Goal: Task Accomplishment & Management: Use online tool/utility

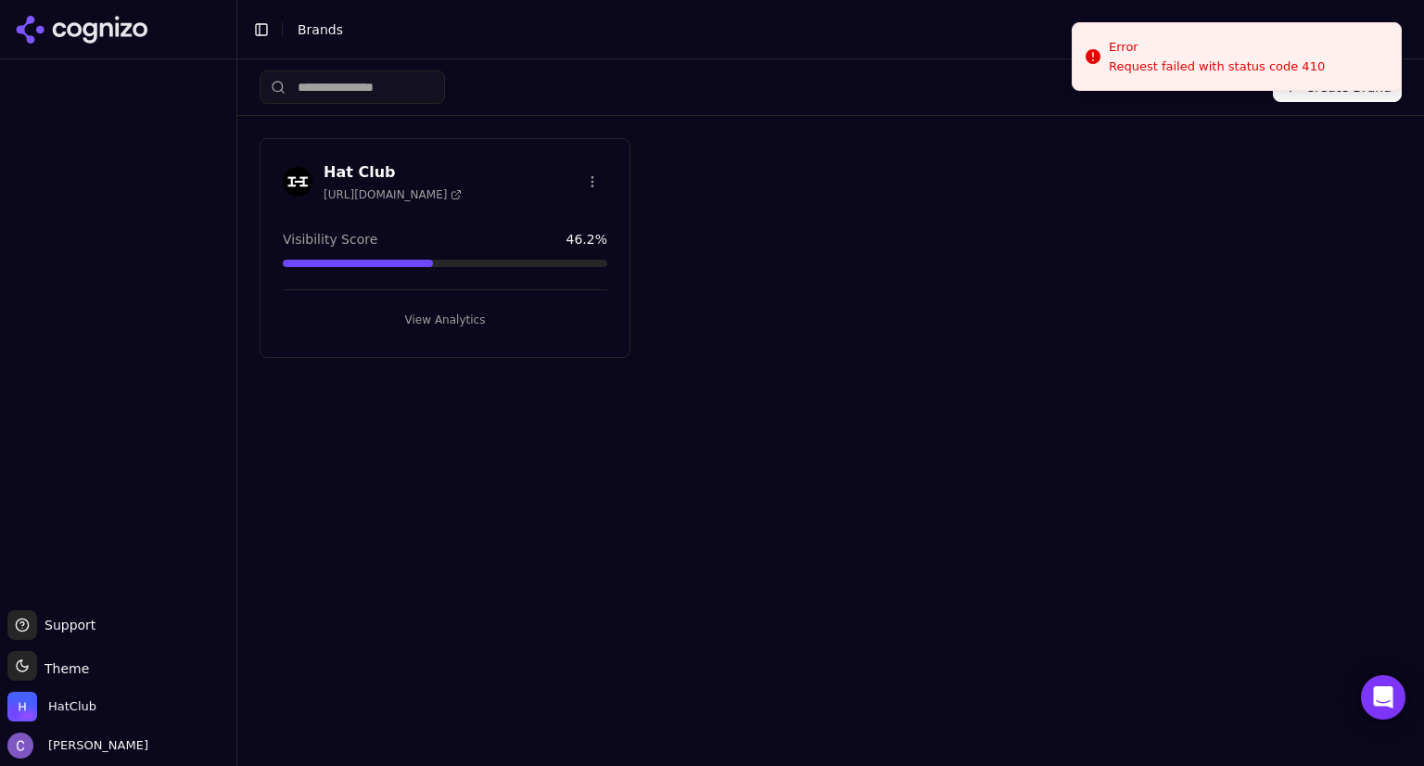
click at [500, 311] on button "View Analytics" at bounding box center [445, 320] width 324 height 30
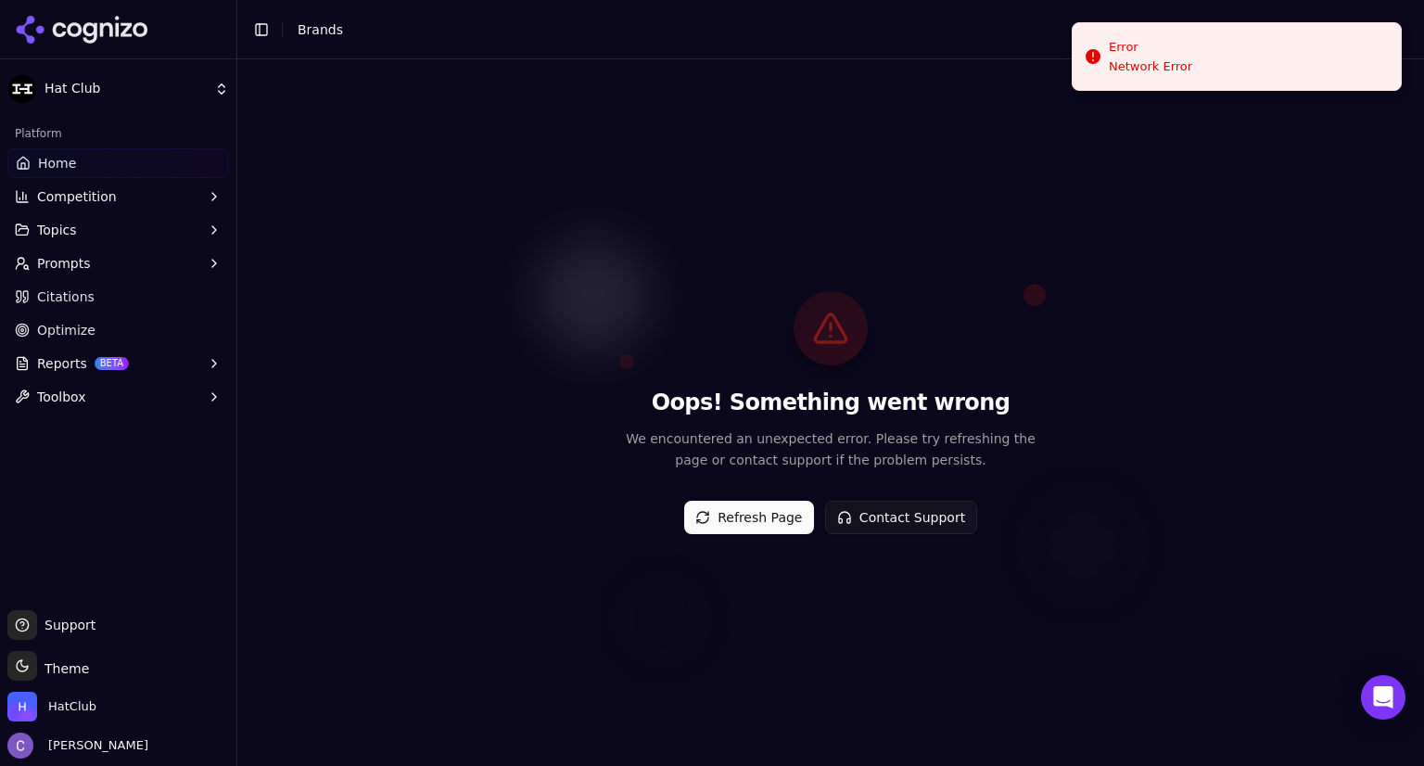
click at [725, 516] on button "Refresh Page" at bounding box center [749, 516] width 130 height 33
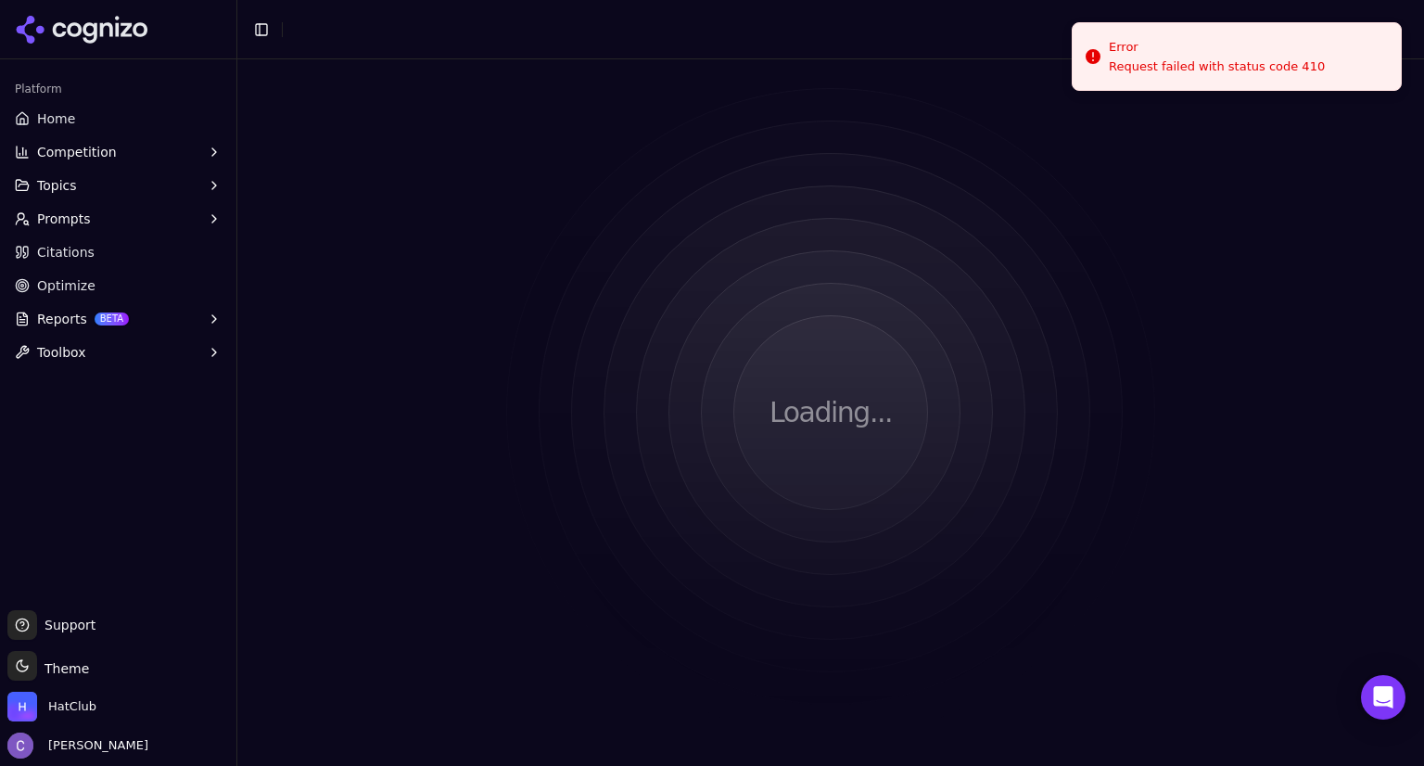
click at [59, 222] on span "Prompts" at bounding box center [64, 218] width 54 height 19
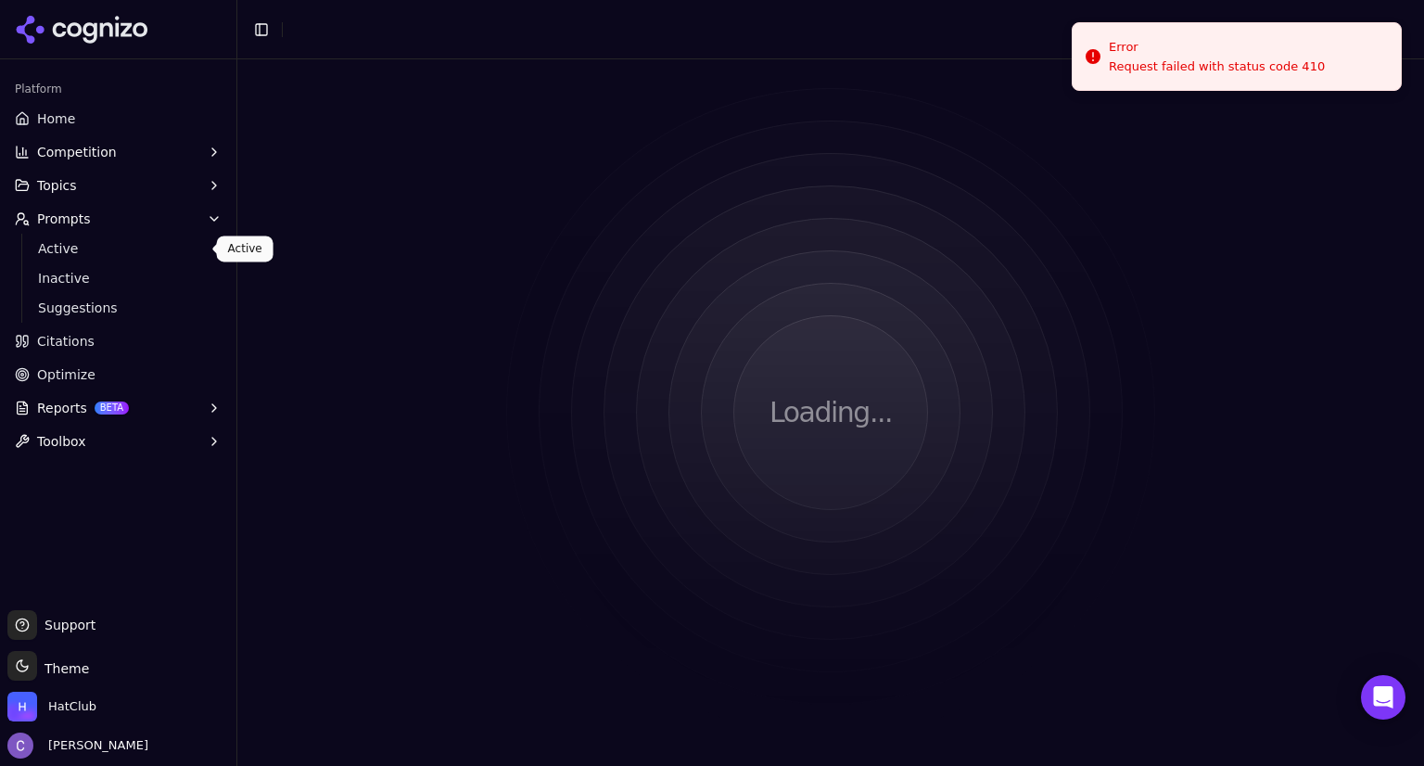
click at [62, 246] on span "Active" at bounding box center [118, 248] width 161 height 19
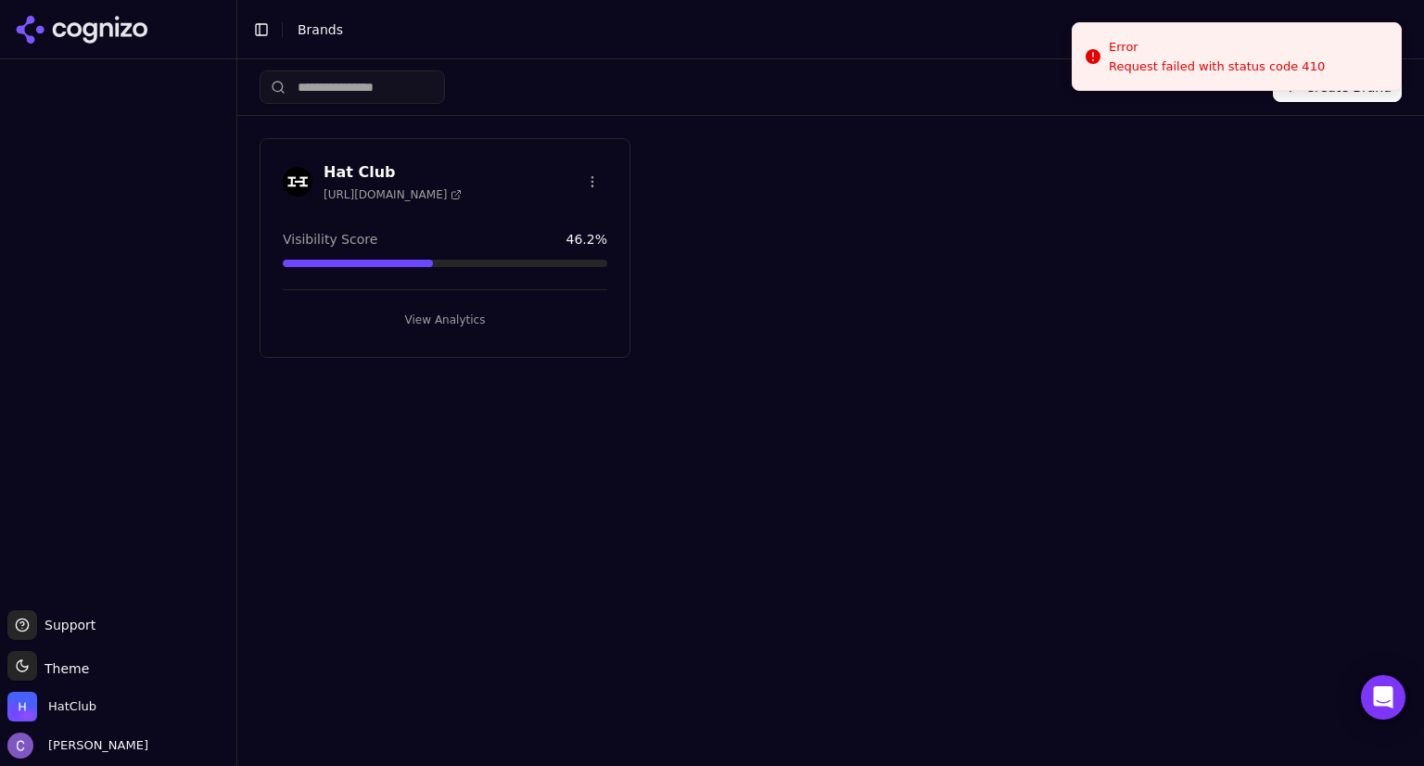
click at [436, 317] on button "View Analytics" at bounding box center [445, 320] width 324 height 30
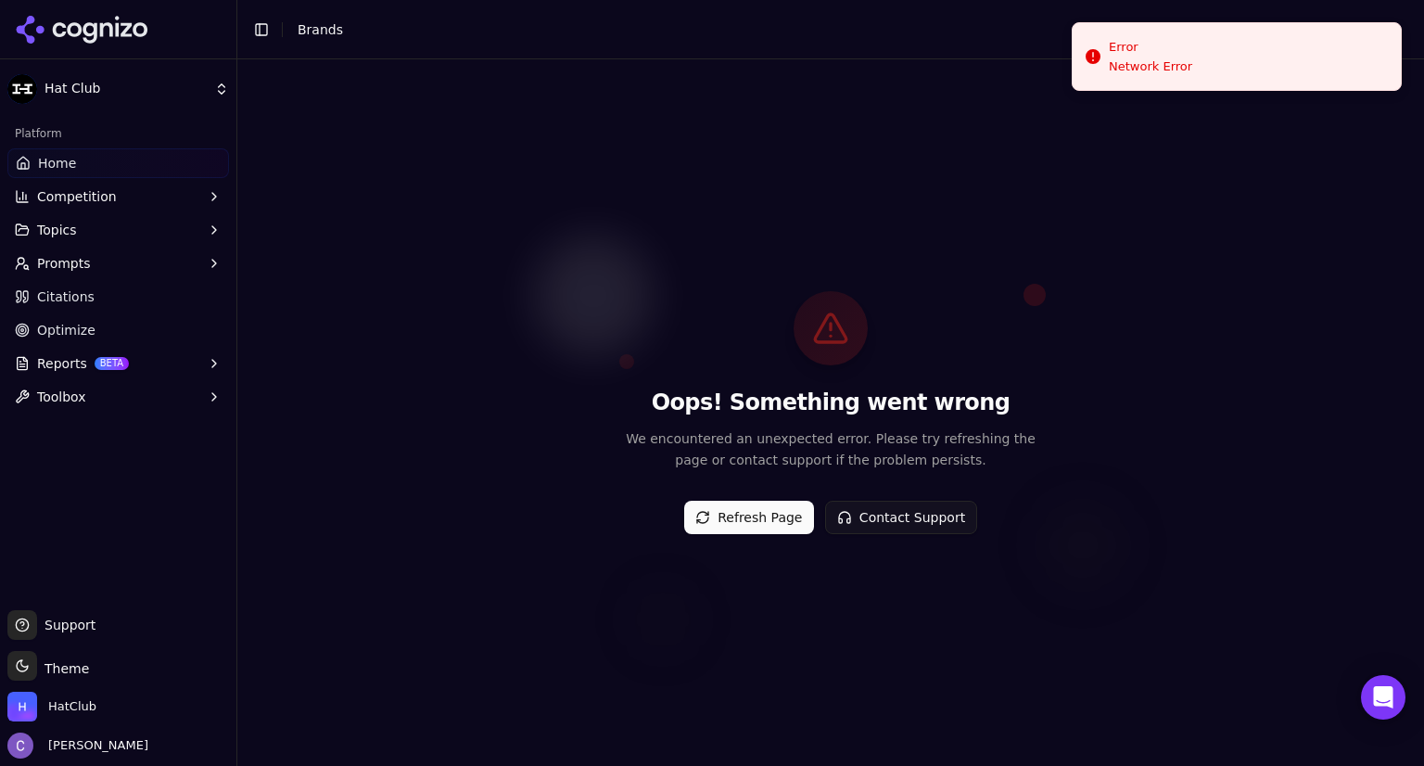
click at [795, 518] on button "Refresh Page" at bounding box center [749, 516] width 130 height 33
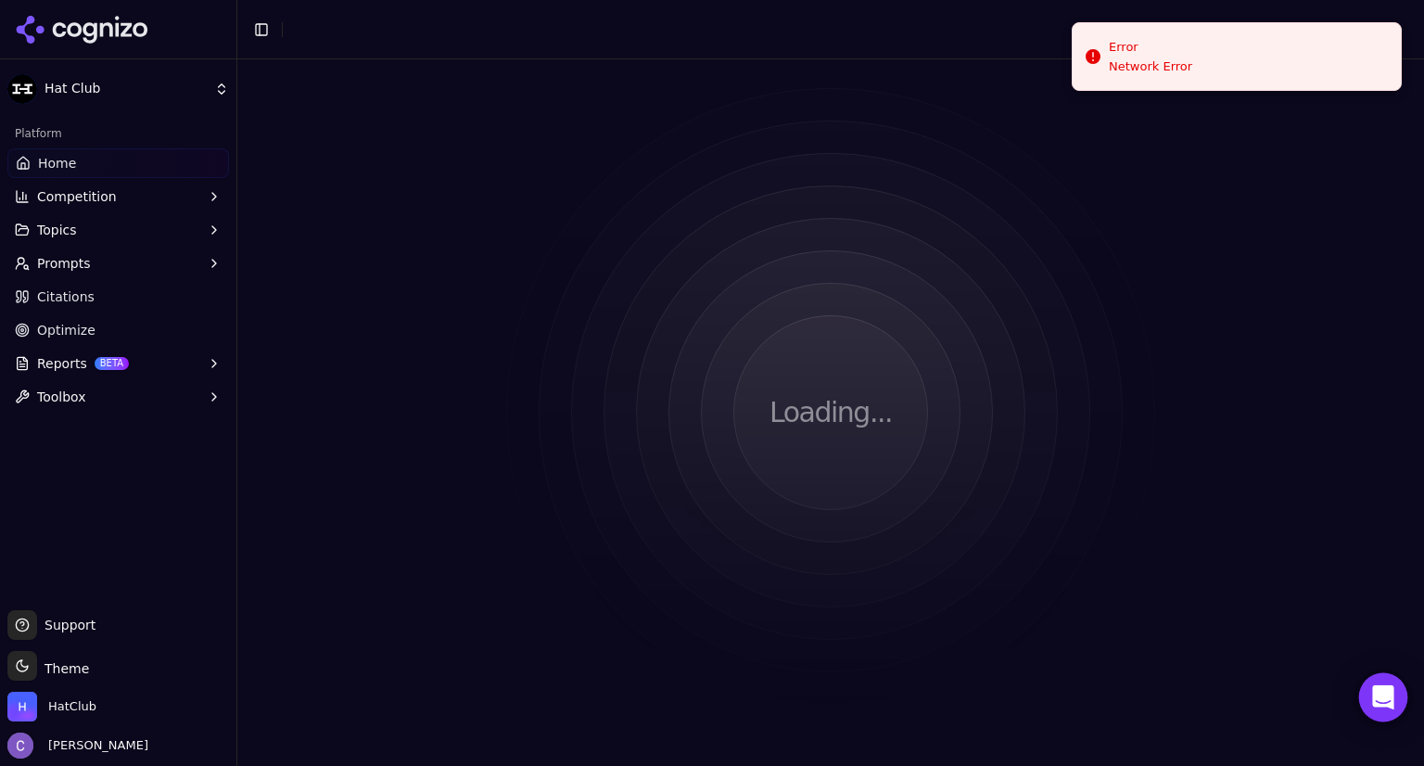
click at [1390, 689] on icon "Open Intercom Messenger" at bounding box center [1382, 697] width 21 height 24
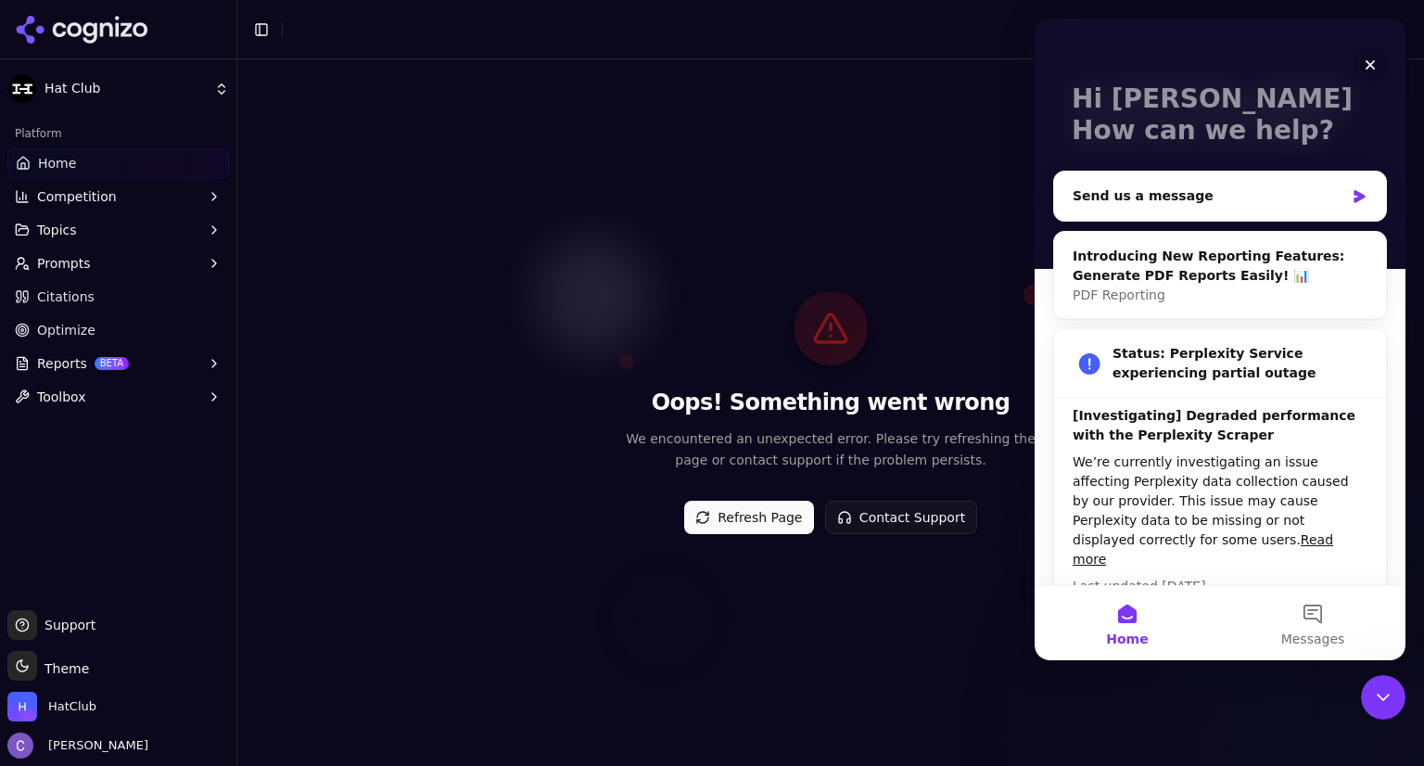
scroll to position [81, 0]
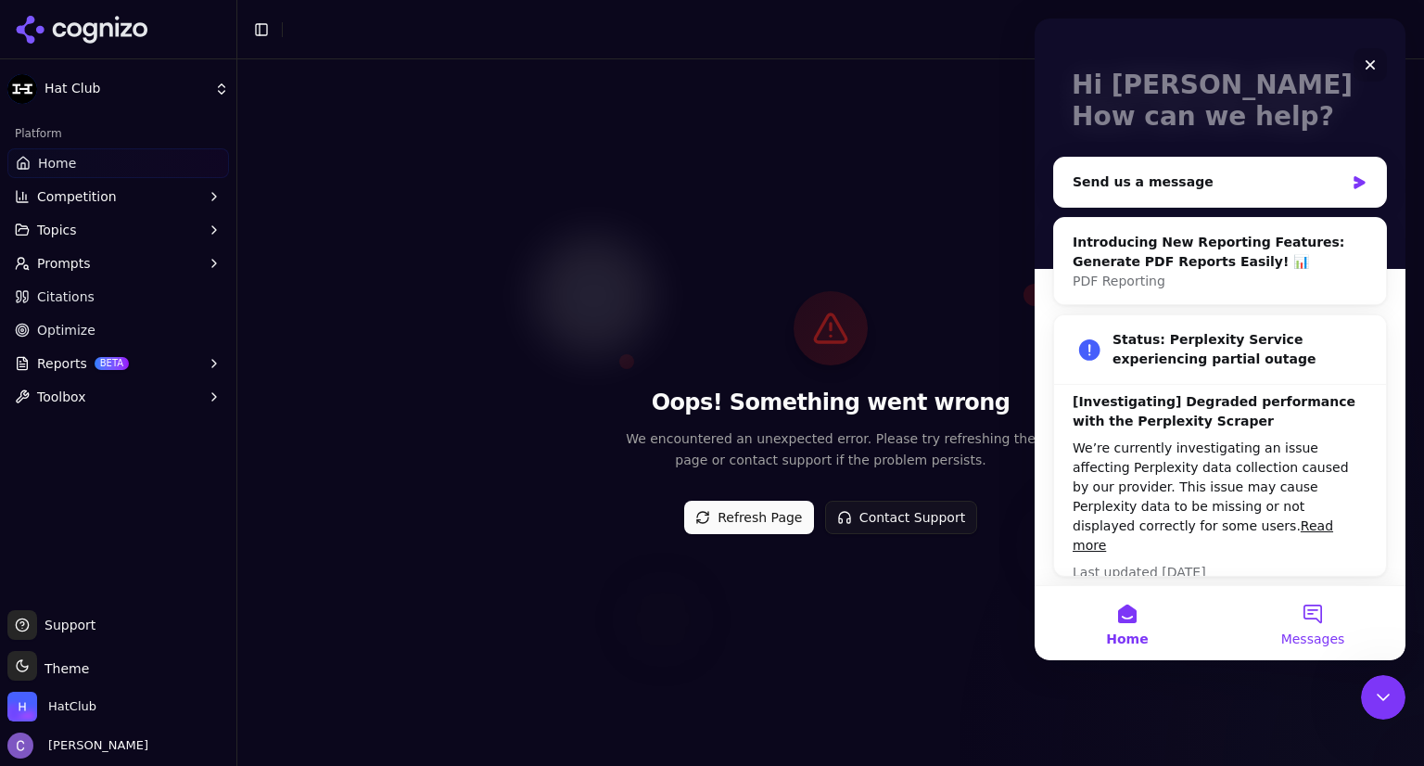
click at [1320, 608] on button "Messages" at bounding box center [1312, 623] width 185 height 74
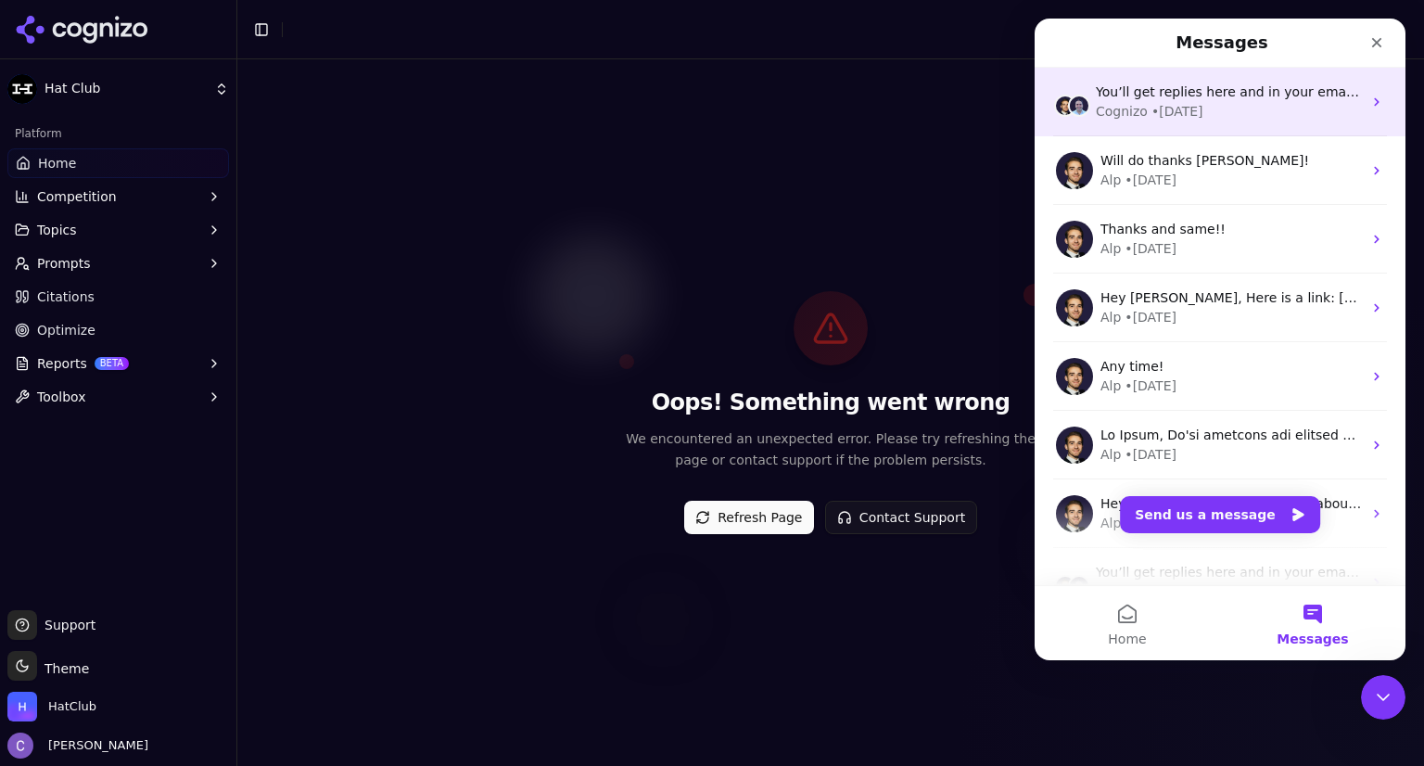
click at [1250, 108] on div "Cognizo • 1w ago" at bounding box center [1228, 111] width 266 height 19
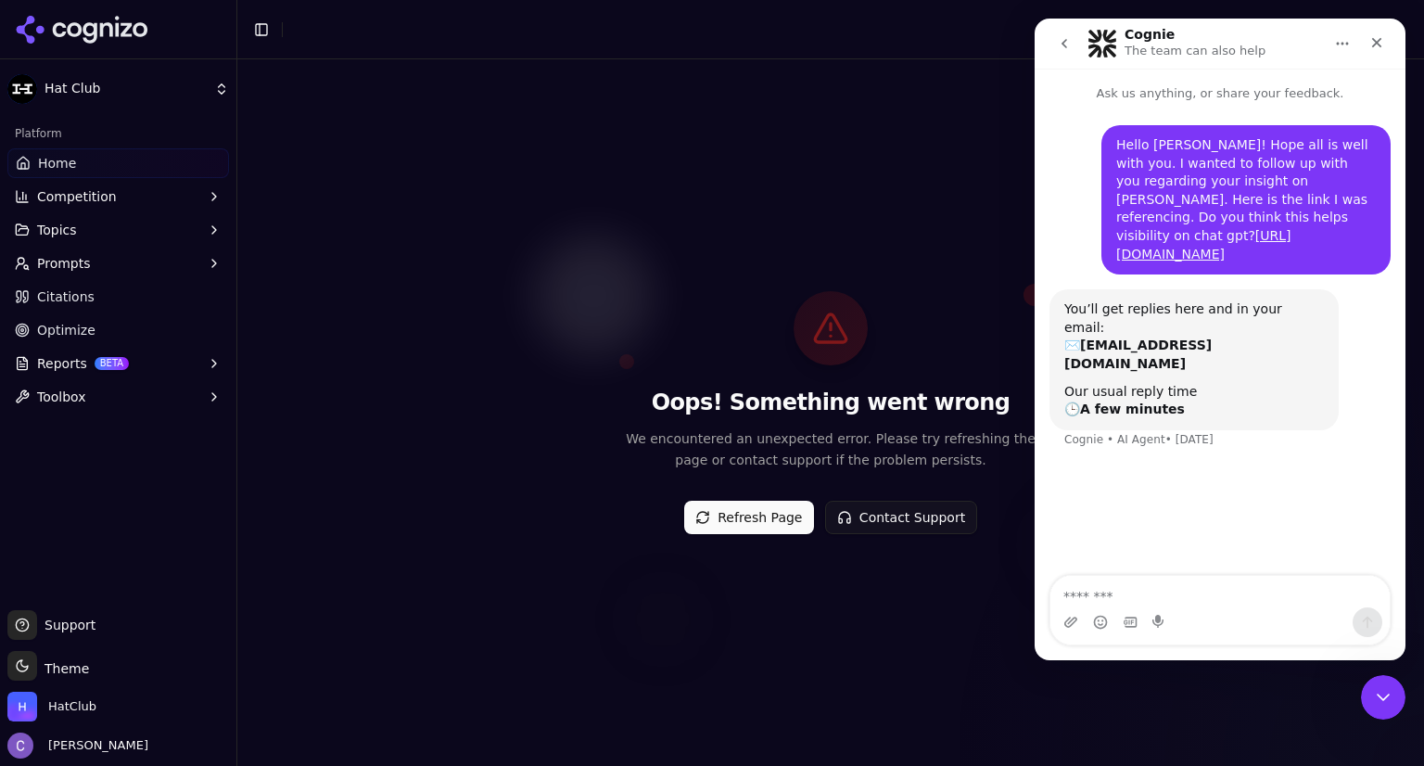
click at [847, 119] on div "Oops! Something went wrong We encountered an unexpected error. Please try refre…" at bounding box center [830, 412] width 1186 height 706
click at [1381, 38] on icon "Close" at bounding box center [1376, 42] width 15 height 15
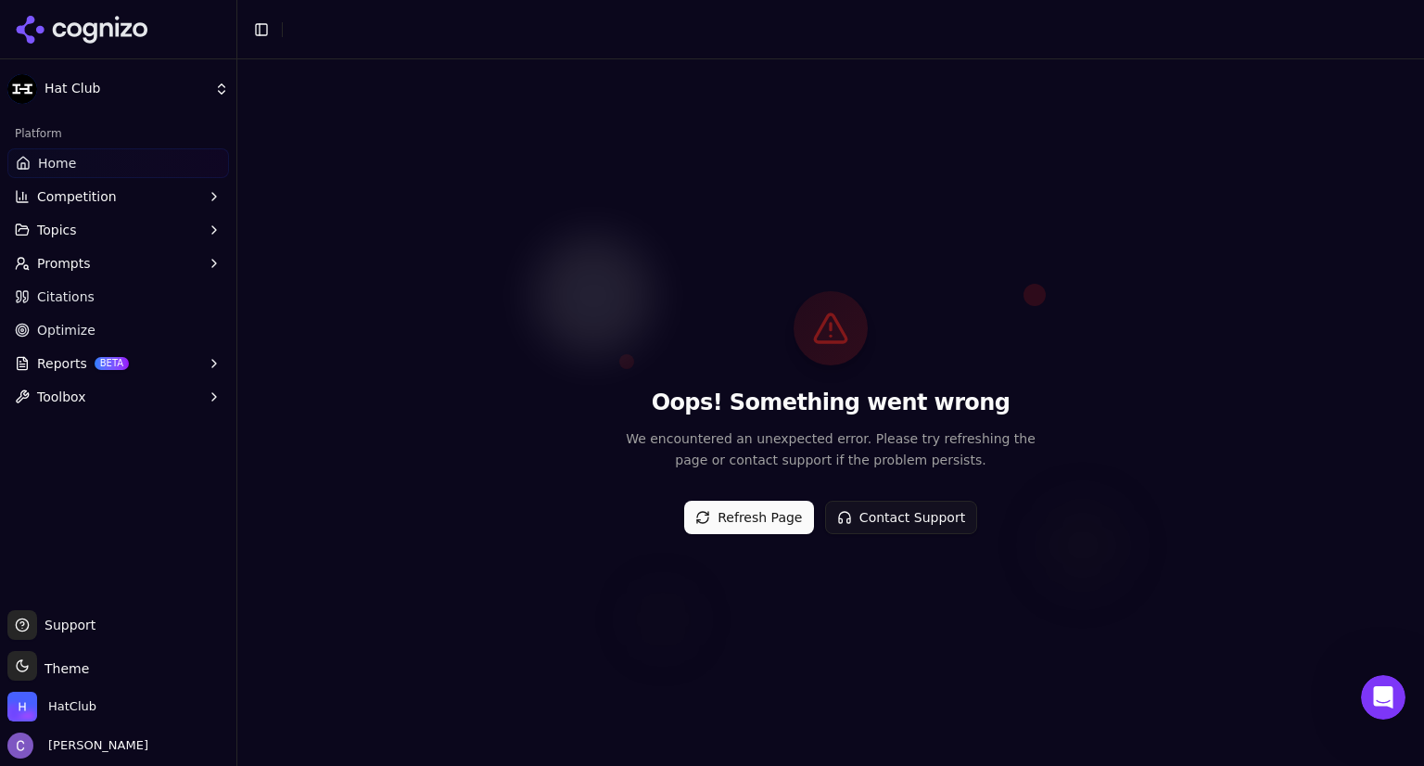
scroll to position [0, 0]
click at [73, 158] on link "Home" at bounding box center [118, 163] width 222 height 30
click at [85, 260] on button "Prompts" at bounding box center [118, 263] width 222 height 30
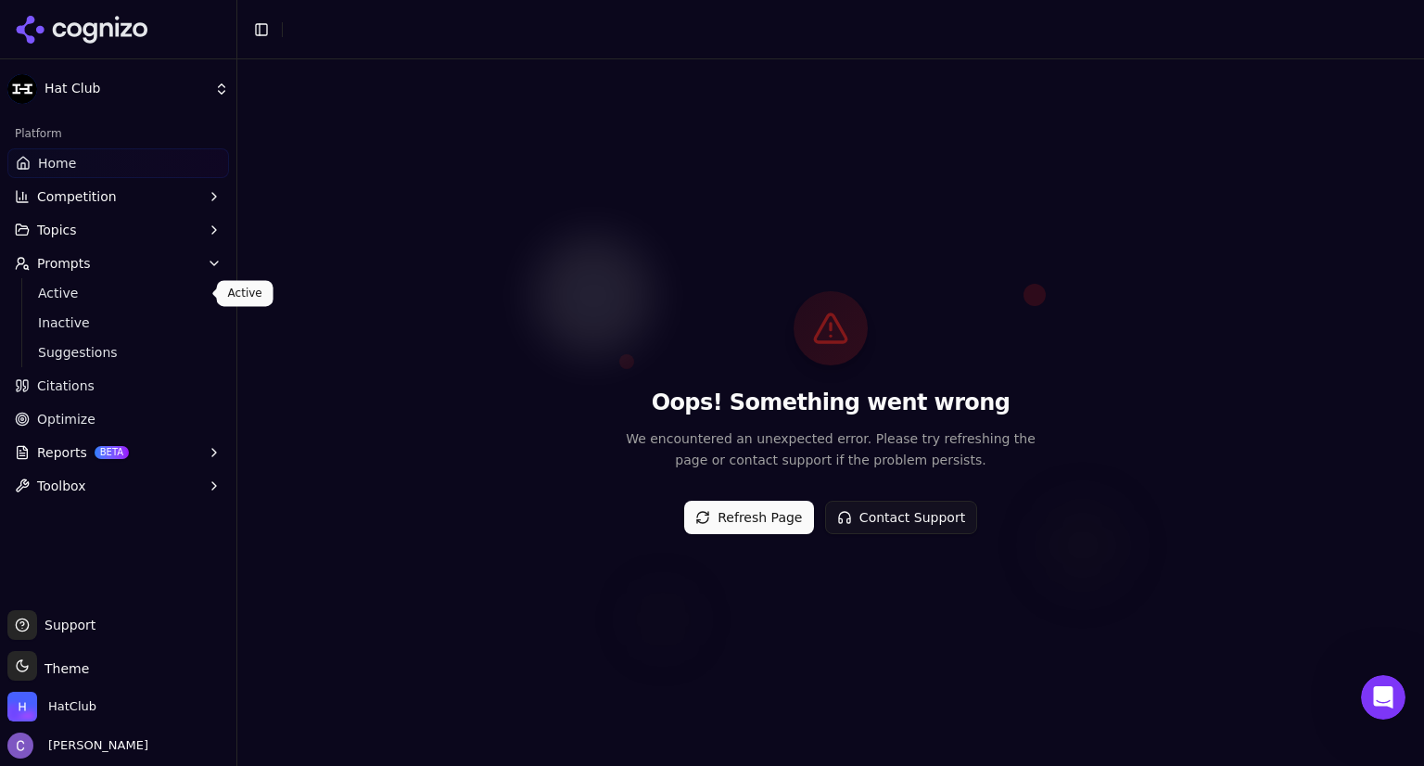
click at [95, 298] on span "Active" at bounding box center [118, 293] width 161 height 19
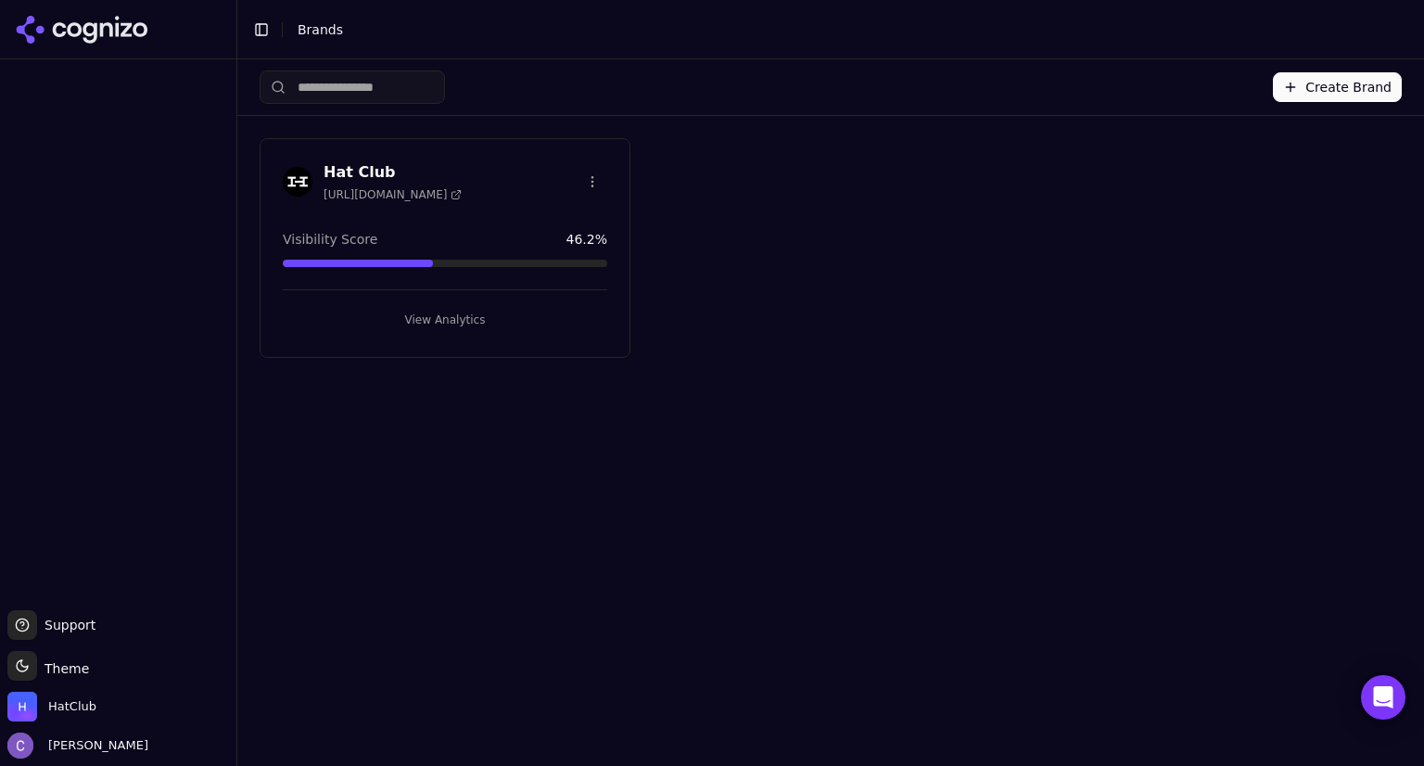
click at [505, 322] on button "View Analytics" at bounding box center [445, 320] width 324 height 30
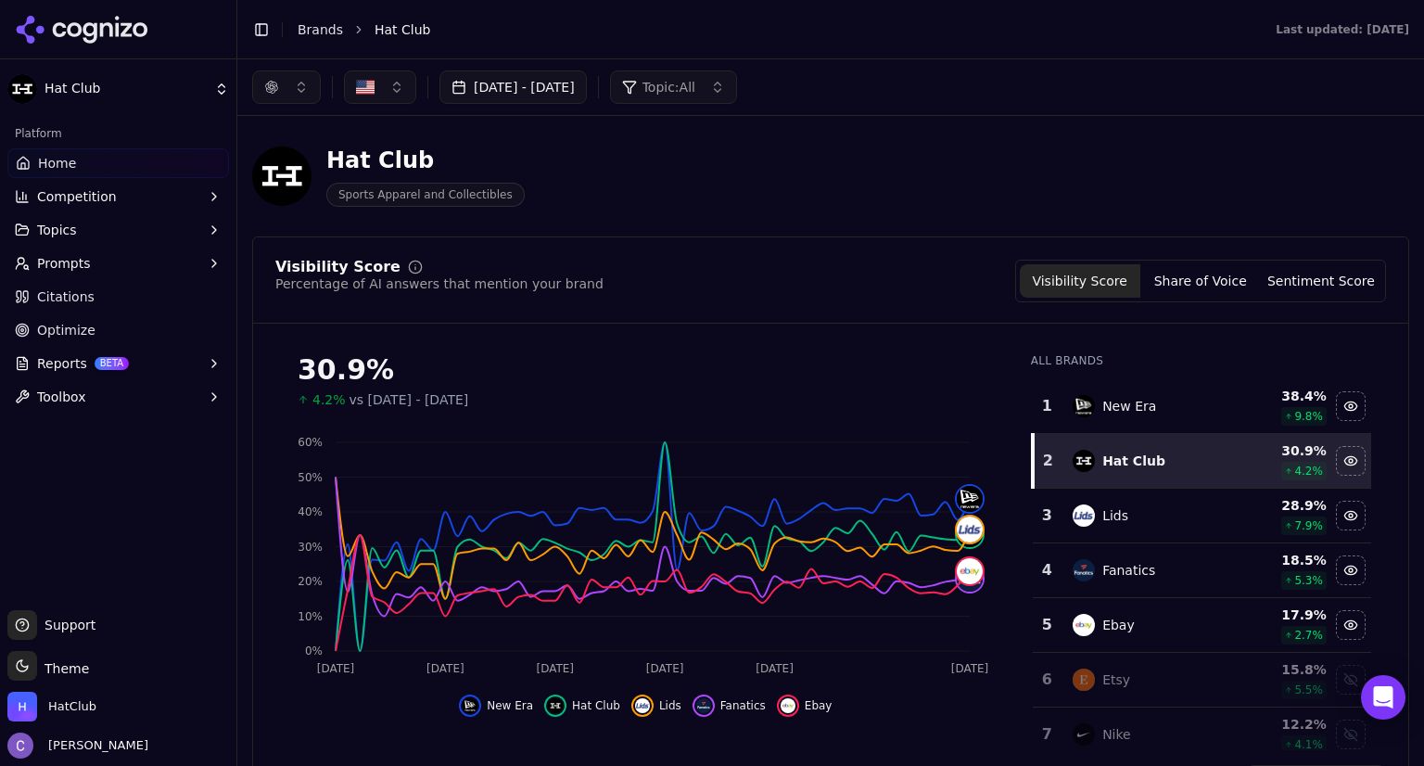
click at [264, 91] on div "button" at bounding box center [271, 87] width 15 height 15
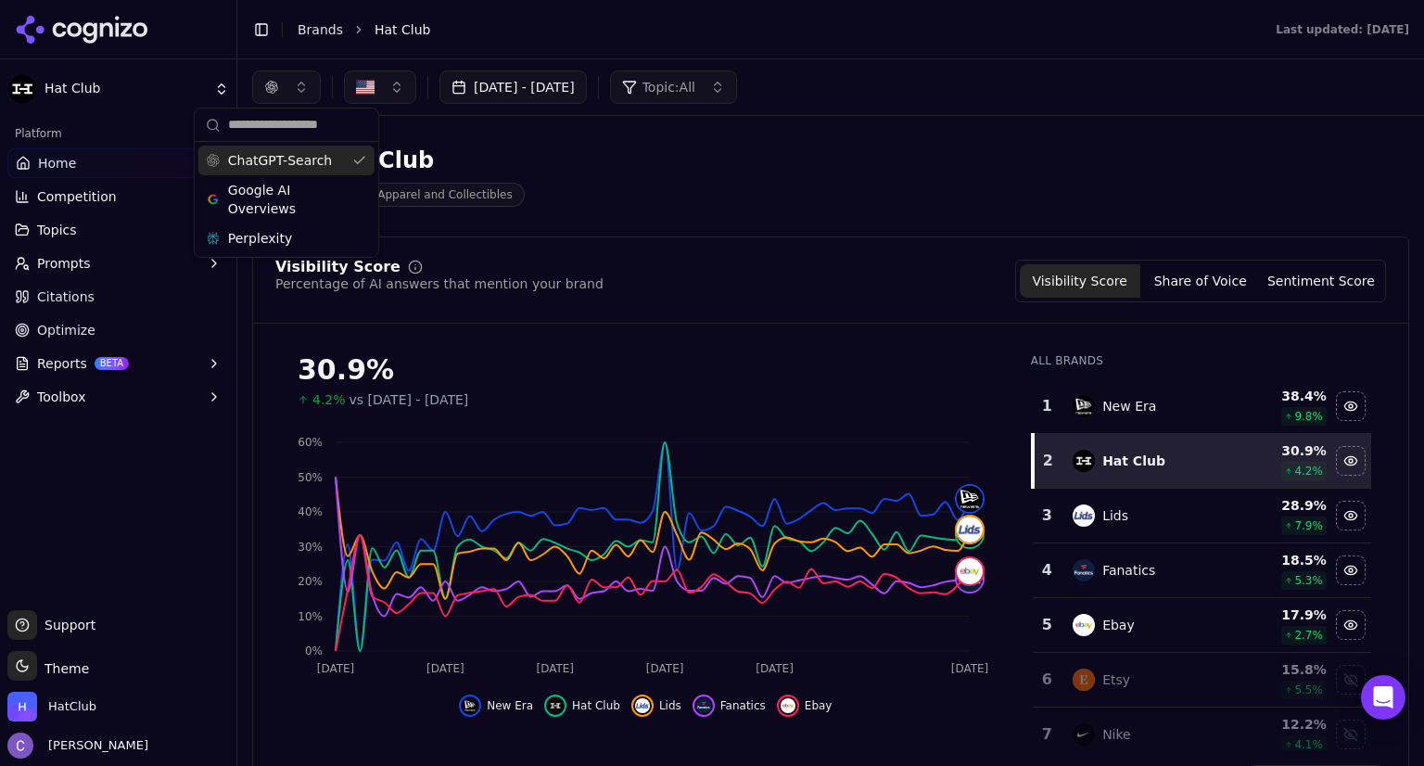
click at [264, 91] on div "button" at bounding box center [271, 87] width 15 height 15
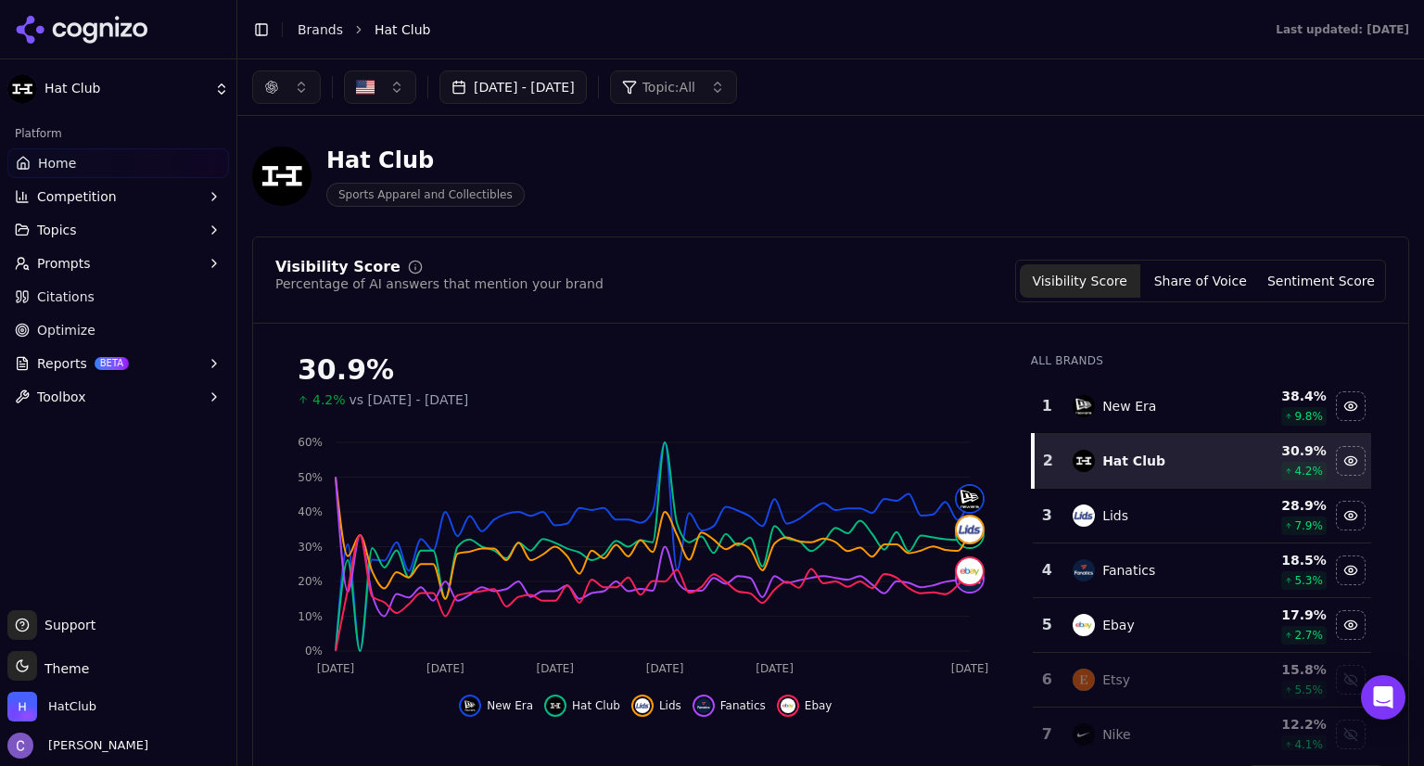
click at [290, 97] on button "button" at bounding box center [286, 86] width 69 height 33
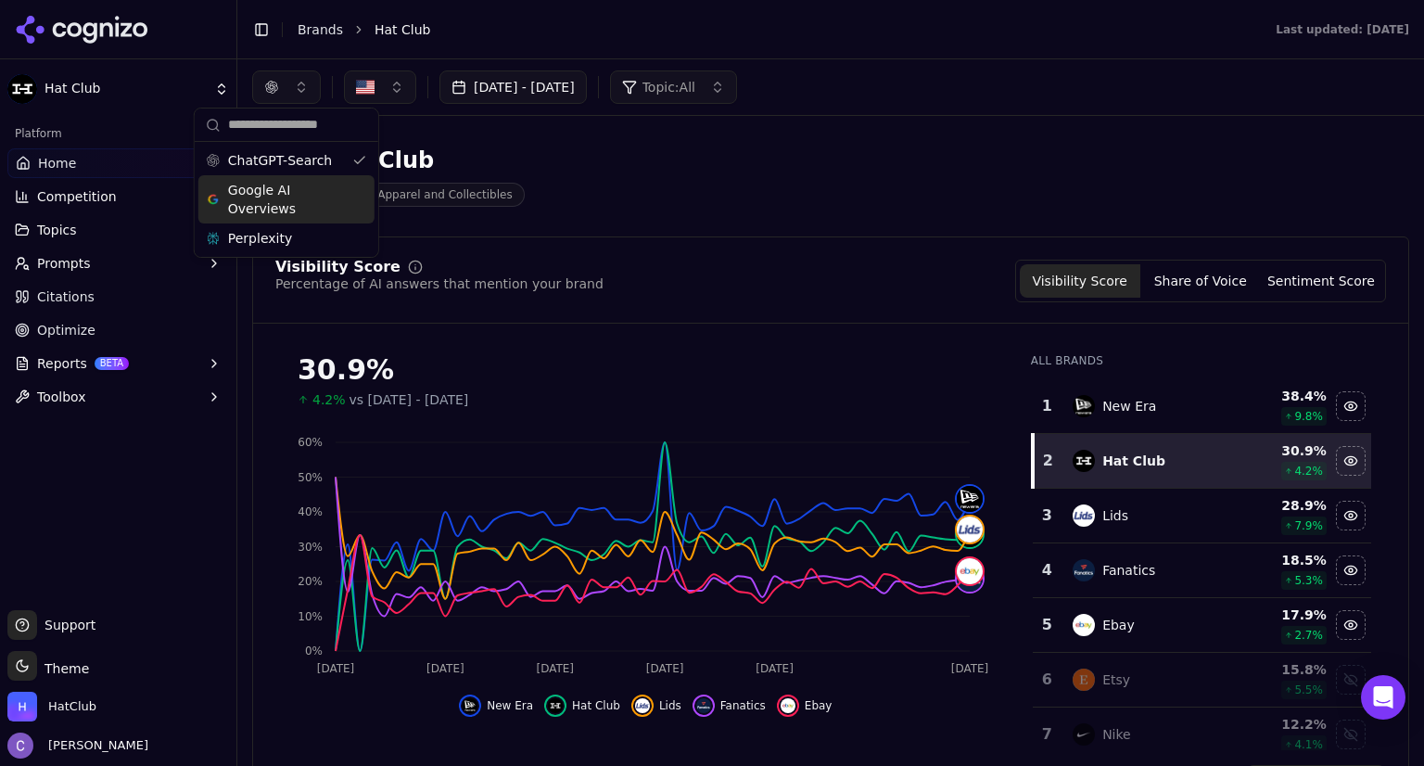
click at [364, 210] on div "Google AI Overviews" at bounding box center [286, 199] width 176 height 48
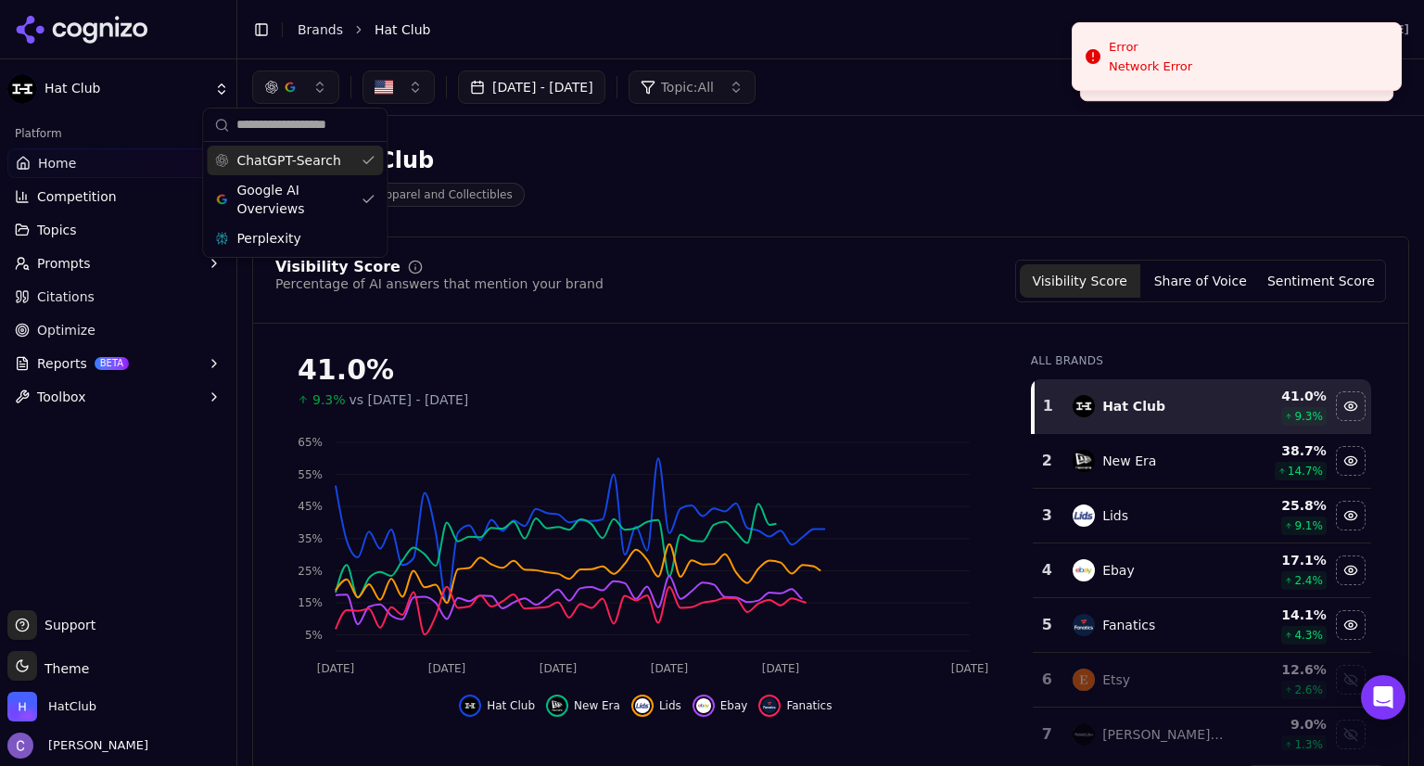
click at [367, 166] on div "ChatGPT-Search" at bounding box center [295, 161] width 176 height 30
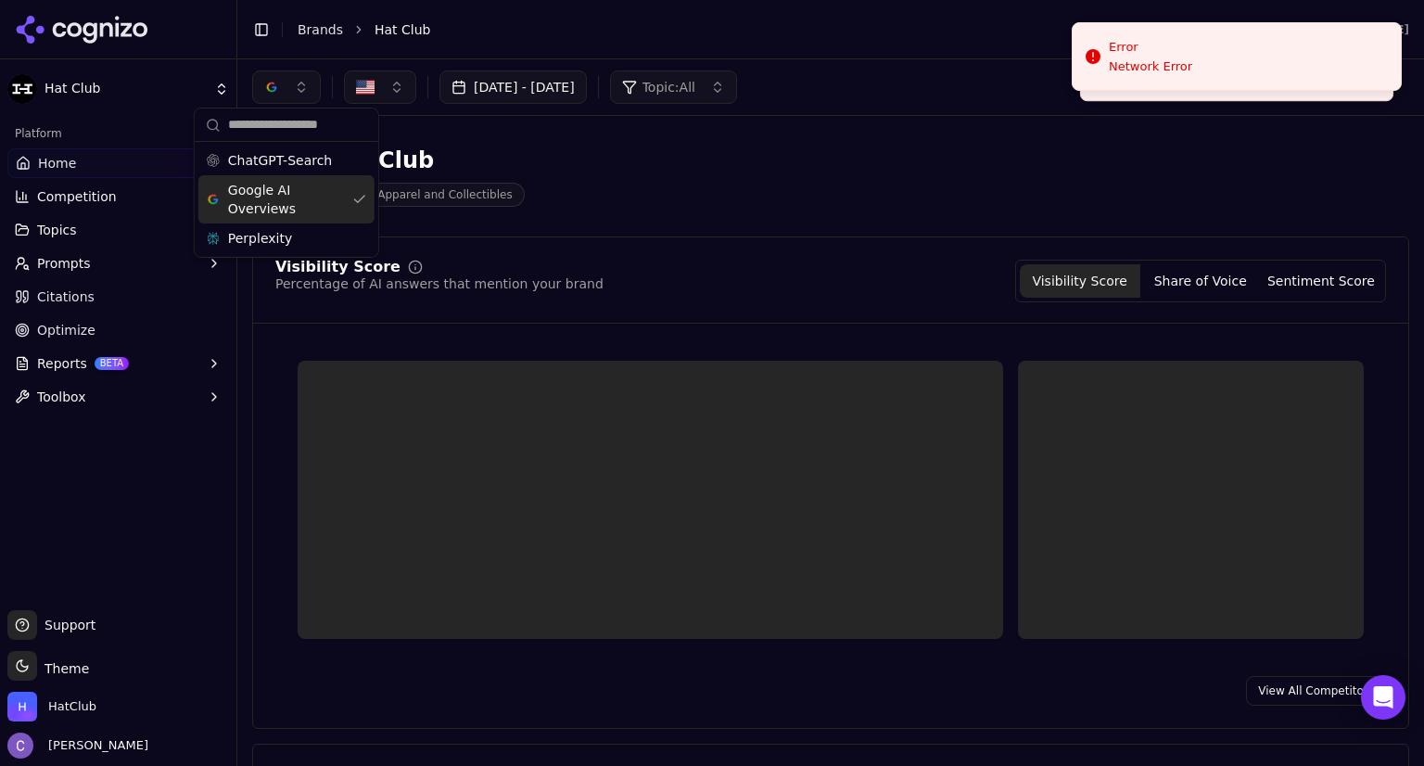
click at [353, 197] on div "Google AI Overviews" at bounding box center [286, 199] width 176 height 48
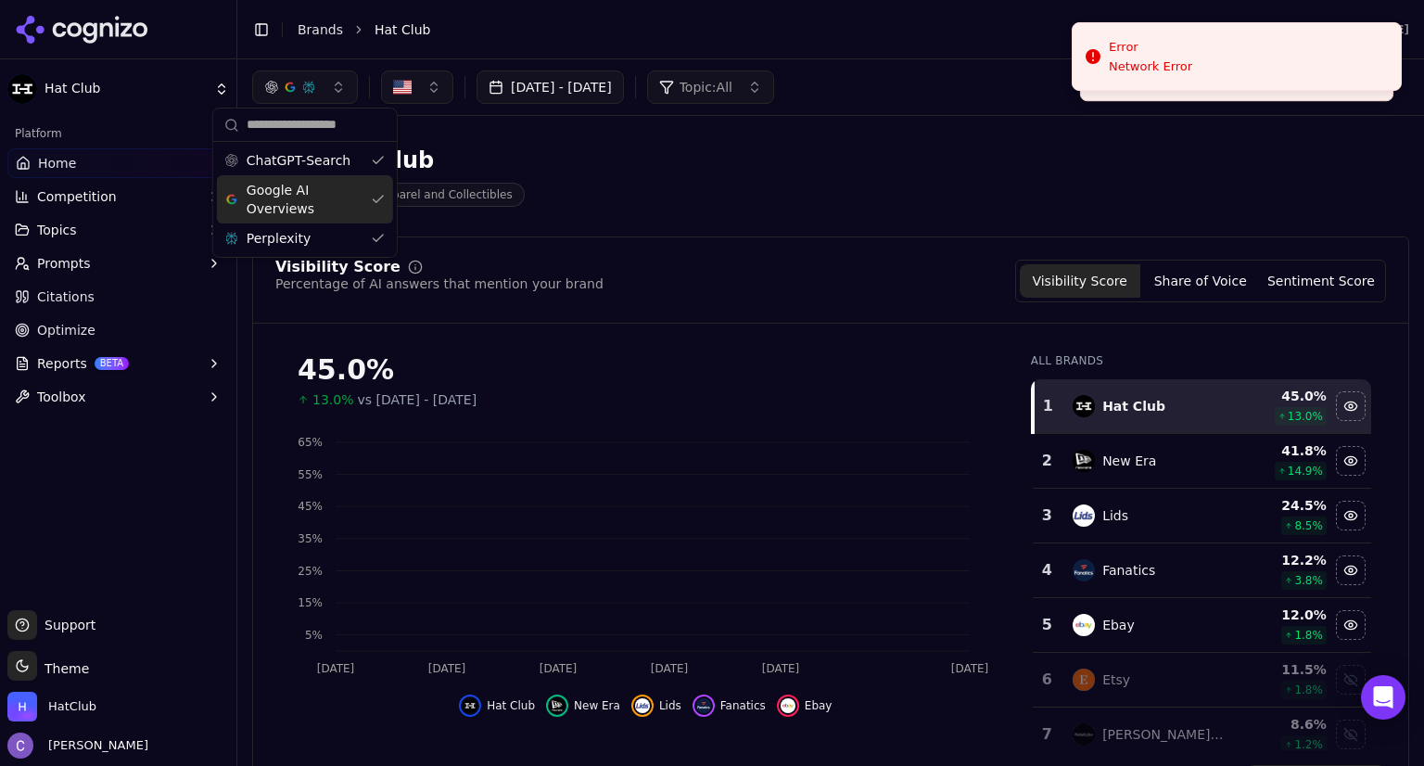
click at [378, 197] on div "Google AI Overviews" at bounding box center [305, 199] width 176 height 48
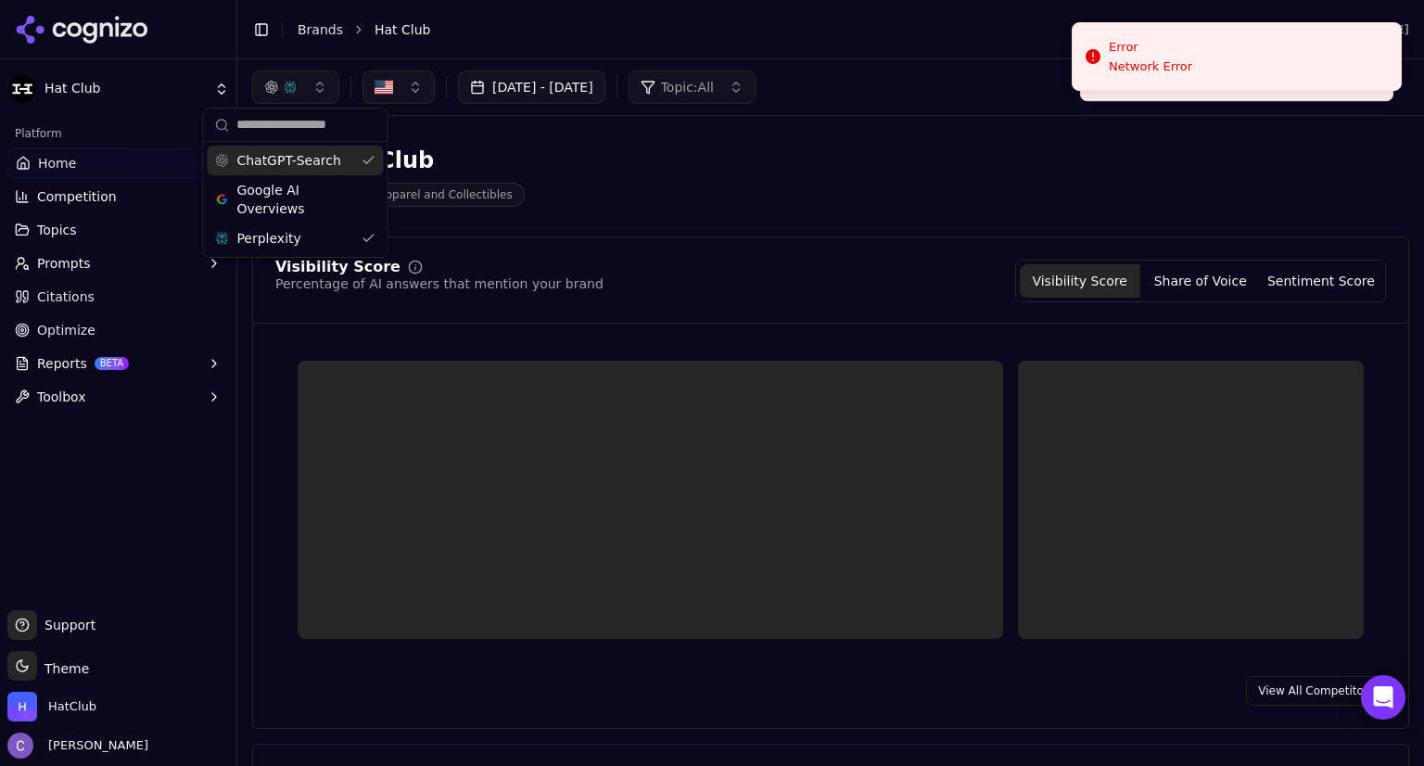
click at [367, 161] on div "ChatGPT-Search" at bounding box center [295, 161] width 176 height 30
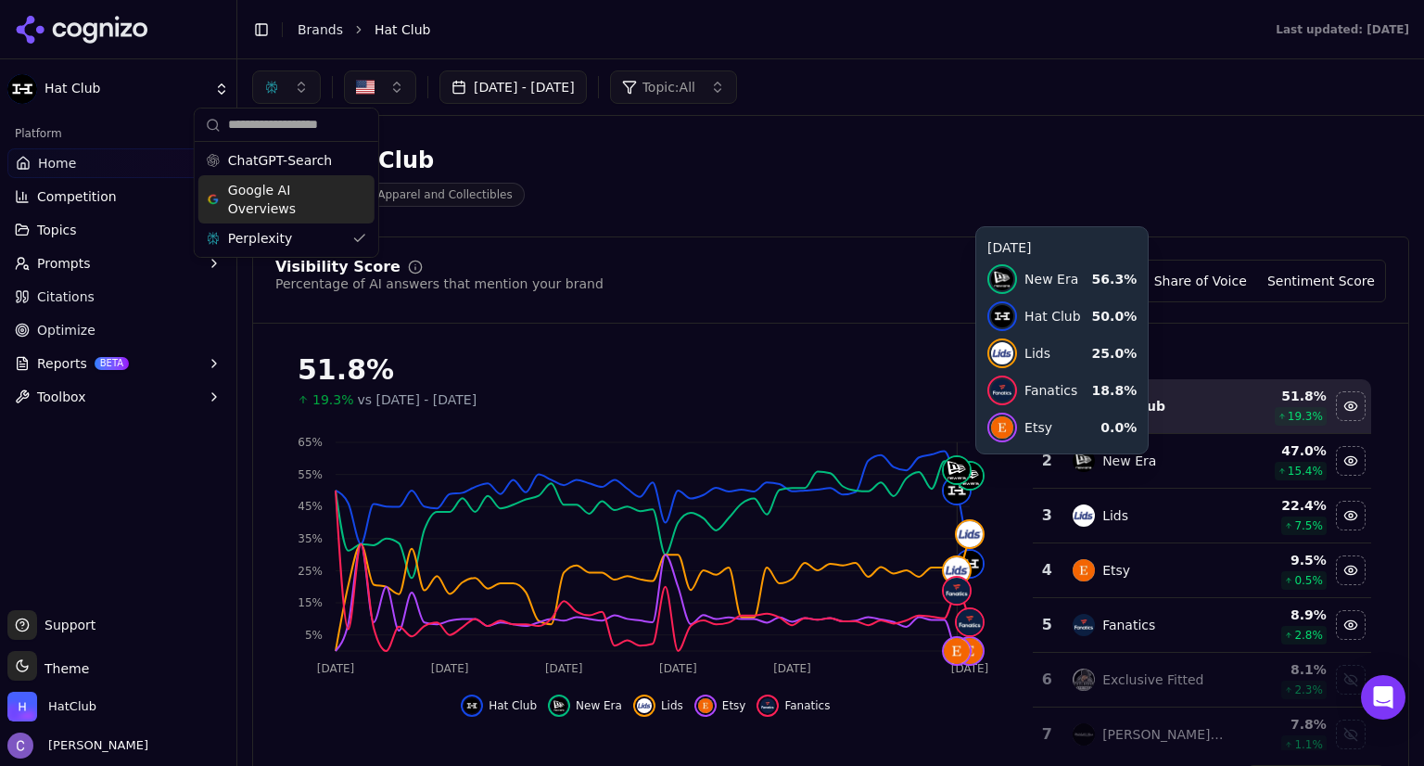
click at [367, 196] on div "Google AI Overviews" at bounding box center [286, 199] width 176 height 48
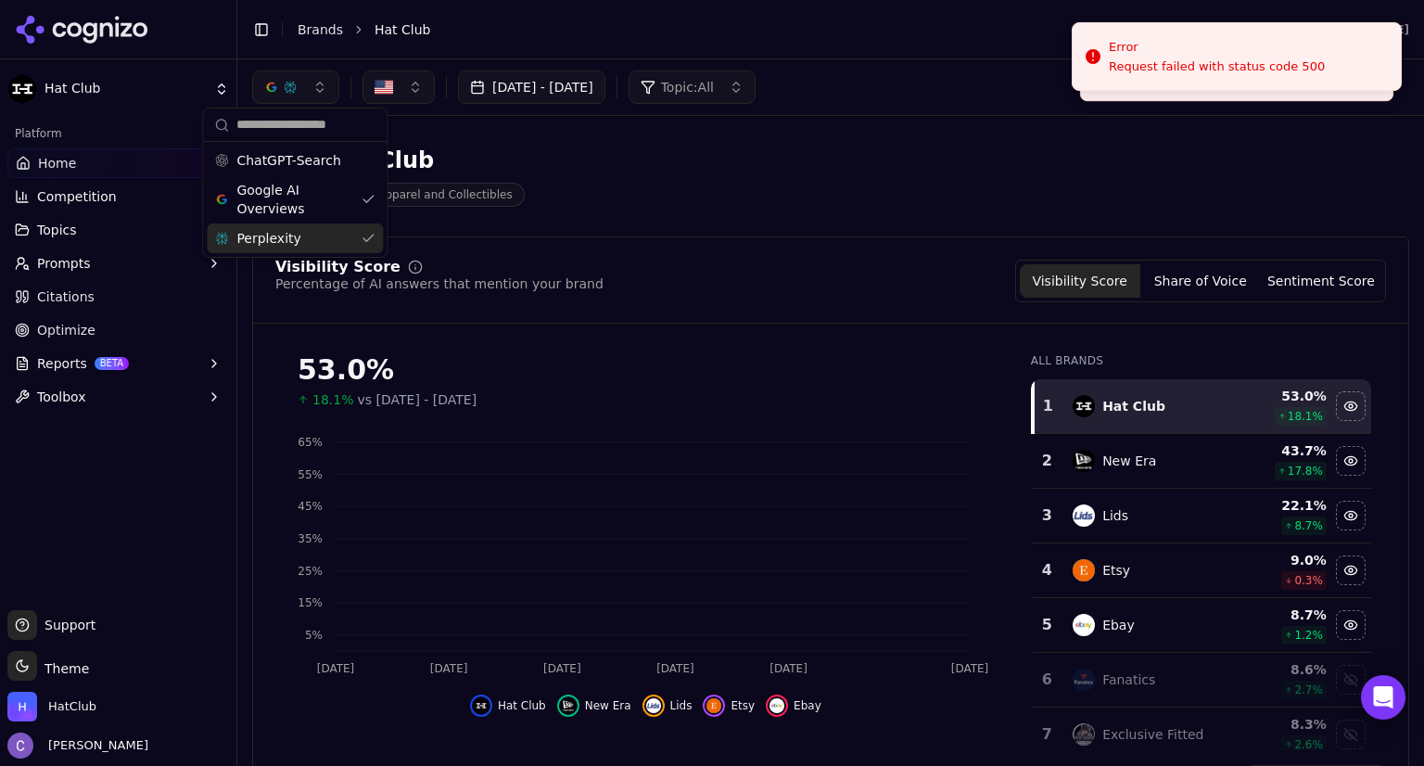
click at [374, 241] on div "Perplexity" at bounding box center [295, 238] width 176 height 30
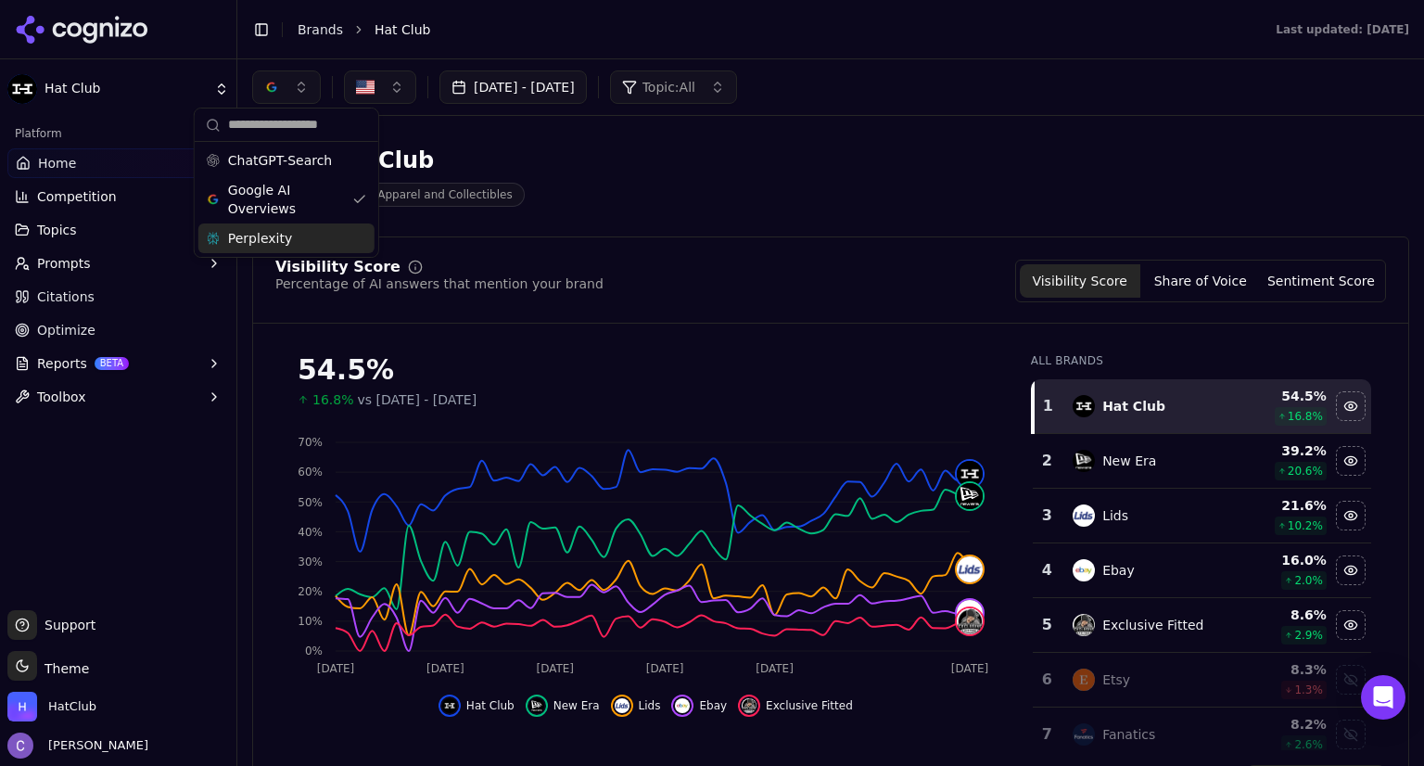
click at [352, 235] on div "Perplexity" at bounding box center [286, 238] width 176 height 30
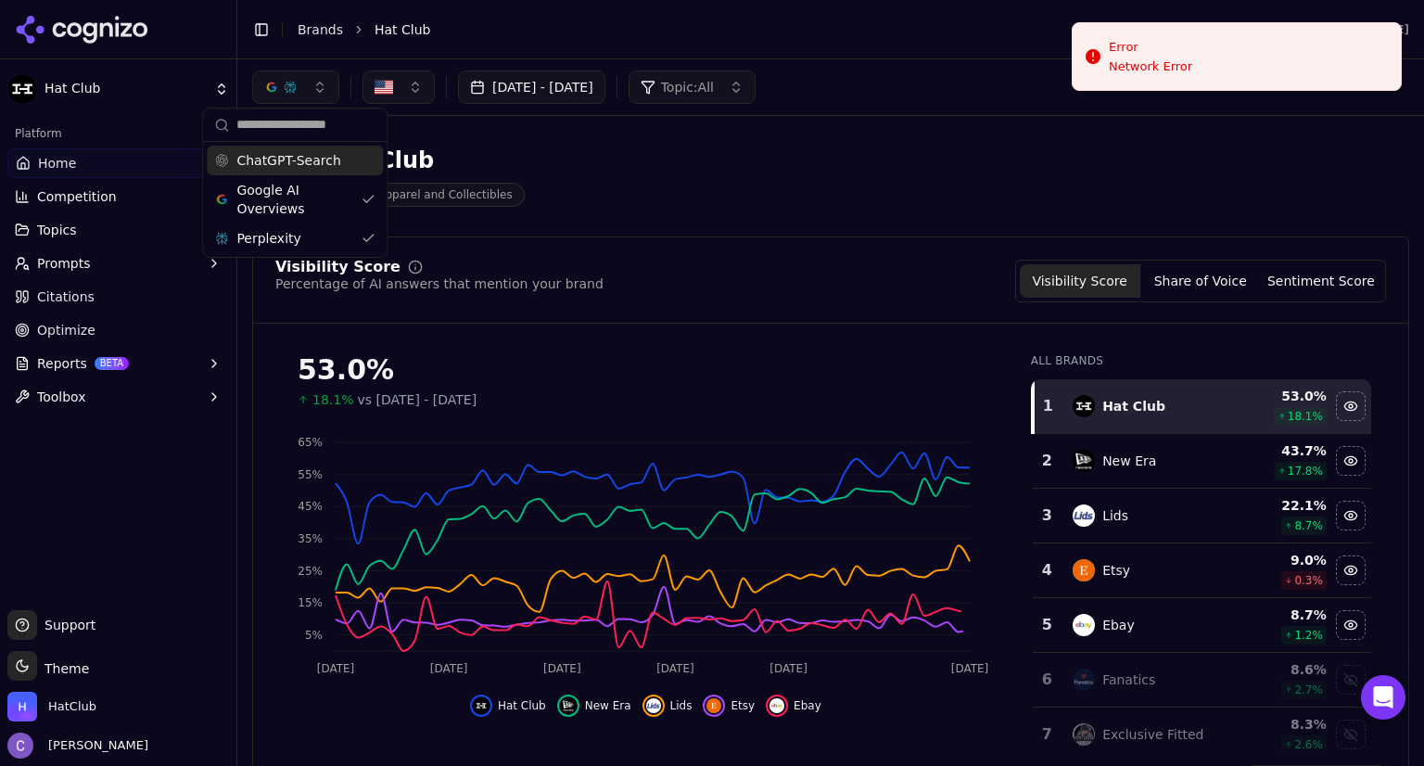
click at [359, 164] on div "ChatGPT-Search" at bounding box center [295, 161] width 176 height 30
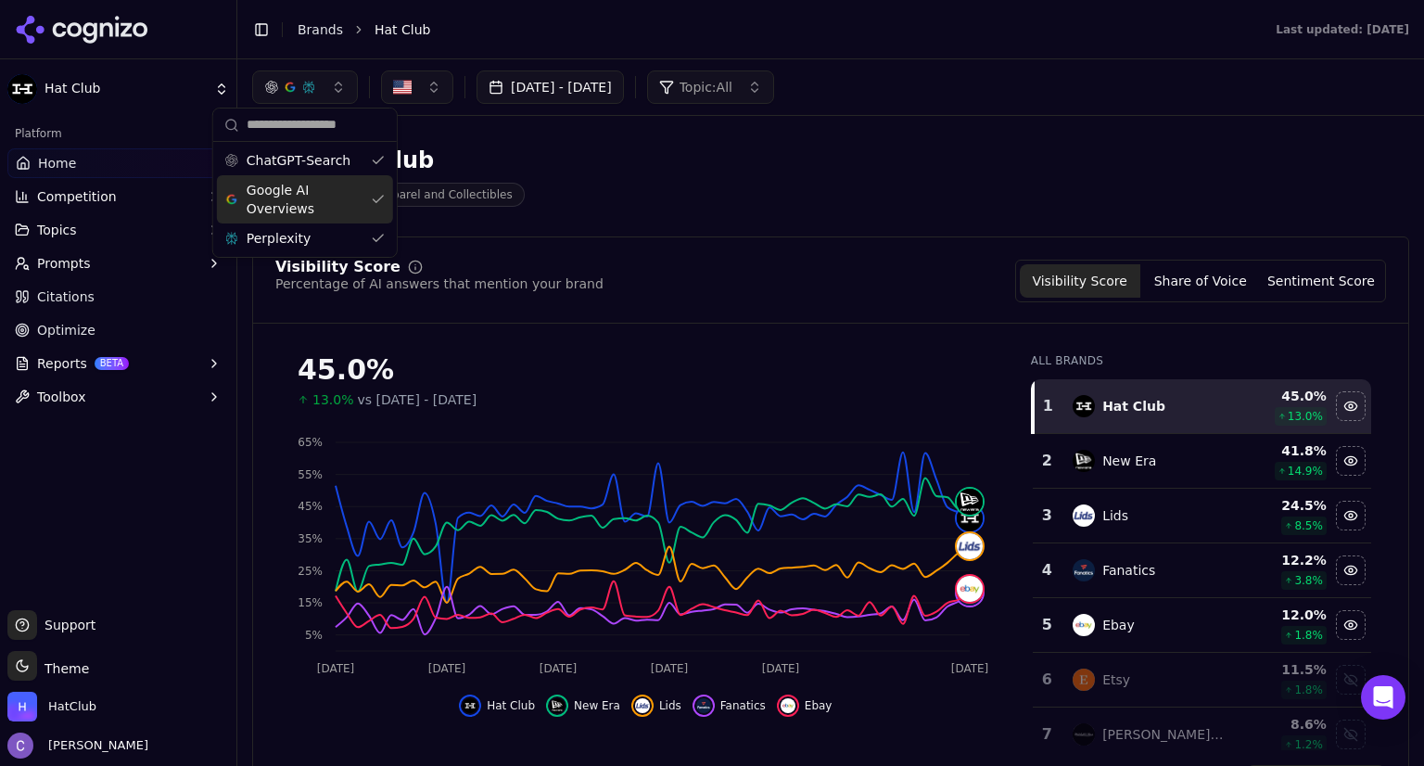
click at [73, 261] on span "Prompts" at bounding box center [64, 263] width 54 height 19
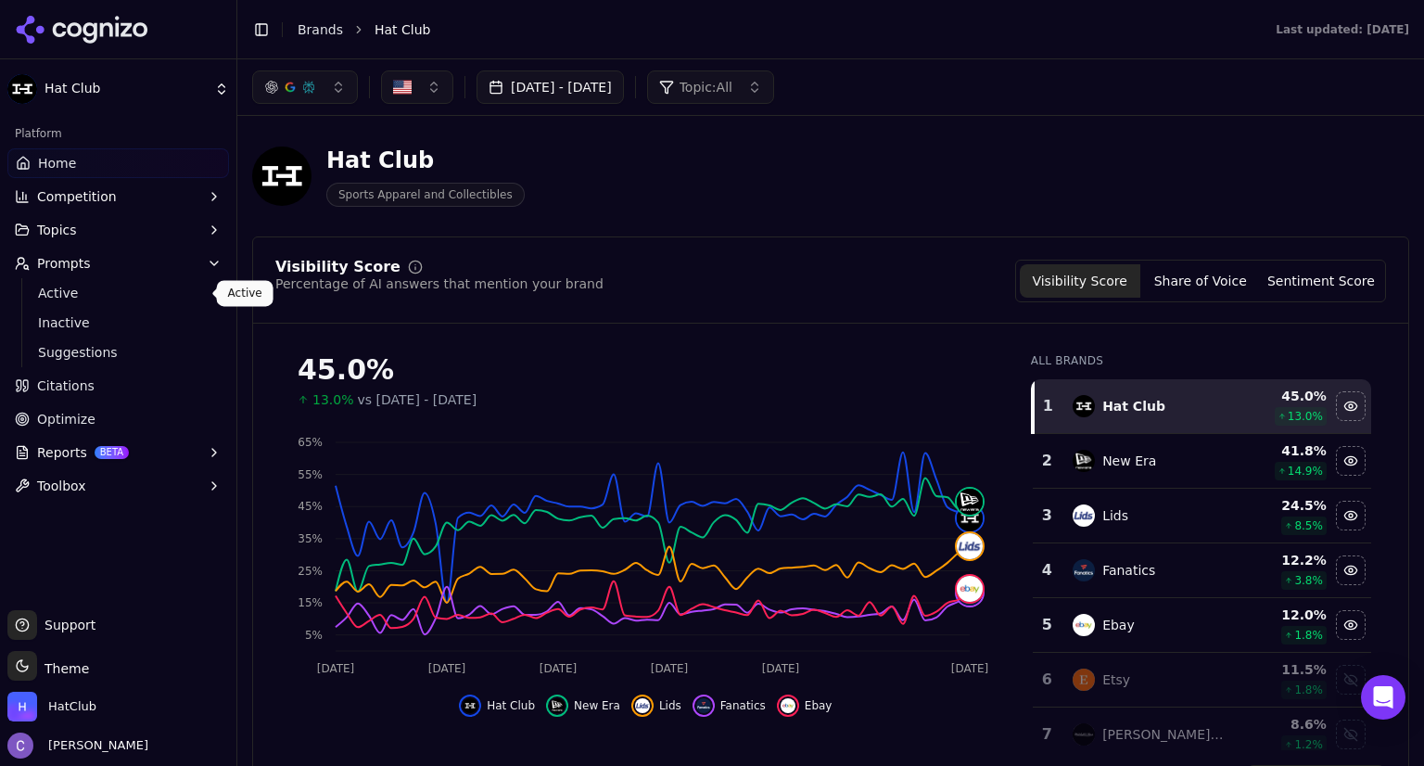
click at [96, 304] on link "Active" at bounding box center [119, 293] width 176 height 26
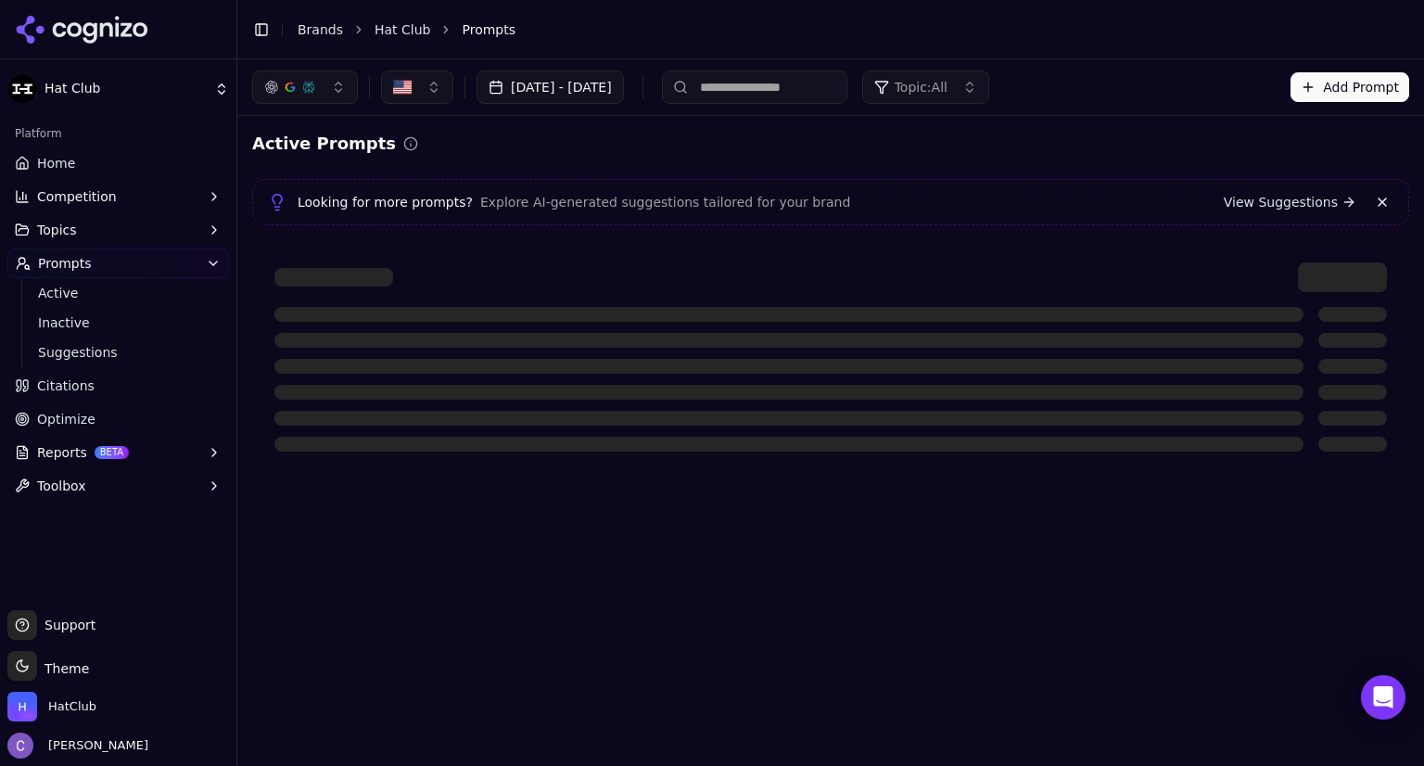
click at [807, 85] on input at bounding box center [754, 86] width 185 height 33
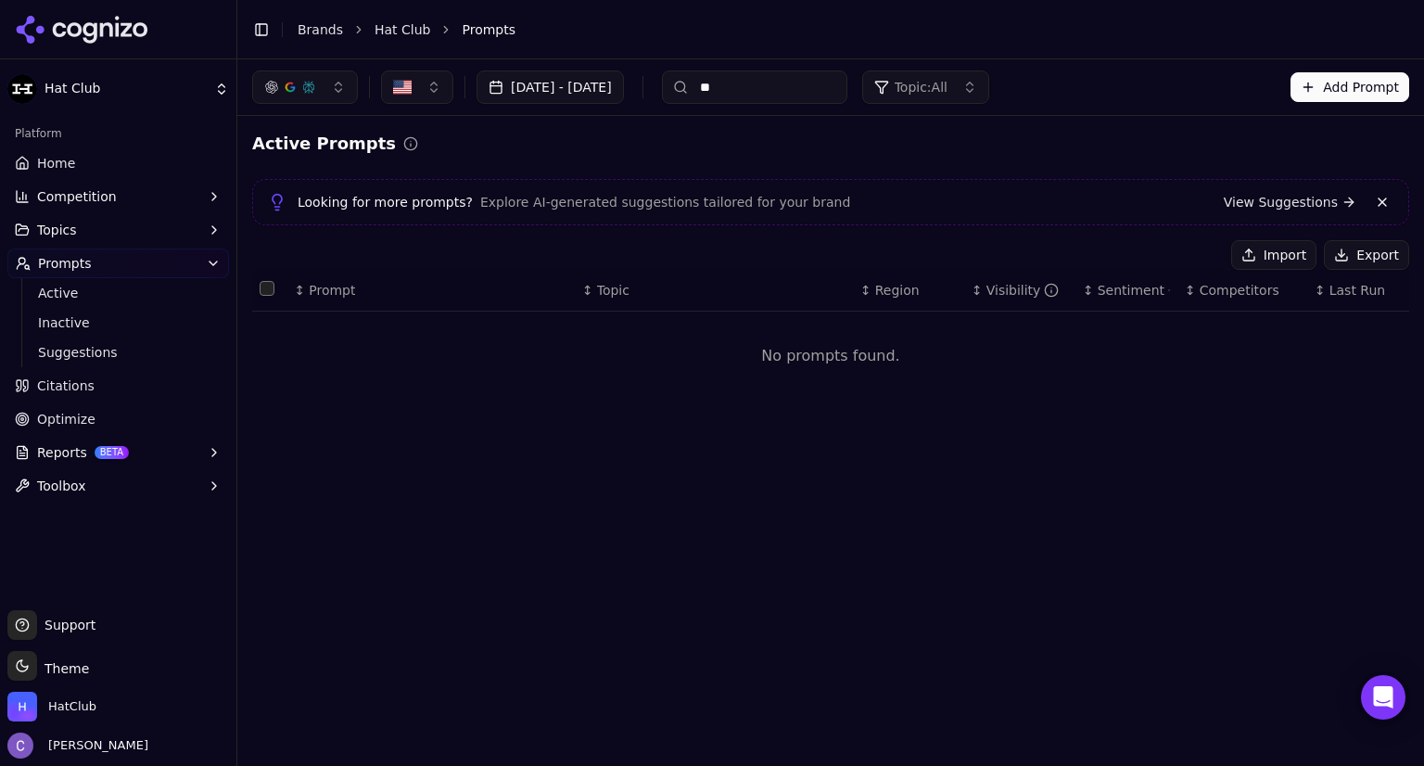
type input "*"
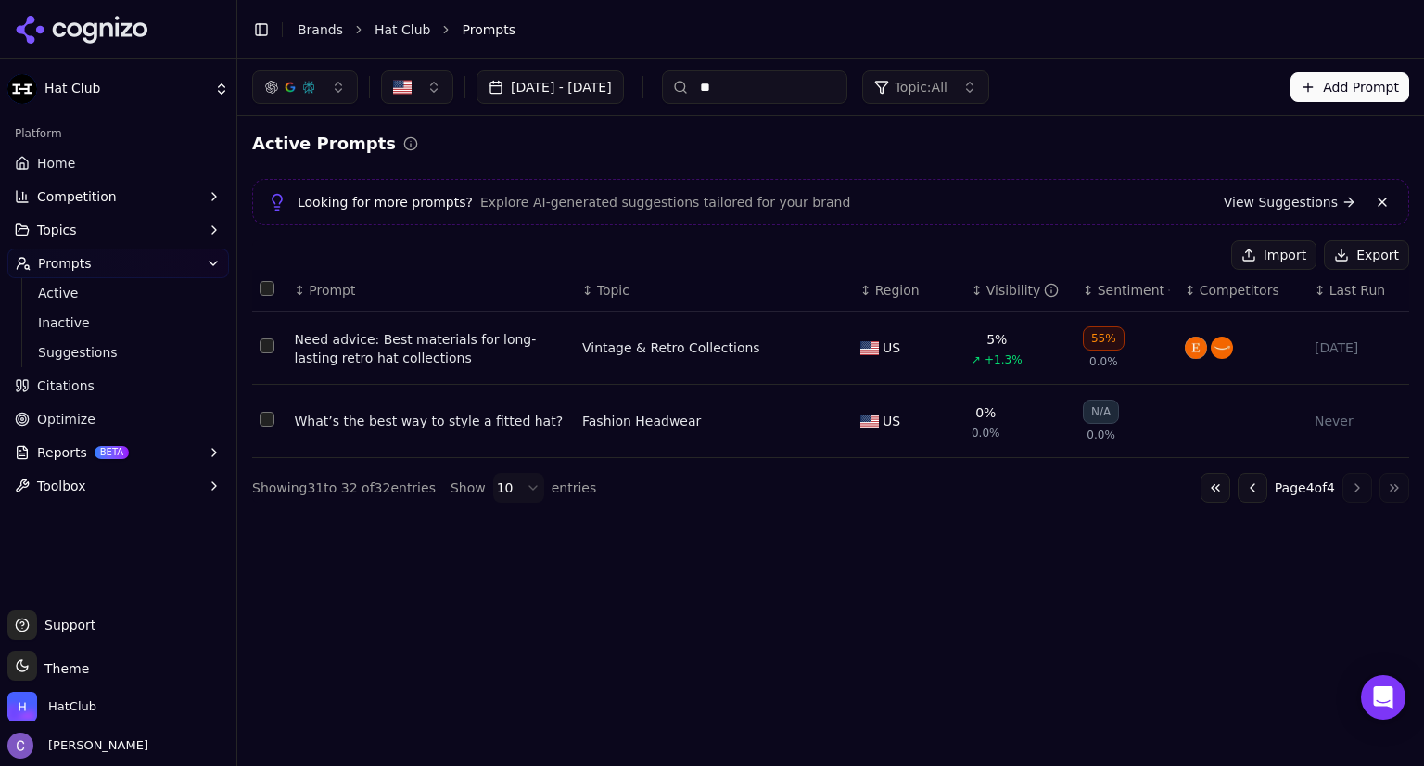
type input "*"
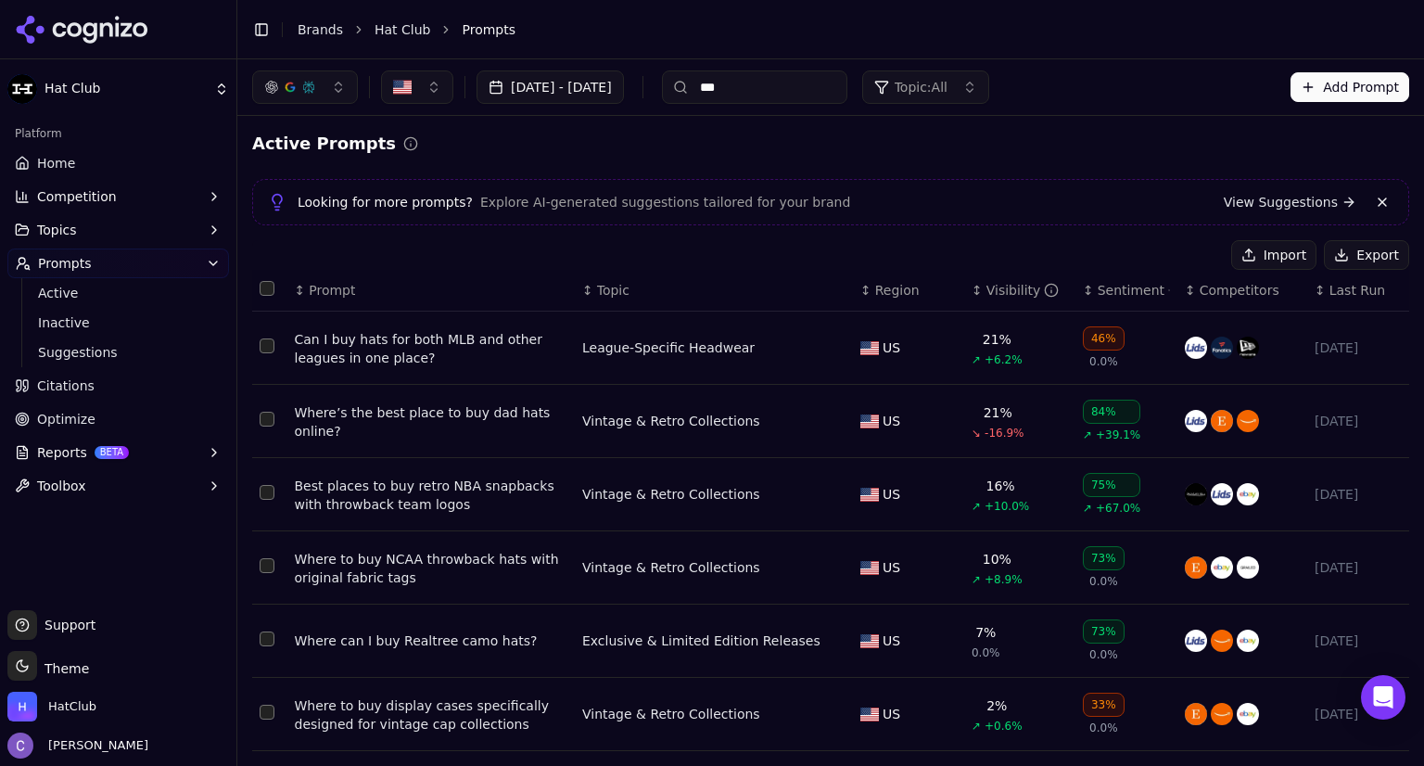
scroll to position [44, 0]
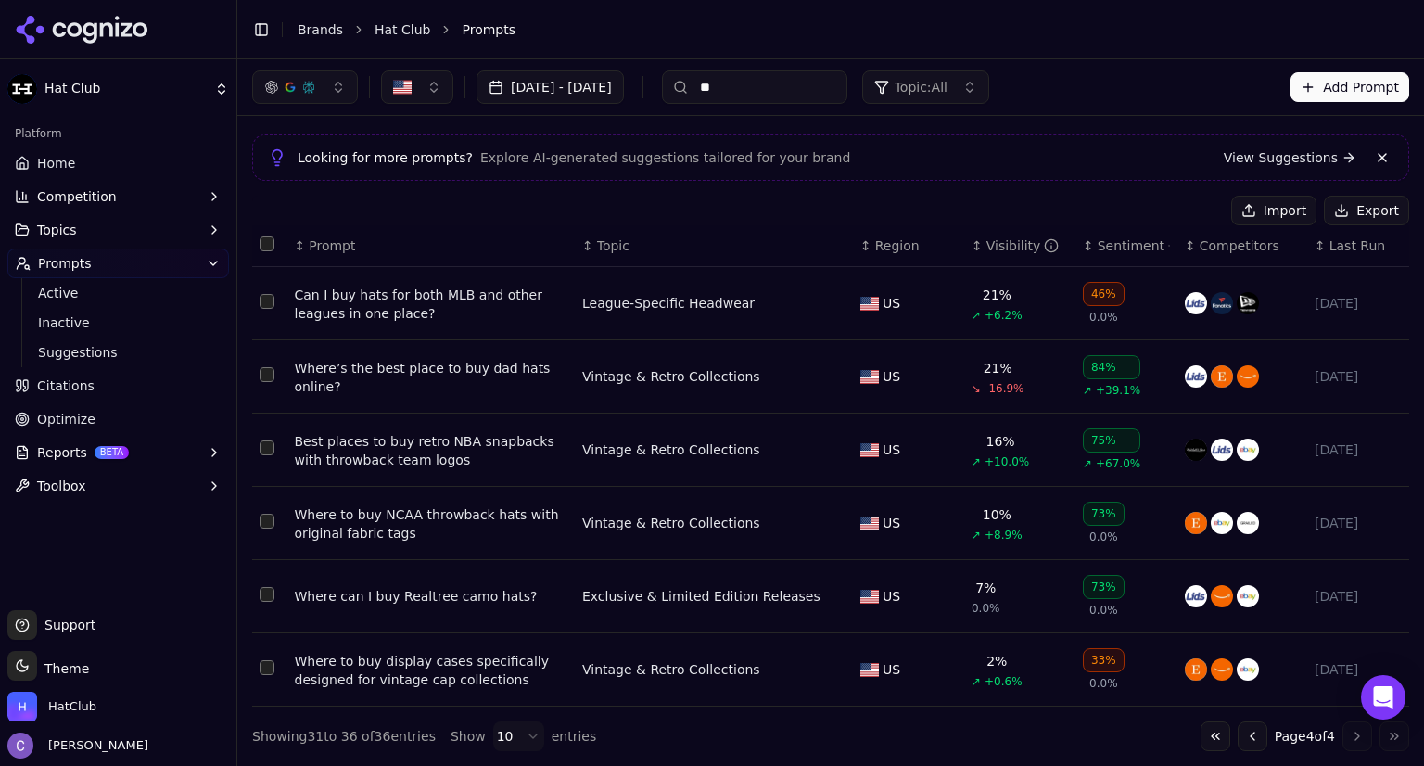
type input "*"
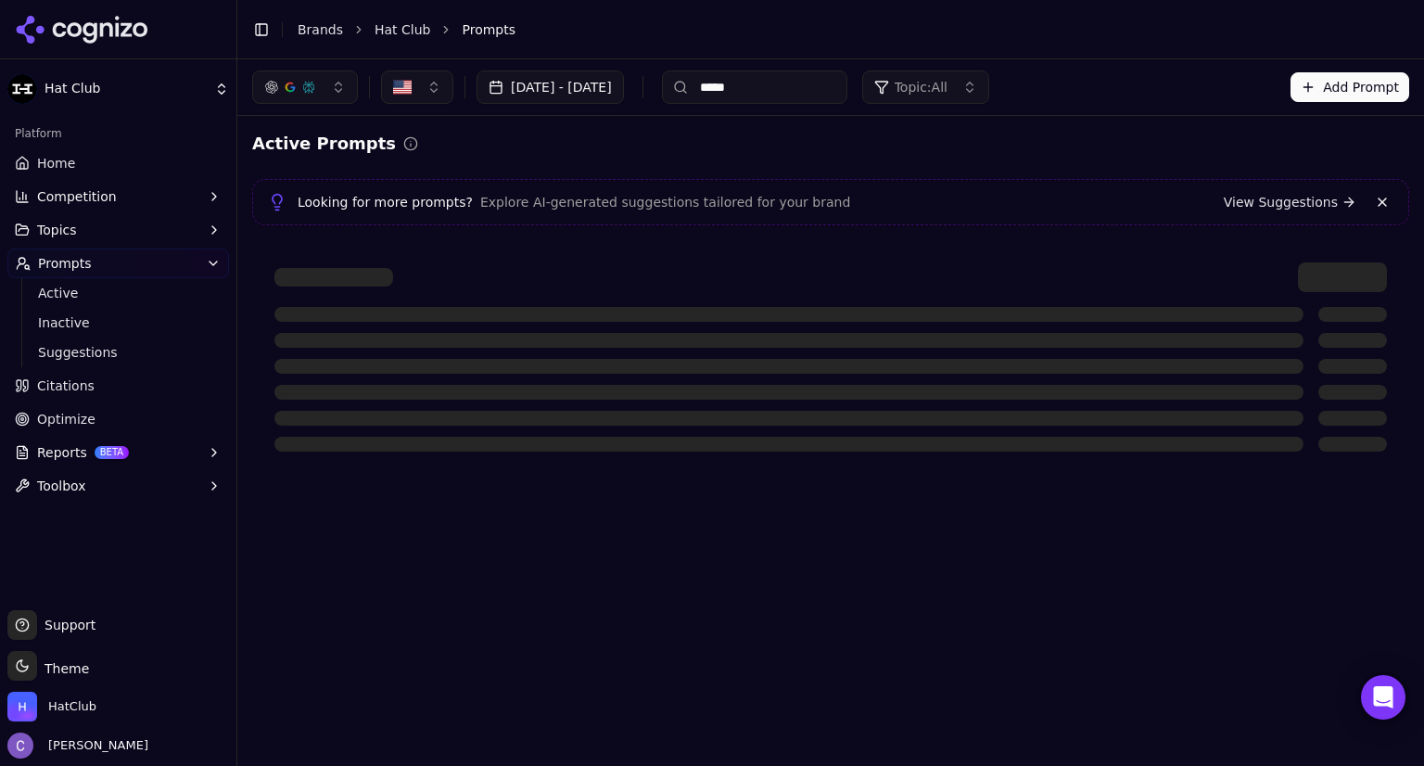
scroll to position [0, 0]
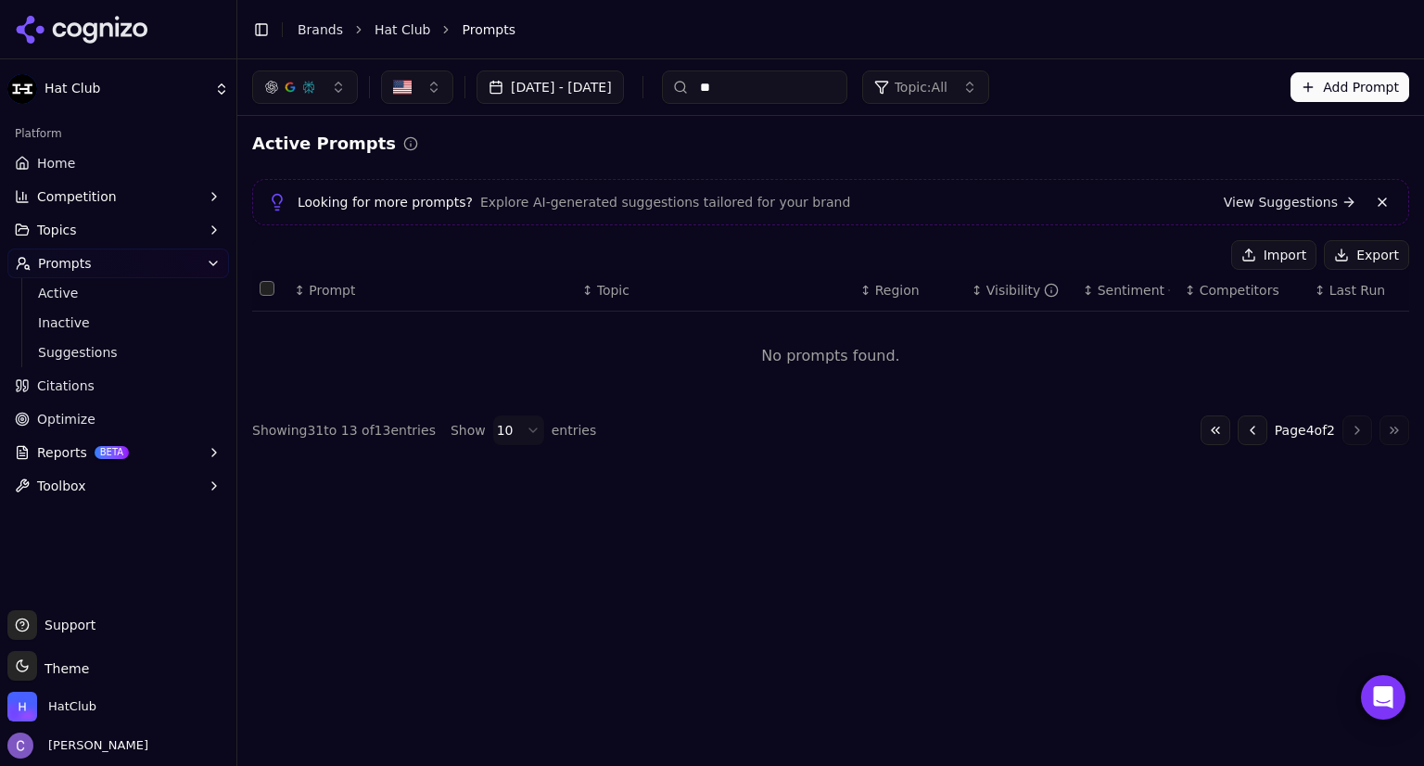
type input "*"
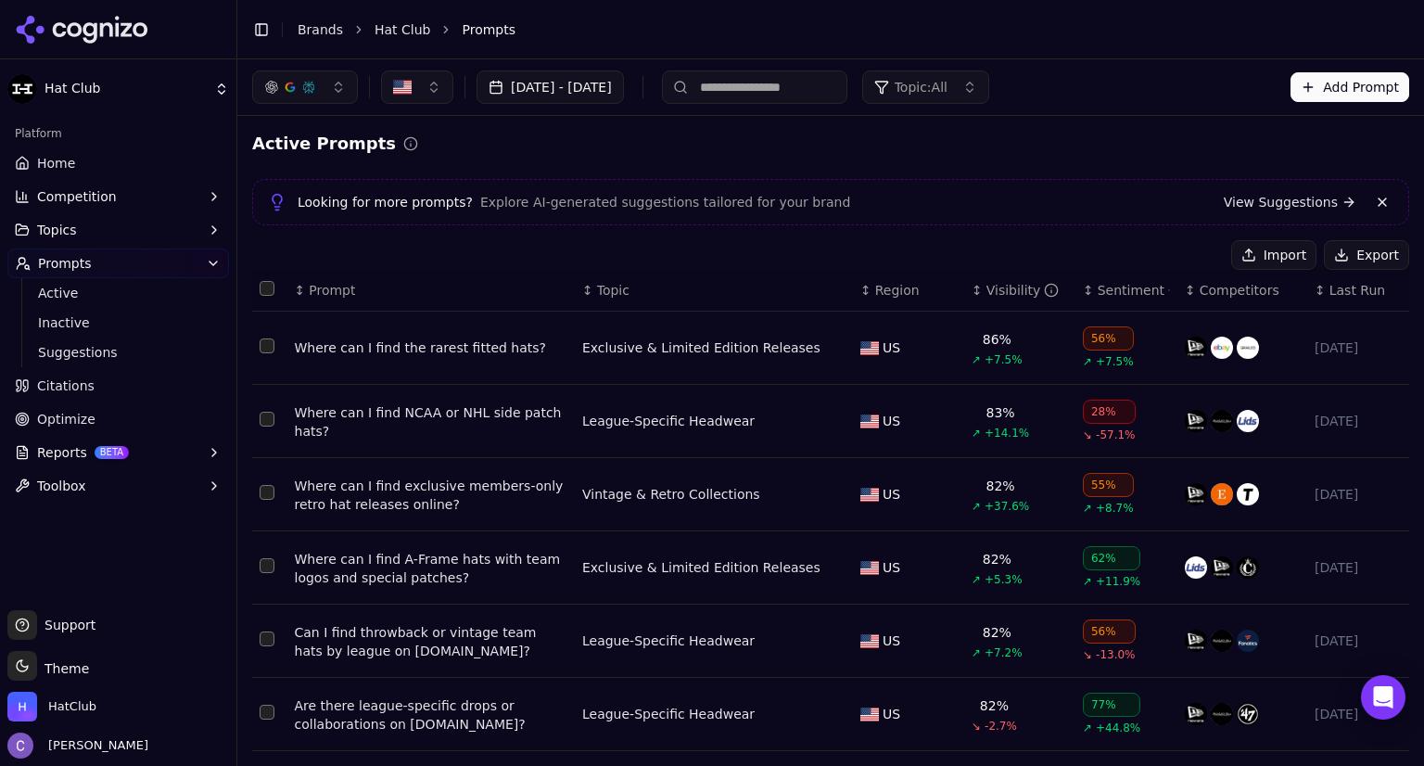
scroll to position [338, 0]
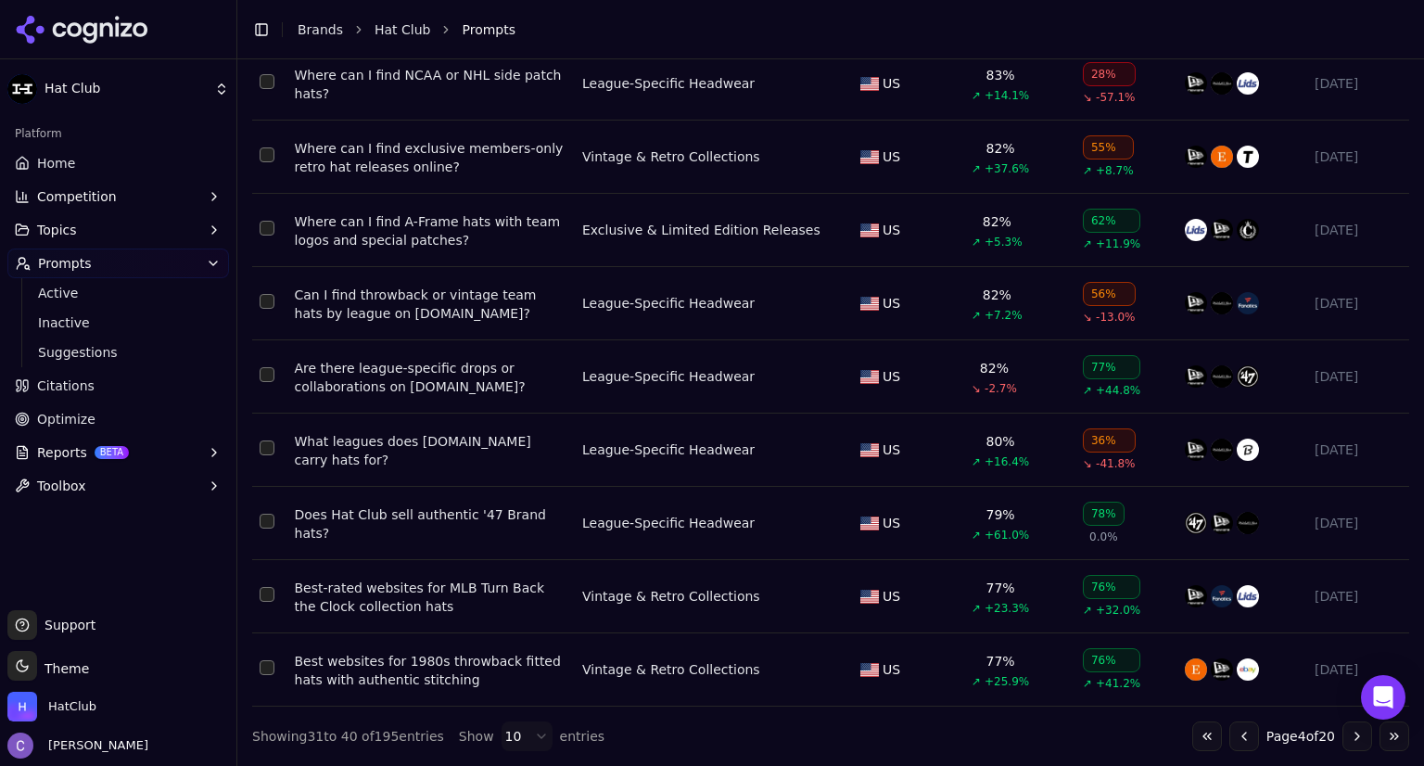
click at [1192, 735] on button "Go to first page" at bounding box center [1207, 736] width 30 height 30
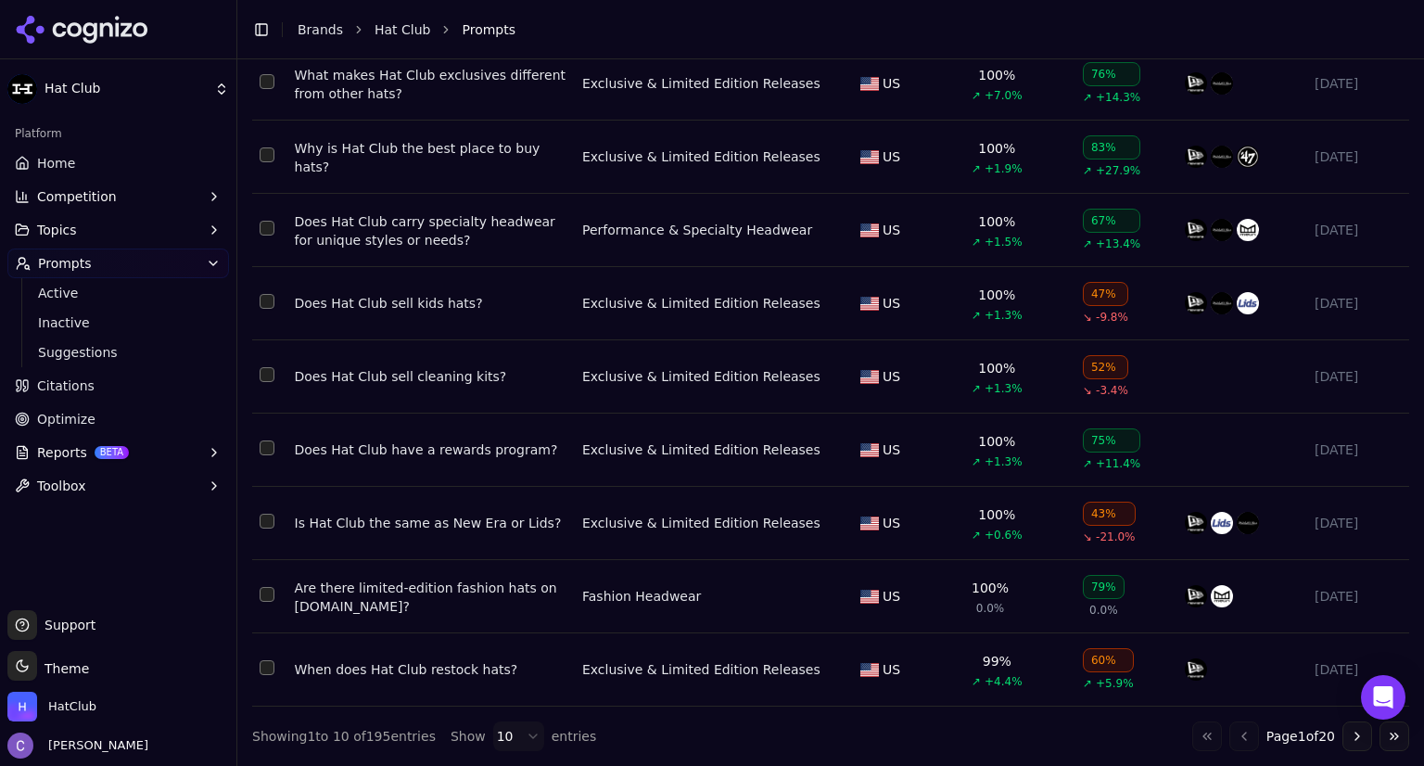
scroll to position [0, 0]
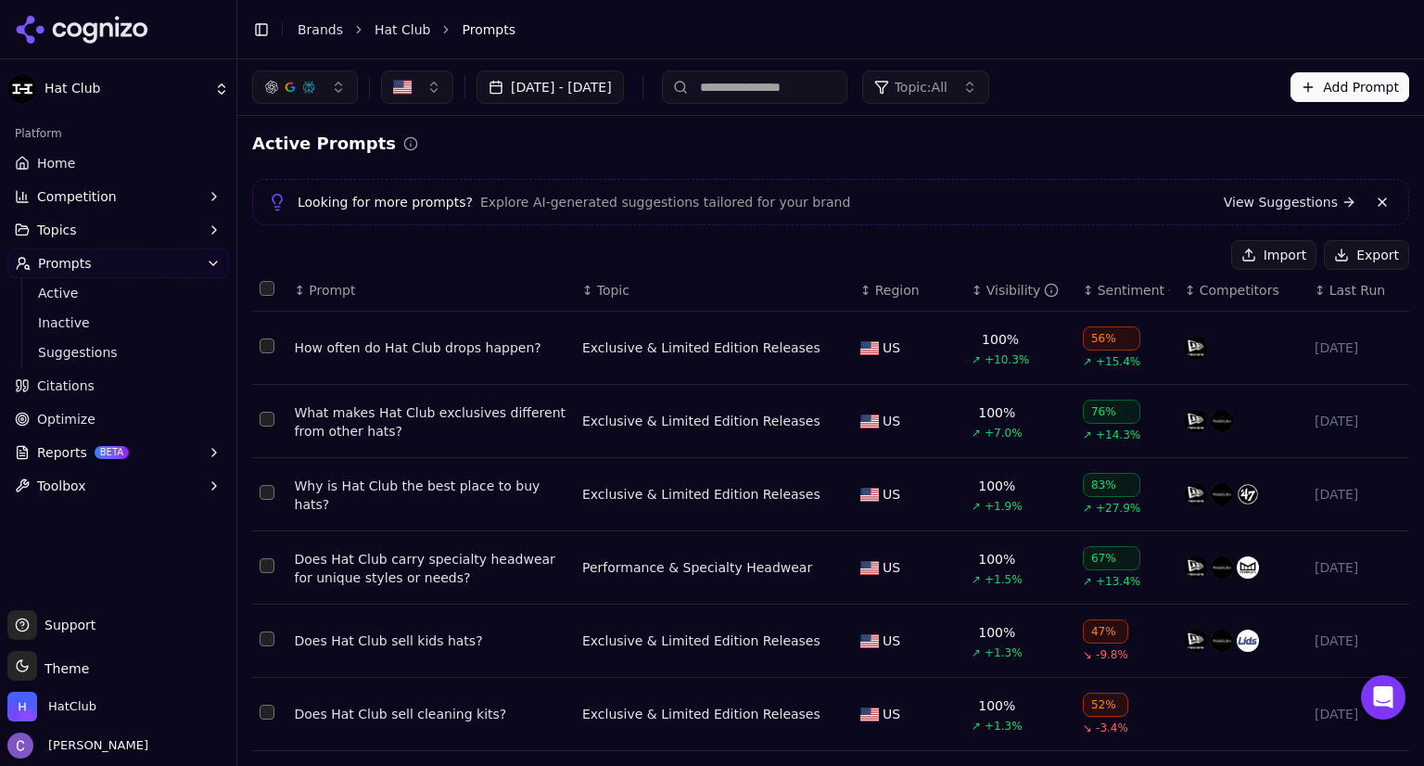
click at [826, 88] on input at bounding box center [754, 86] width 185 height 33
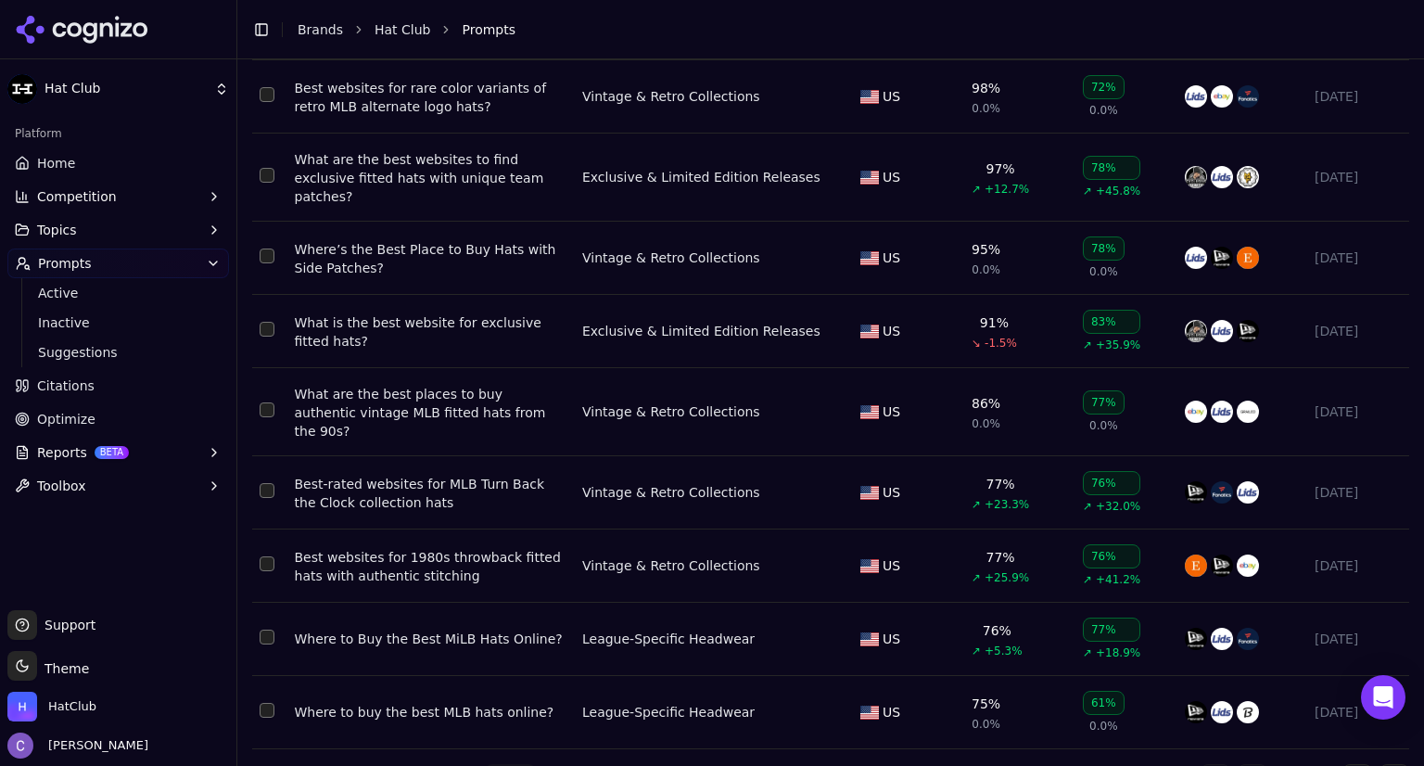
scroll to position [338, 0]
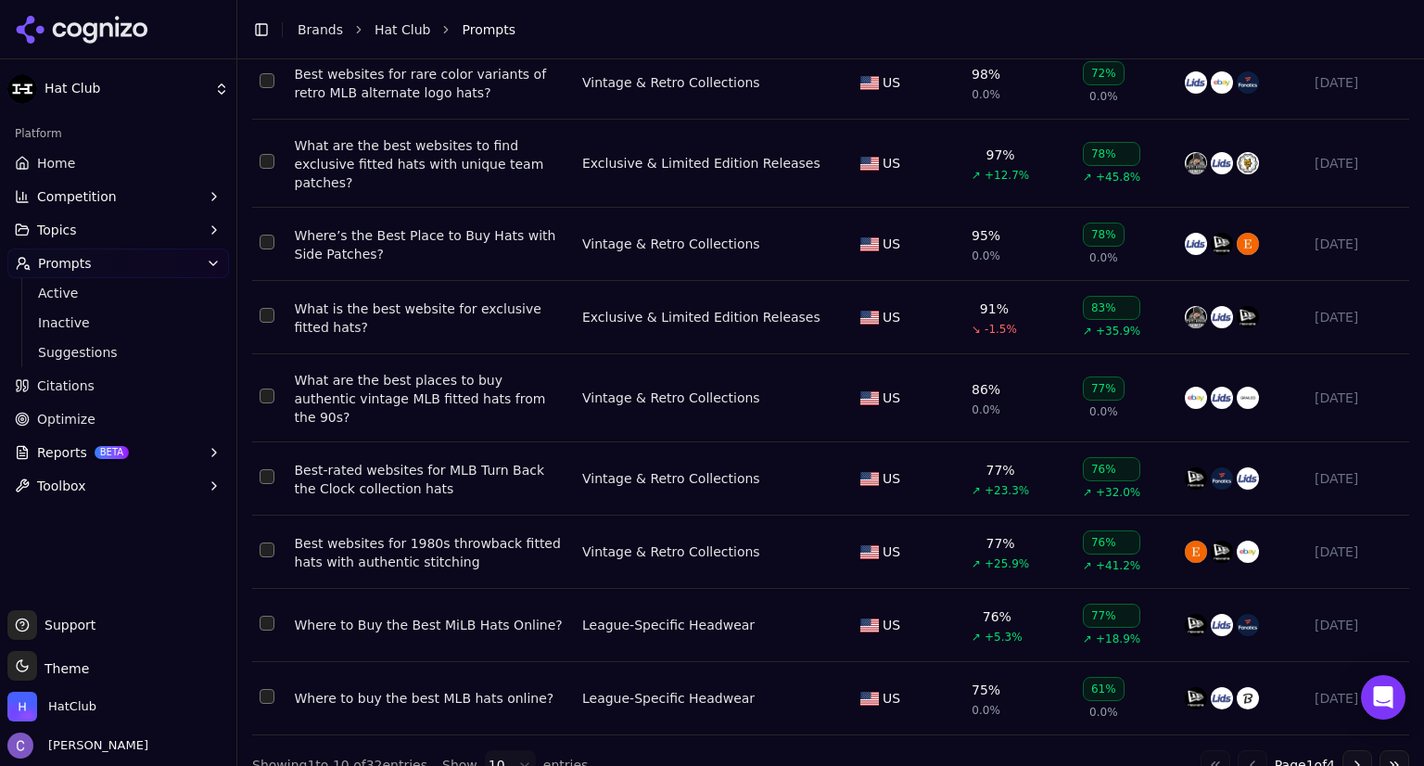
type input "****"
click at [1342, 750] on button "Go to next page" at bounding box center [1357, 765] width 30 height 30
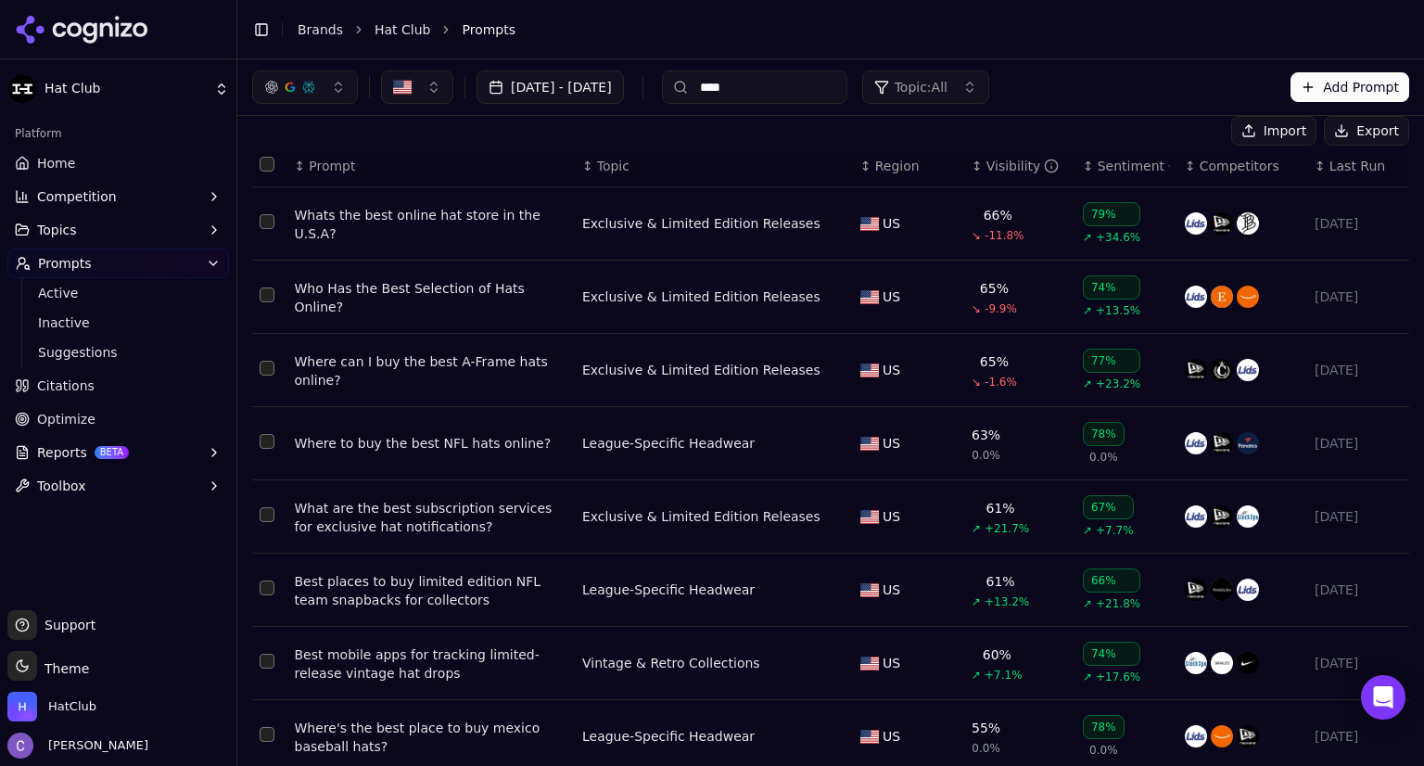
scroll to position [123, 0]
click at [1335, 84] on button "Add Prompt" at bounding box center [1349, 87] width 119 height 30
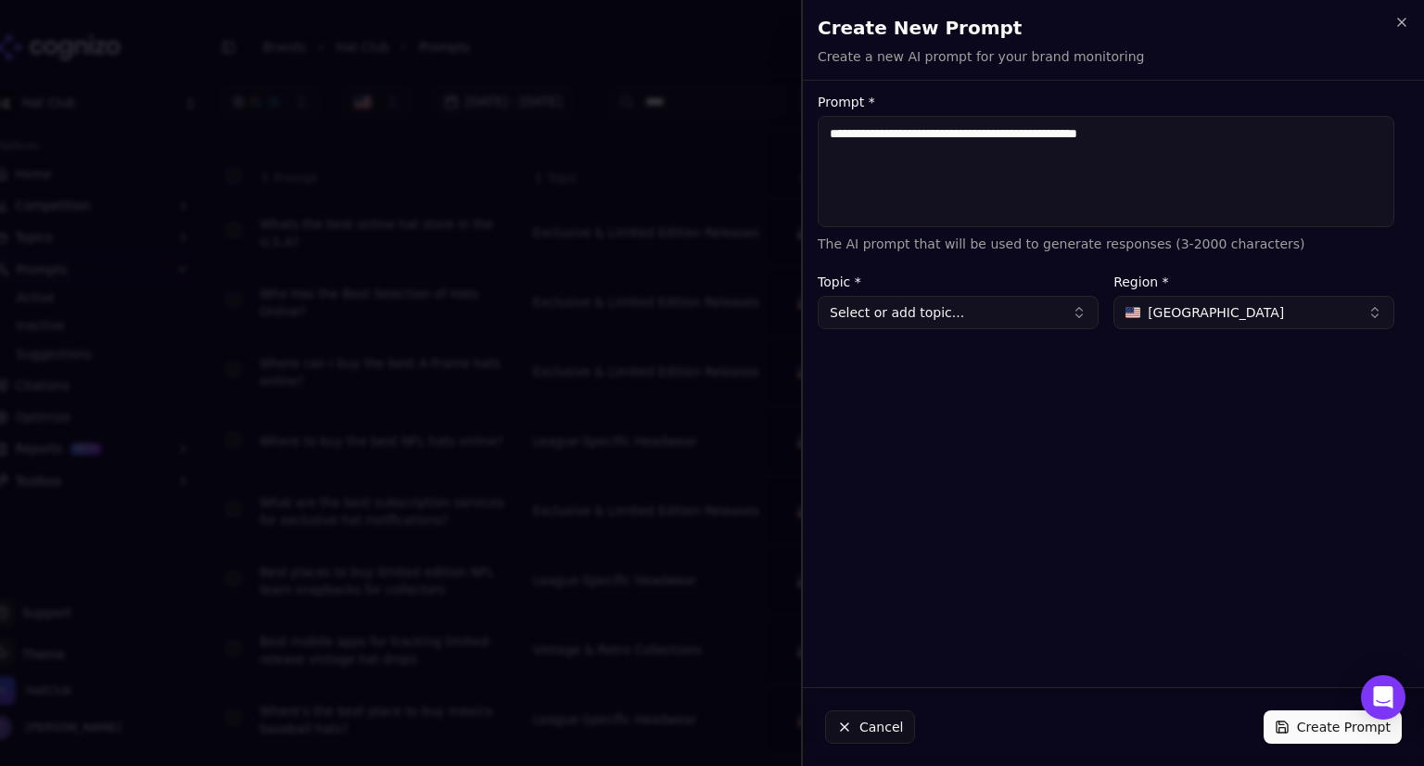
click at [838, 132] on textarea "**********" at bounding box center [1105, 171] width 576 height 111
type textarea "**********"
click at [1010, 316] on button "Select or add topic..." at bounding box center [957, 312] width 281 height 33
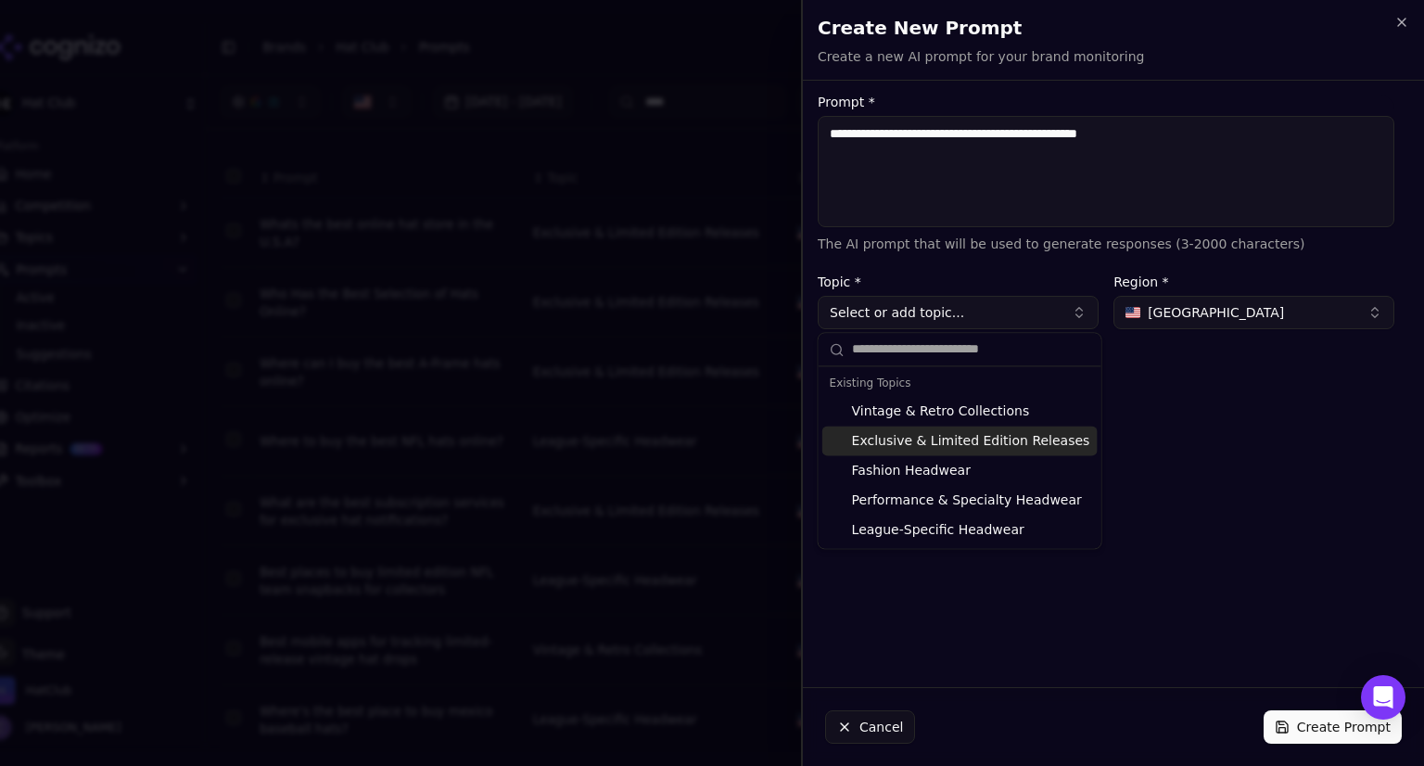
click at [978, 443] on div "Exclusive & Limited Edition Releases" at bounding box center [959, 440] width 275 height 30
type input "**********"
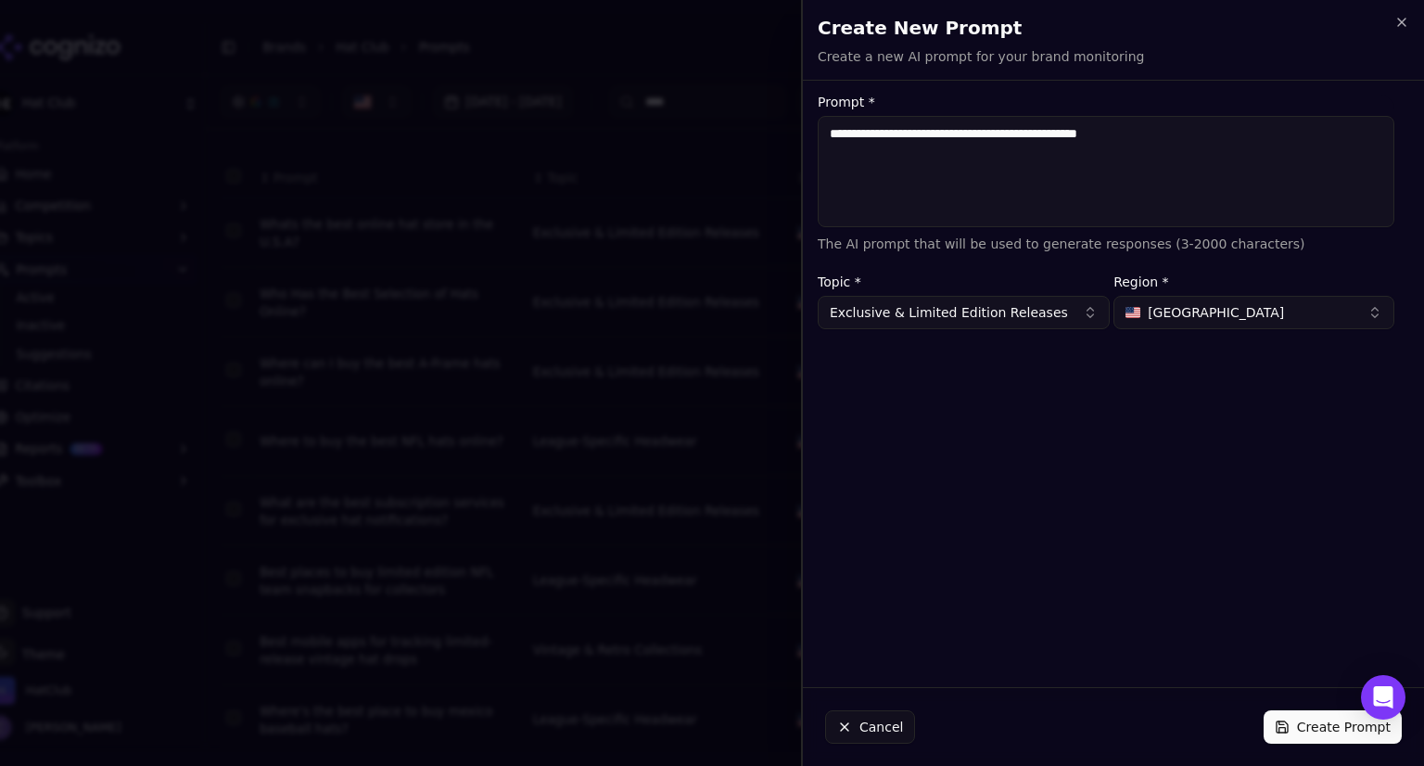
click at [1323, 729] on button "Create Prompt" at bounding box center [1332, 726] width 138 height 33
click at [1313, 728] on button "Create Prompt" at bounding box center [1332, 726] width 138 height 33
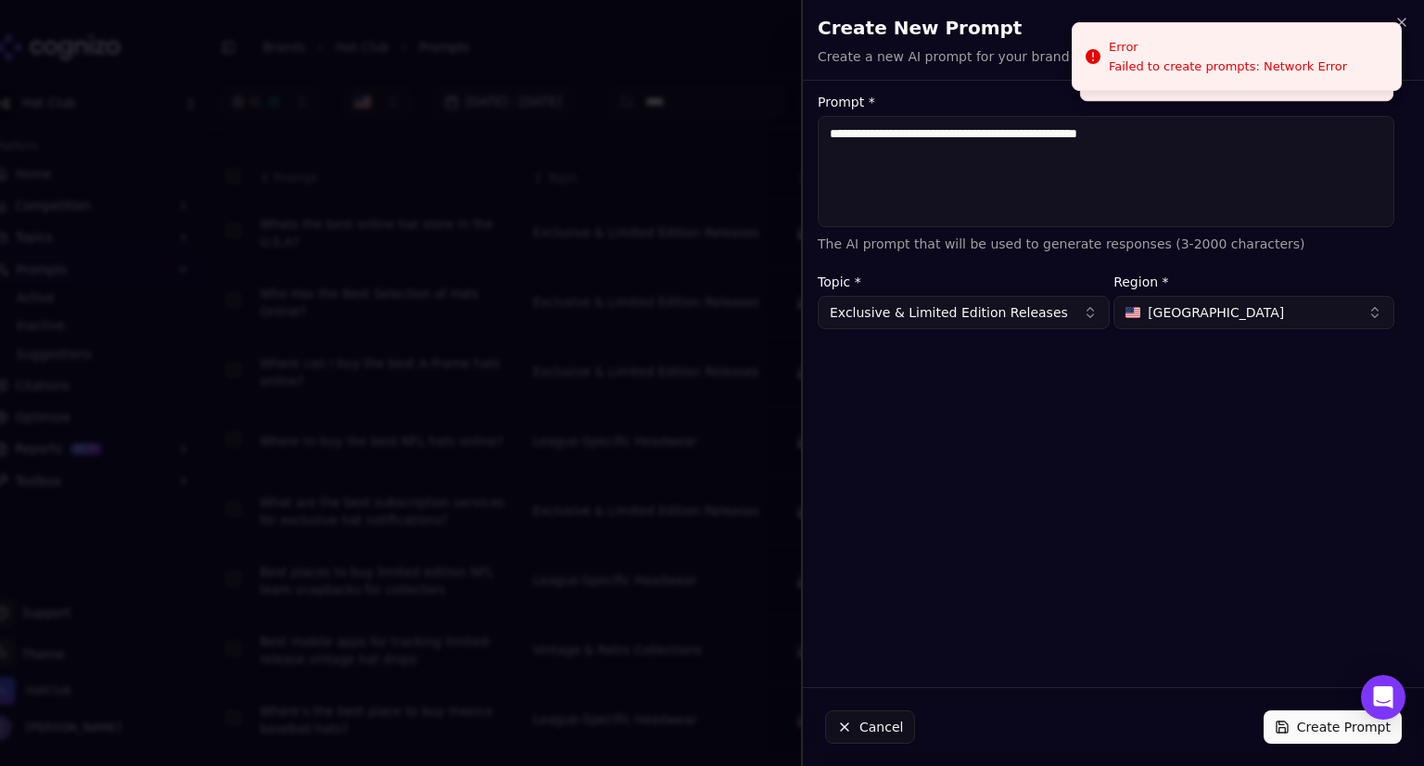
click at [1348, 728] on button "Create Prompt" at bounding box center [1332, 726] width 138 height 33
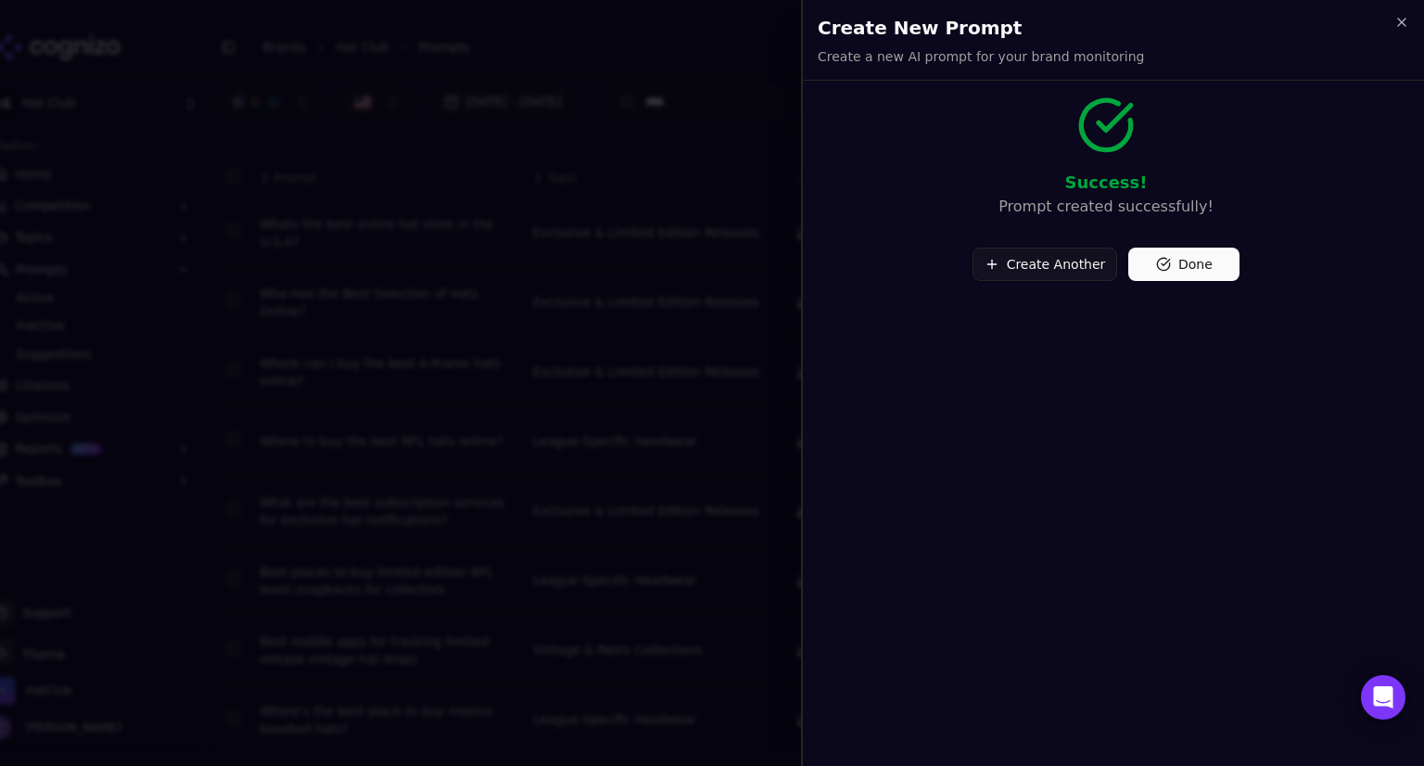
click at [1178, 260] on button "Done" at bounding box center [1183, 263] width 111 height 33
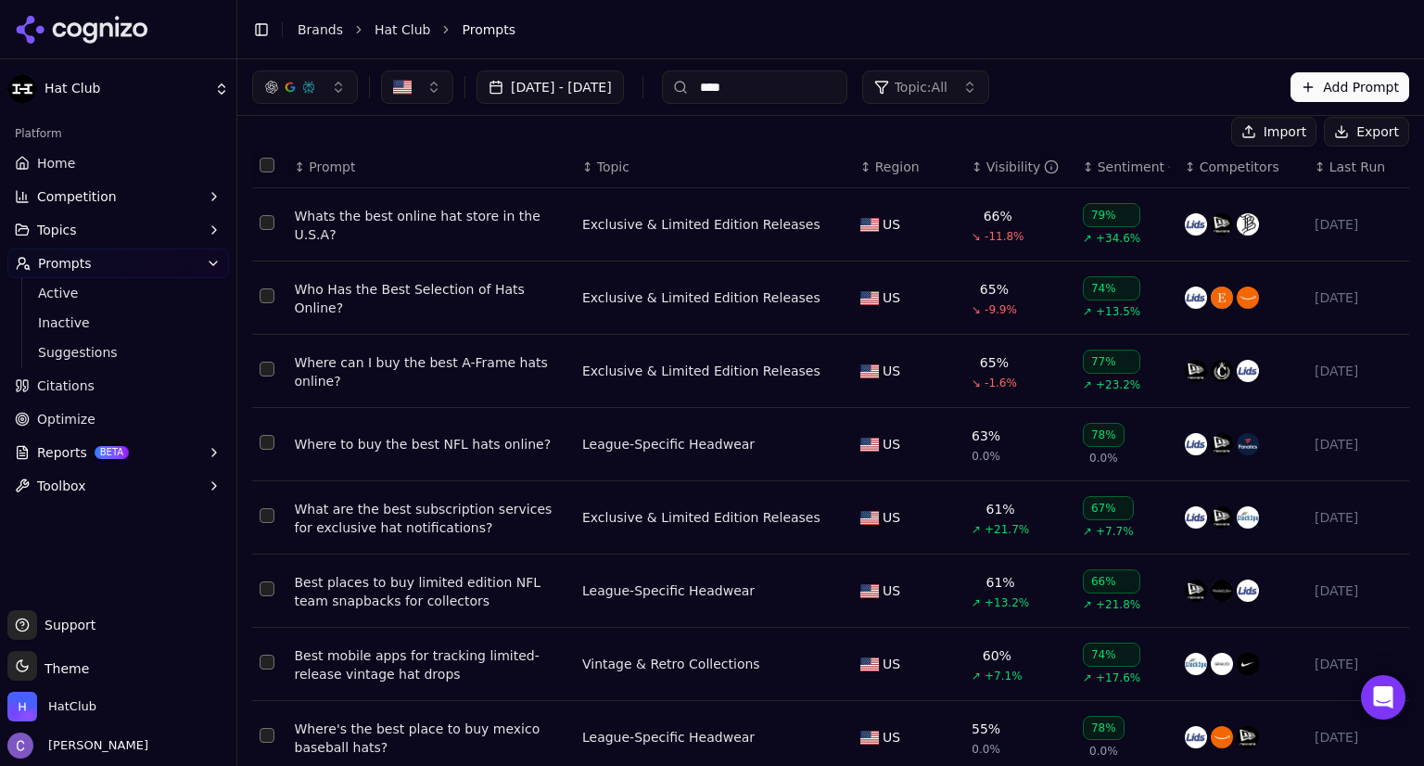
click at [80, 234] on button "Topics" at bounding box center [118, 230] width 222 height 30
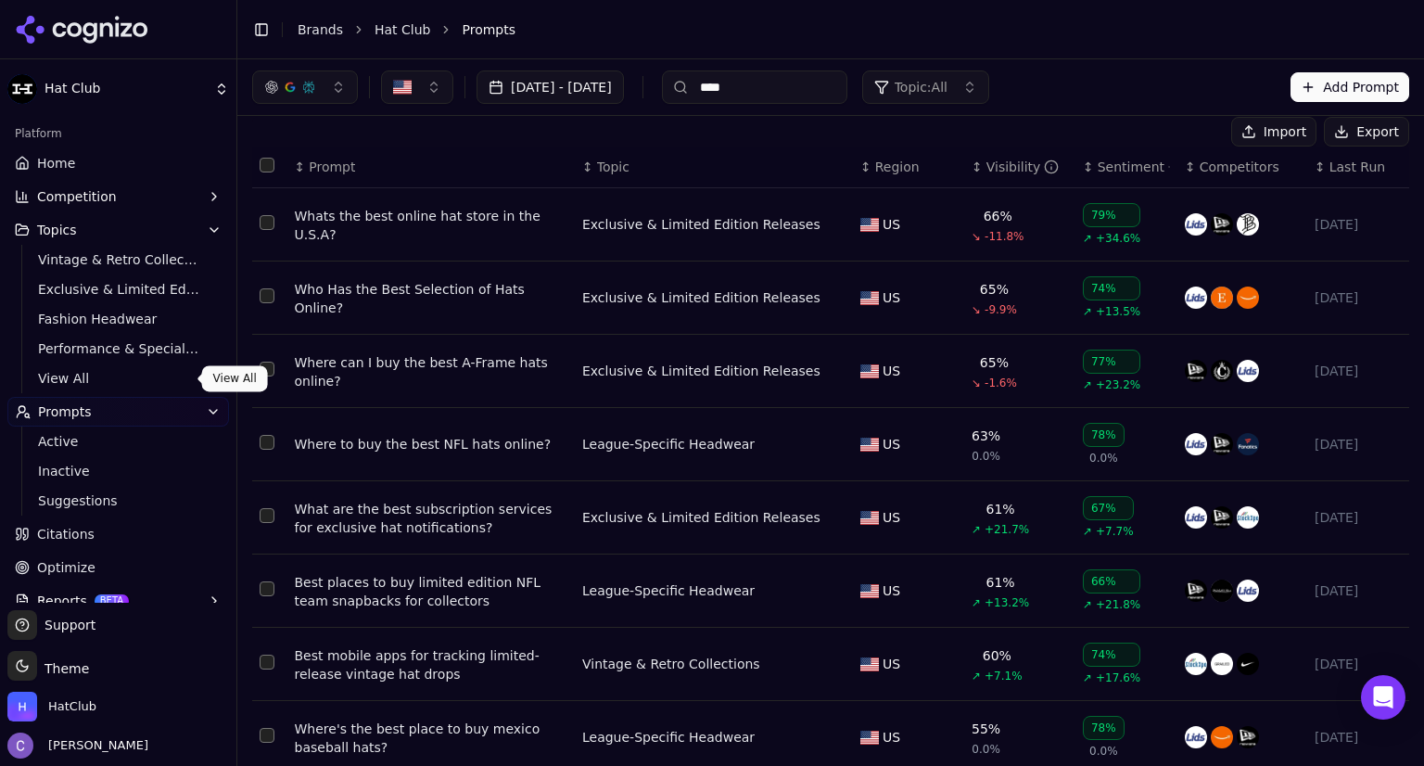
click at [74, 387] on link "View All" at bounding box center [119, 378] width 176 height 26
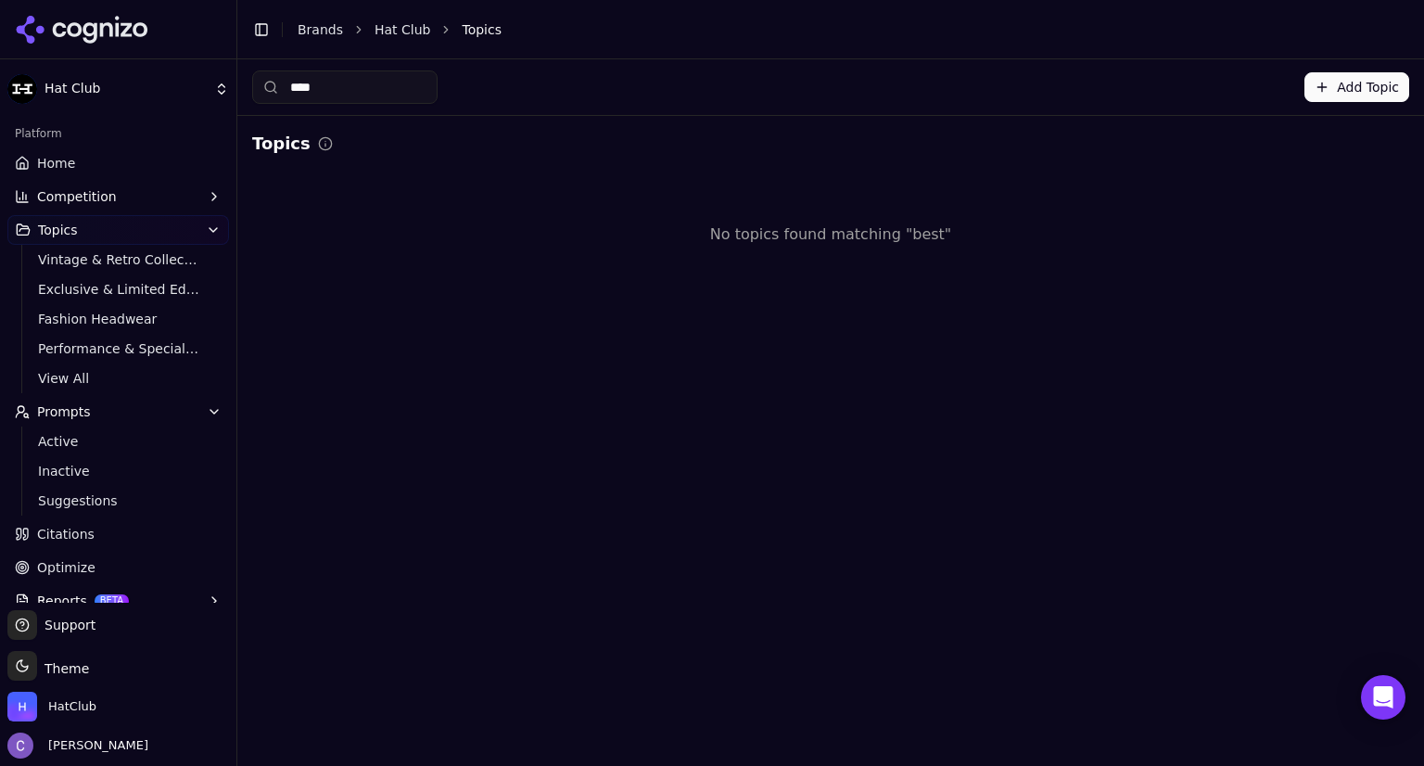
click at [372, 95] on input "****" at bounding box center [344, 86] width 185 height 33
type input "*"
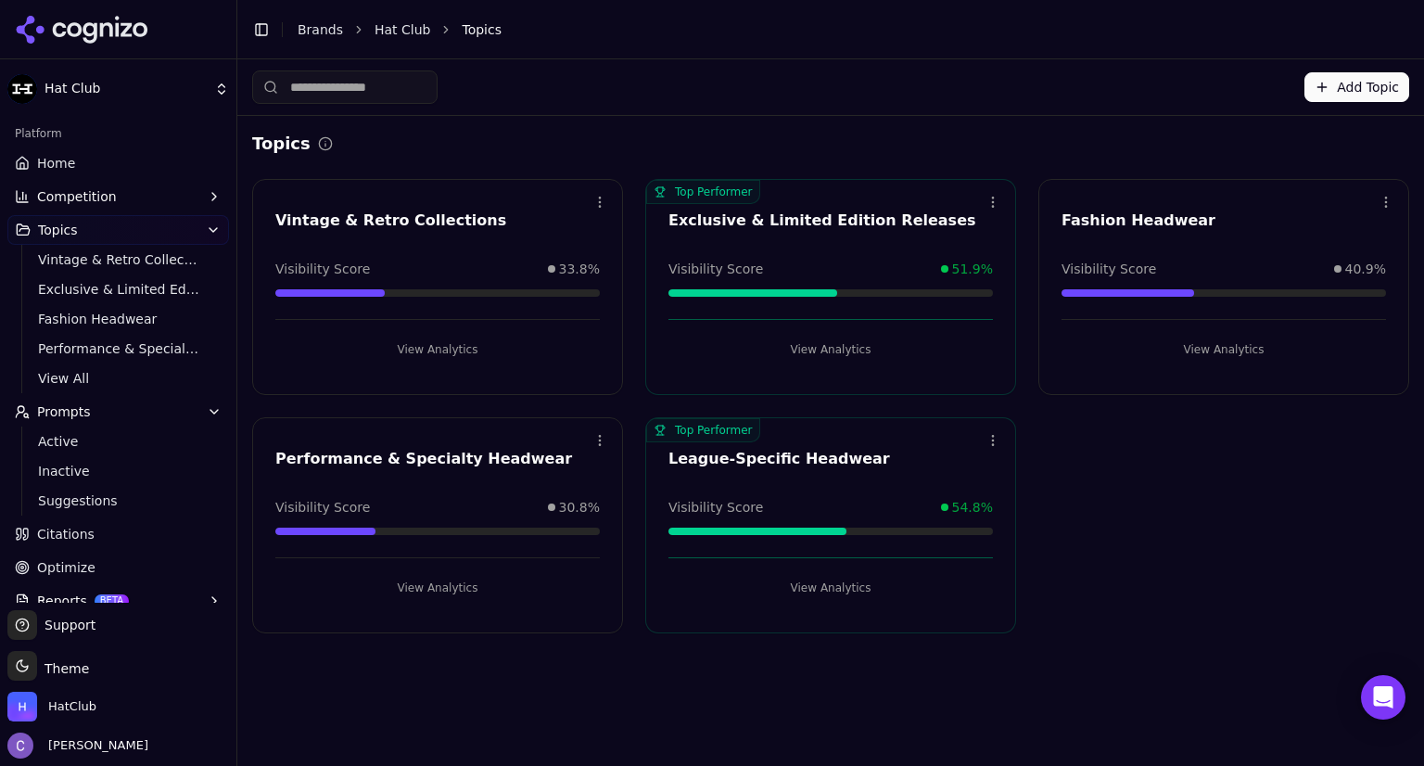
click at [538, 355] on button "View Analytics" at bounding box center [437, 350] width 324 height 30
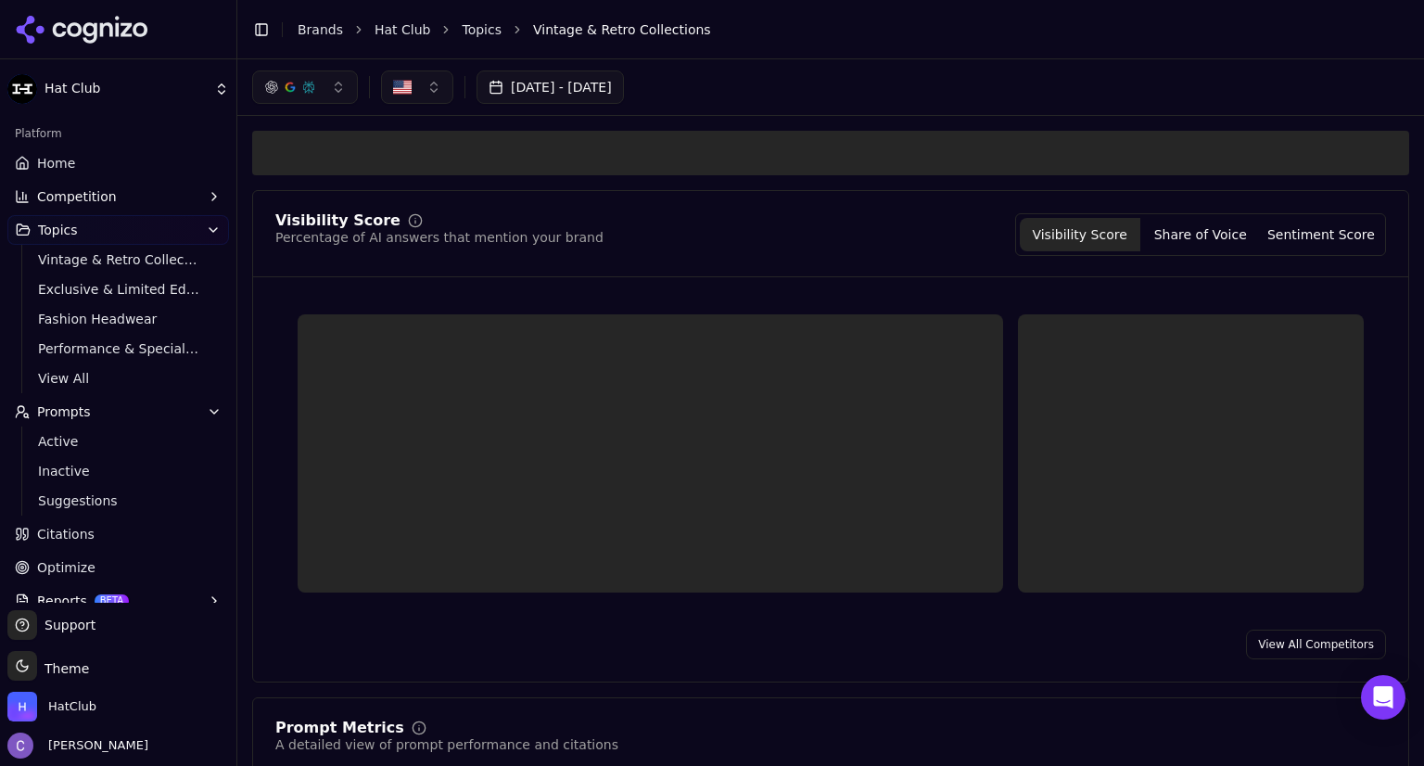
click at [538, 355] on html "Hat Club Platform Home Competition Topics Vintage & Retro Collections Exclusive…" at bounding box center [712, 383] width 1424 height 766
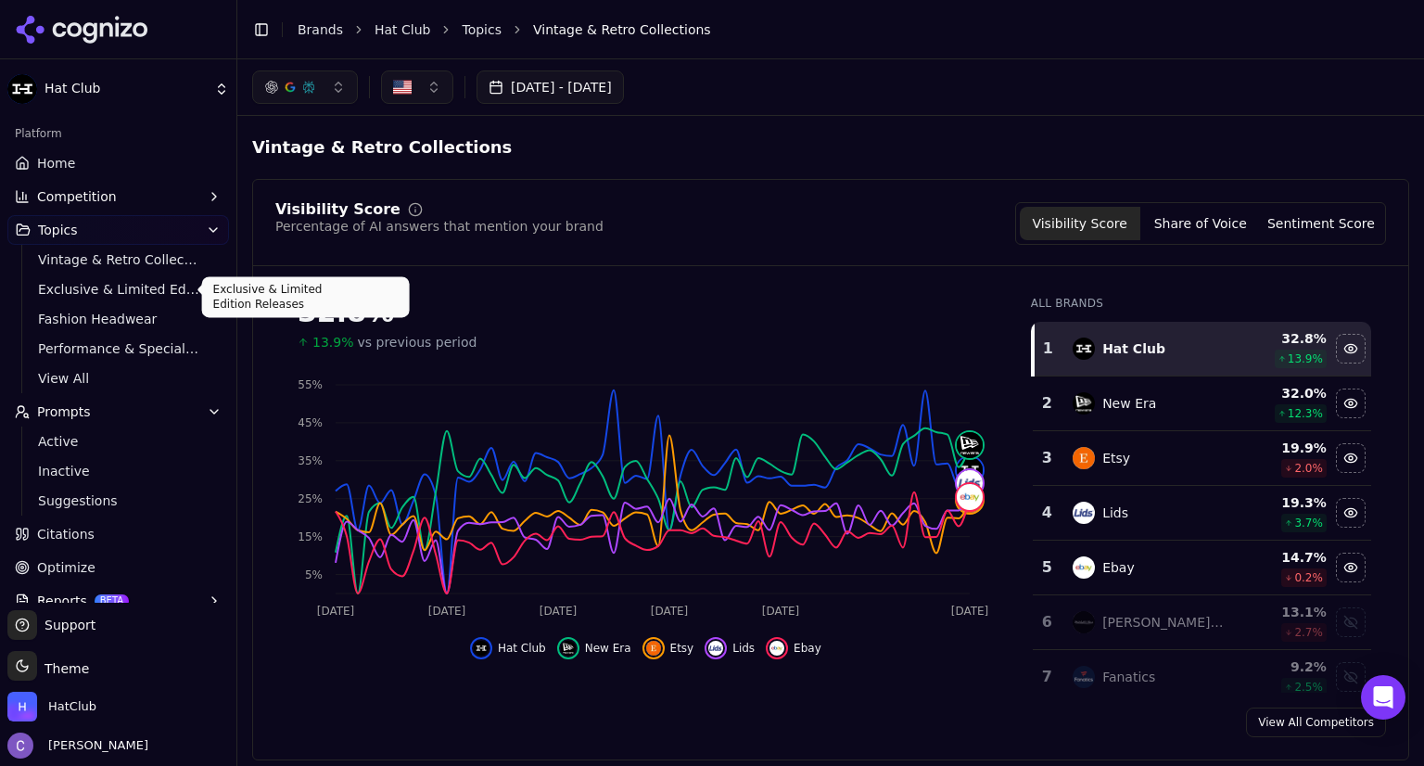
click at [133, 286] on span "Exclusive & Limited Edition Releases" at bounding box center [118, 289] width 161 height 19
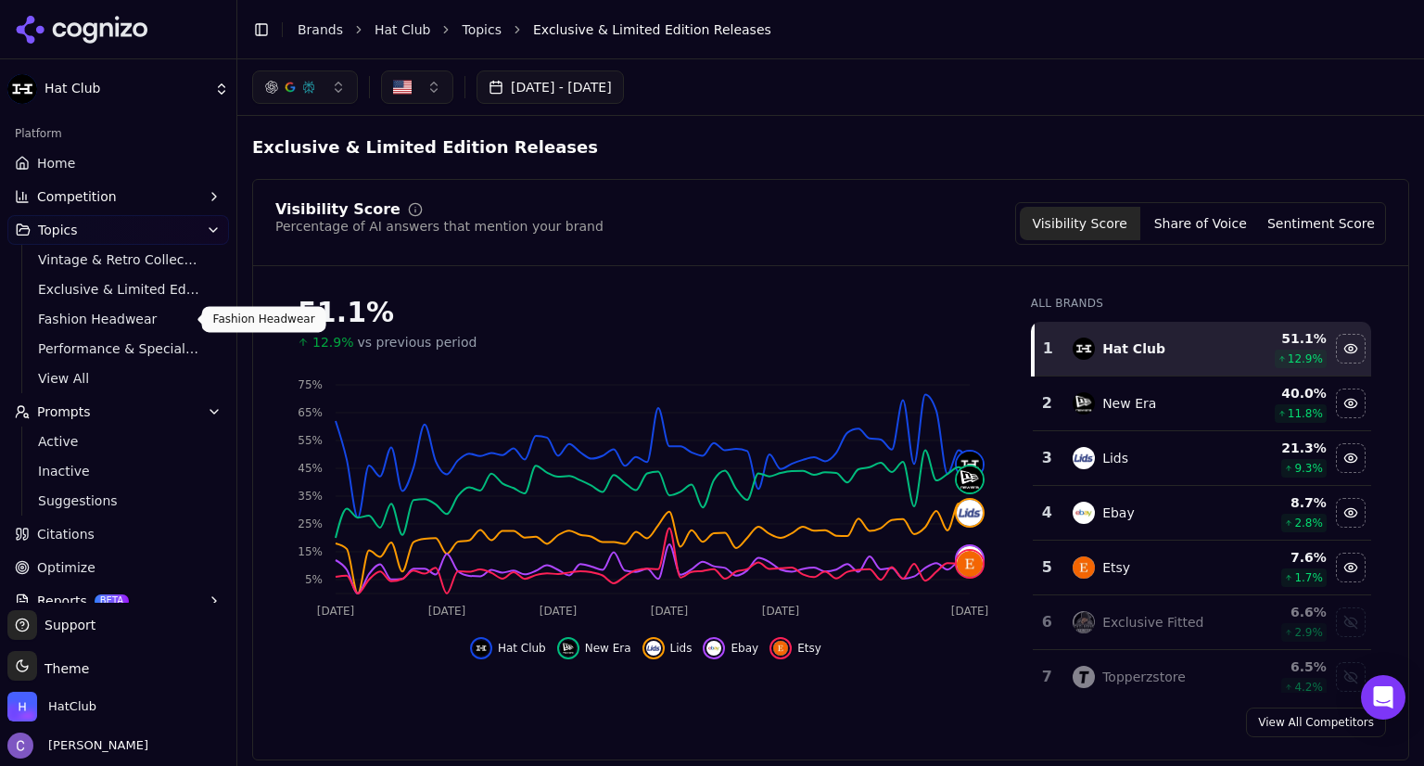
click at [115, 317] on span "Fashion Headwear" at bounding box center [118, 319] width 161 height 19
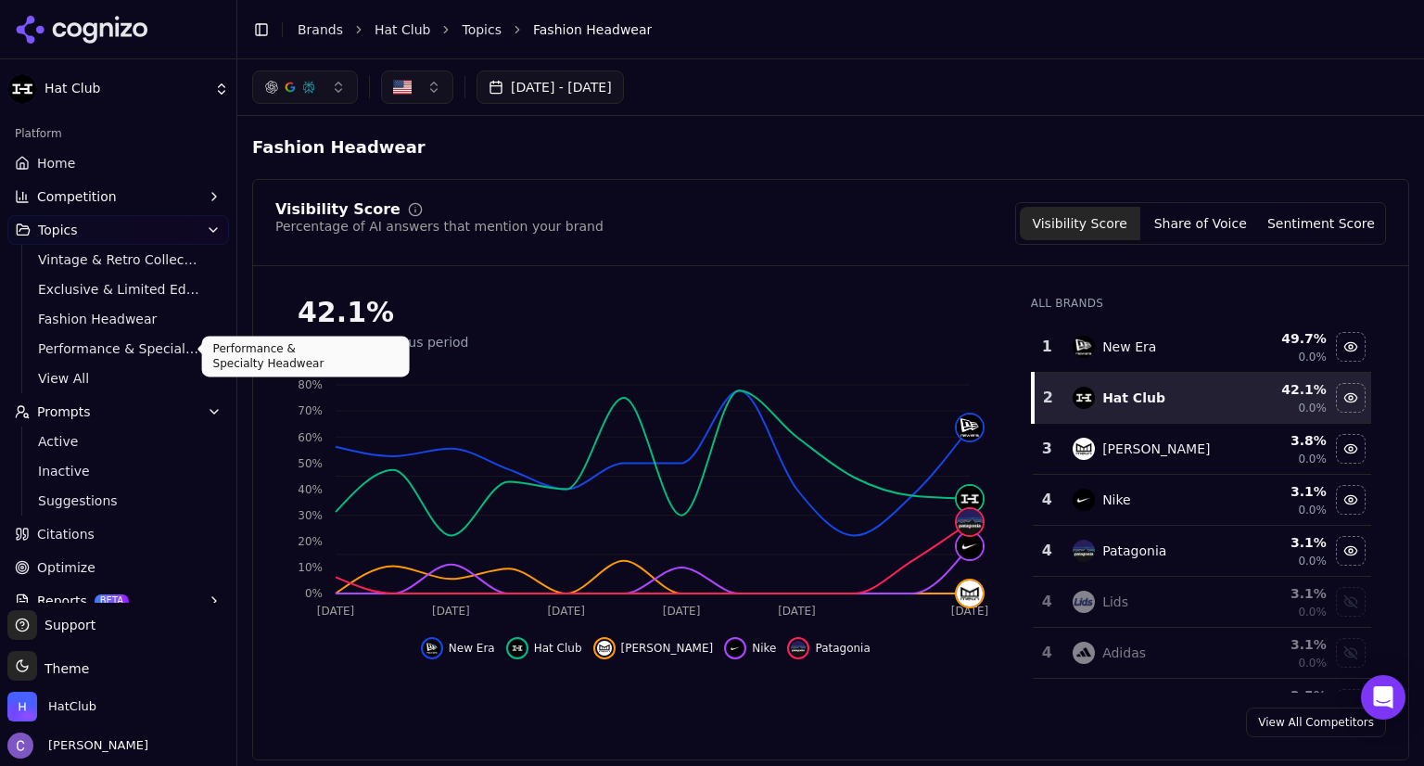
click at [108, 344] on span "Performance & Specialty Headwear" at bounding box center [118, 348] width 161 height 19
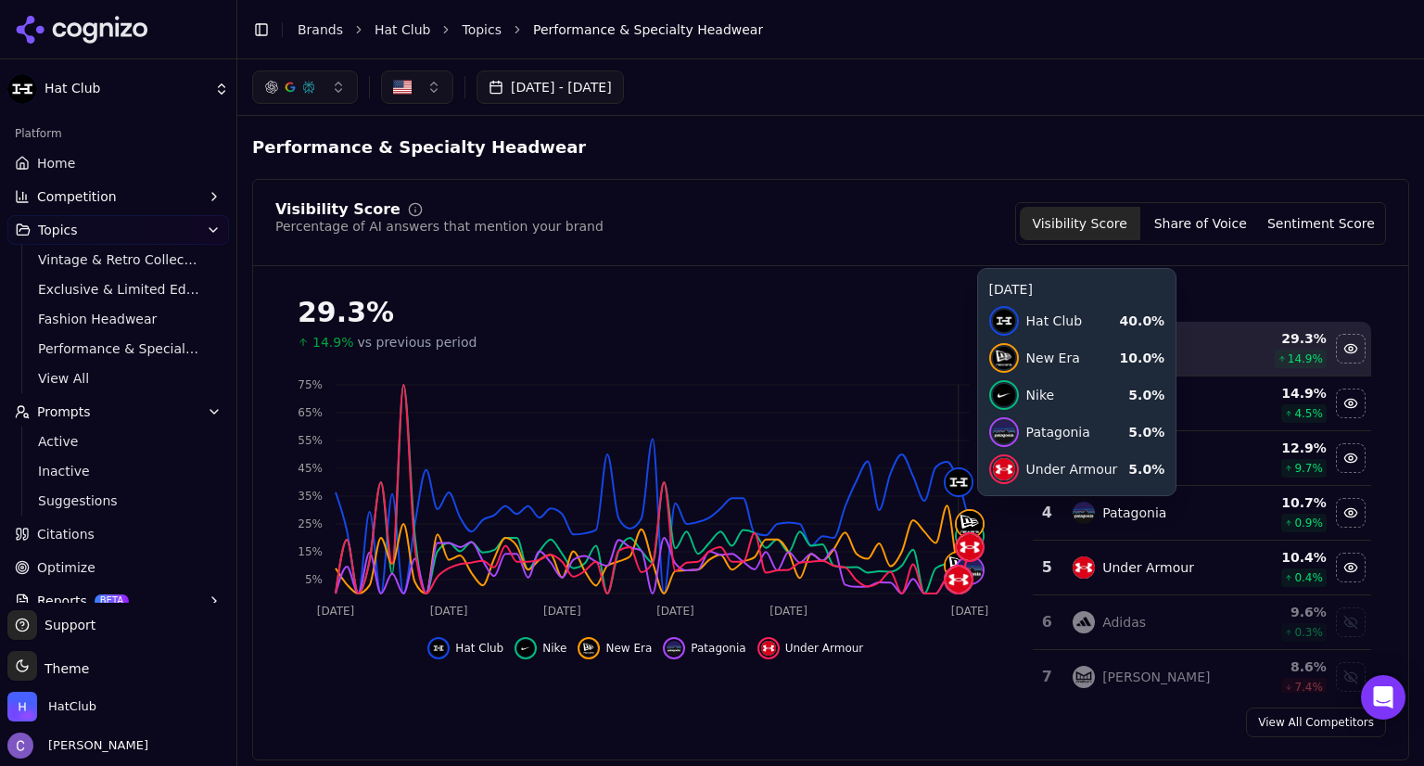
scroll to position [54, 0]
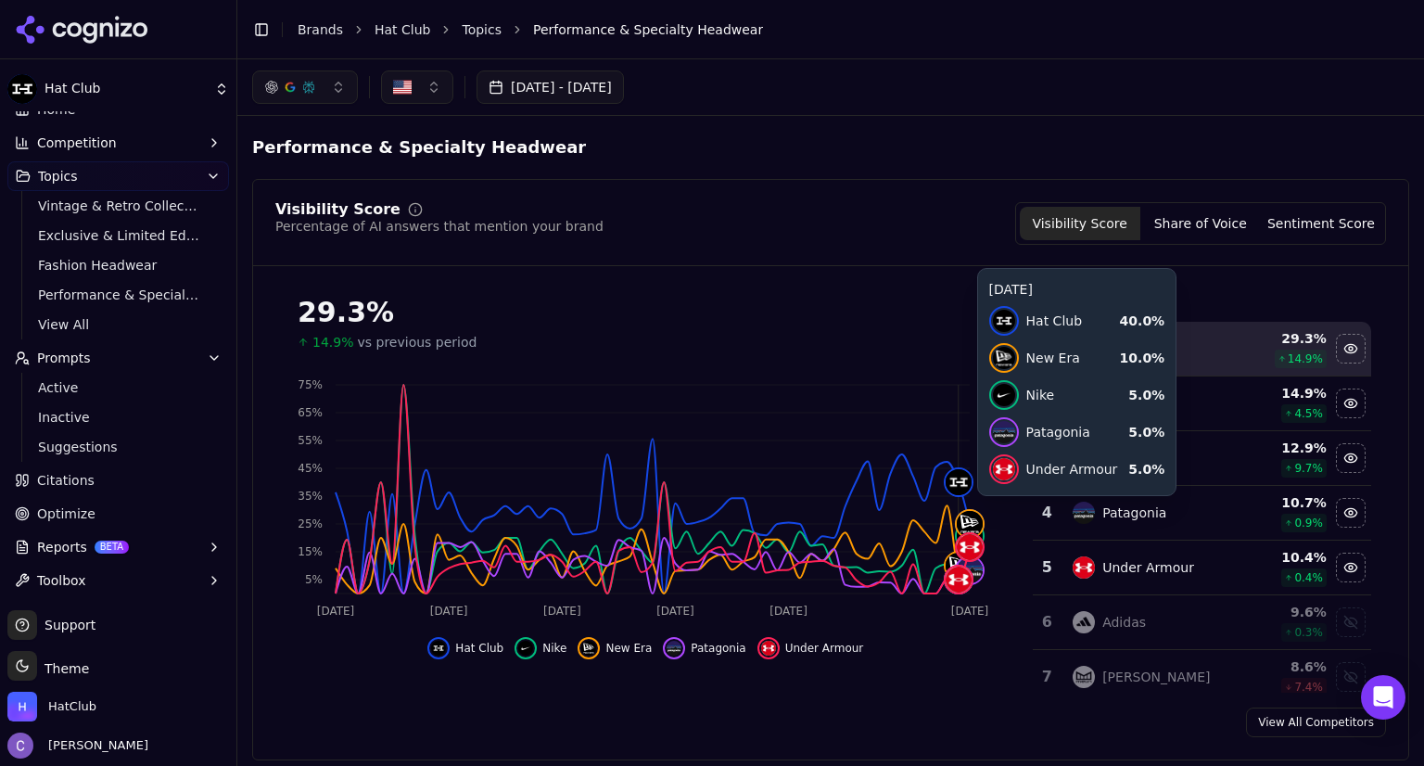
click at [70, 518] on span "Optimize" at bounding box center [66, 513] width 58 height 19
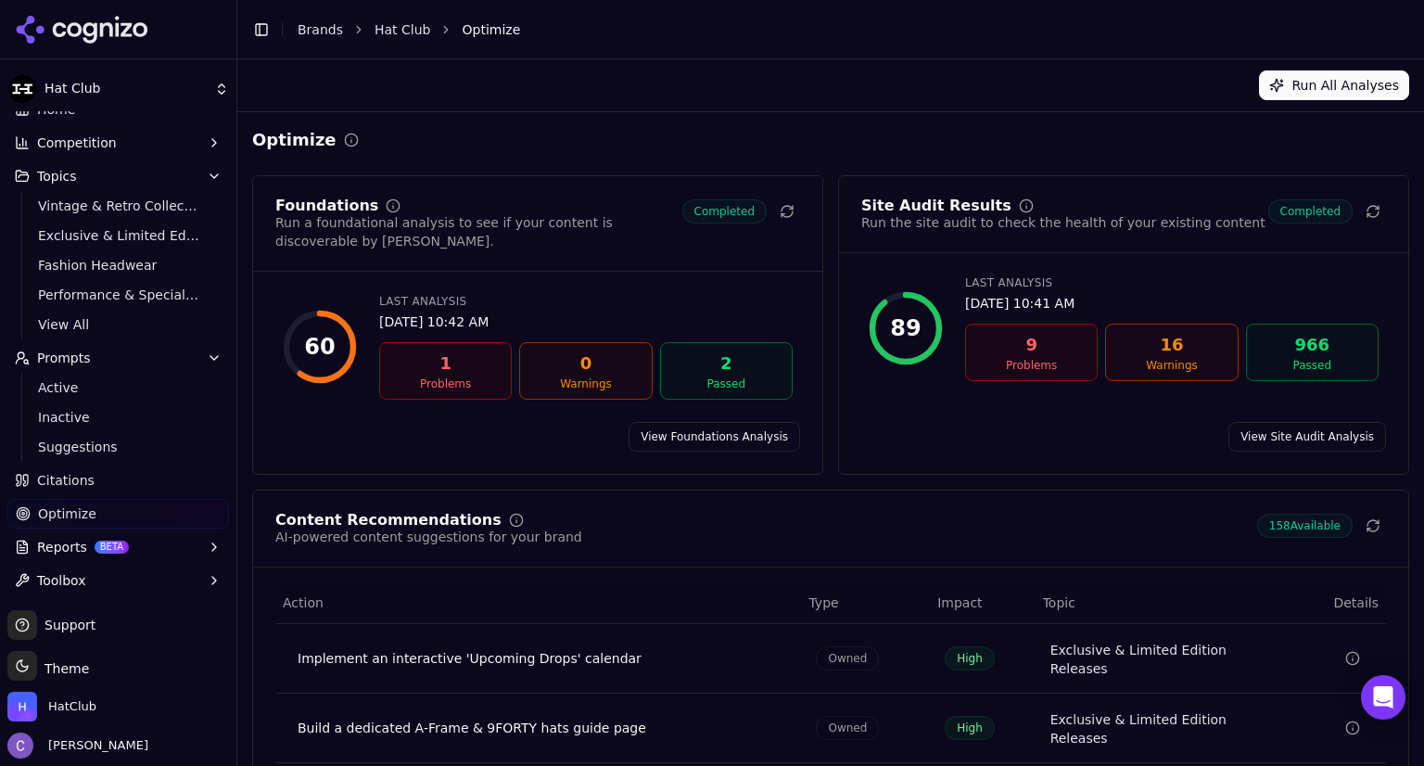
click at [1026, 352] on div "9" at bounding box center [1031, 345] width 116 height 26
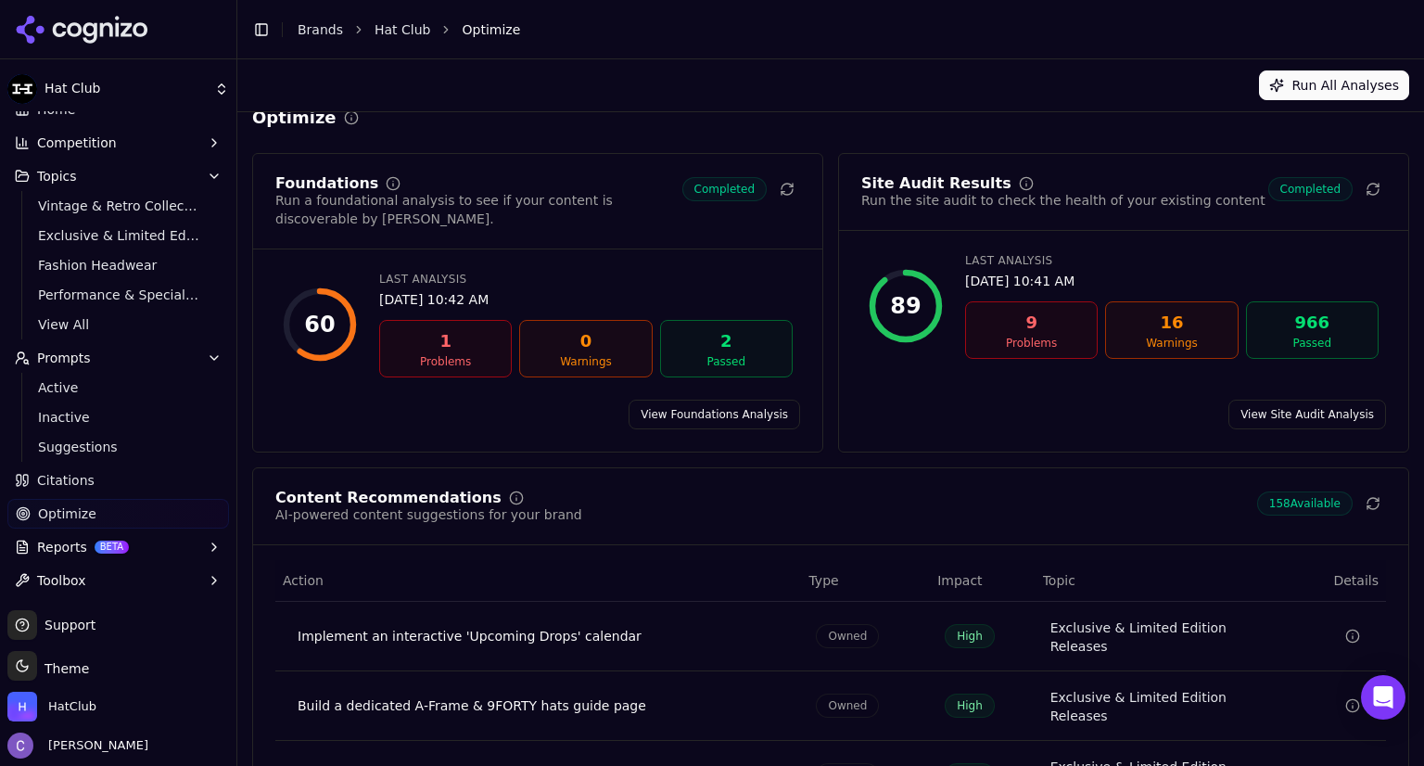
scroll to position [21, 0]
click at [1298, 400] on link "View Site Audit Analysis" at bounding box center [1307, 415] width 158 height 30
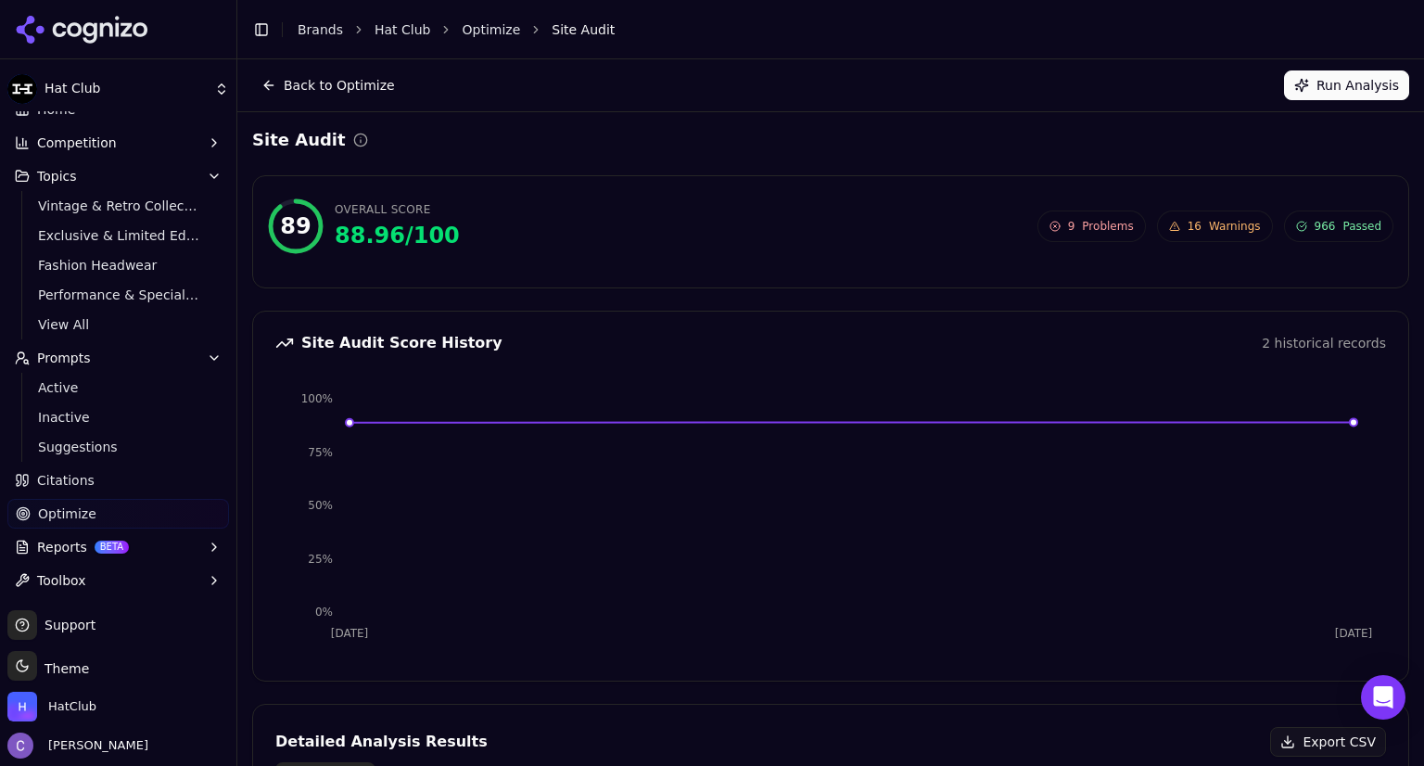
click at [1237, 217] on span "16 Warnings" at bounding box center [1215, 226] width 116 height 32
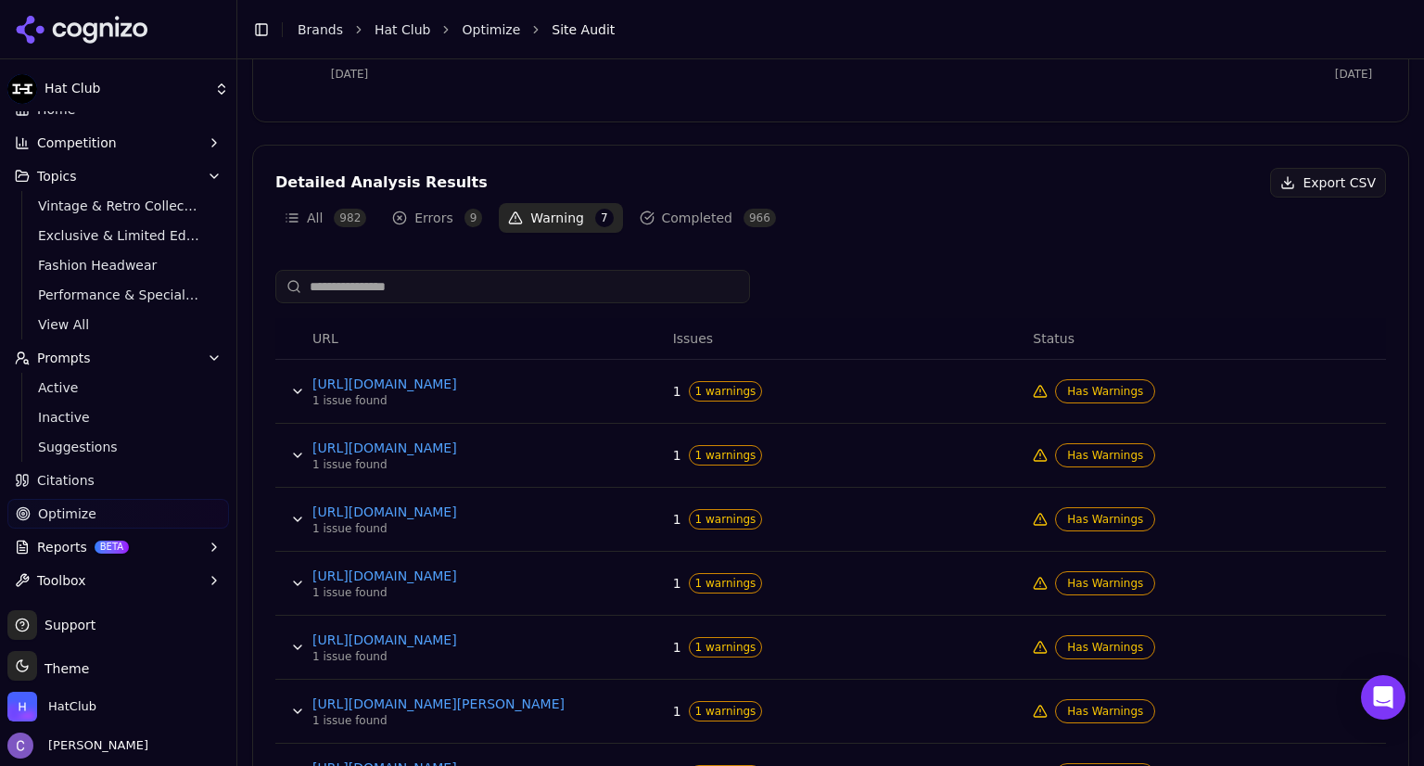
scroll to position [643, 0]
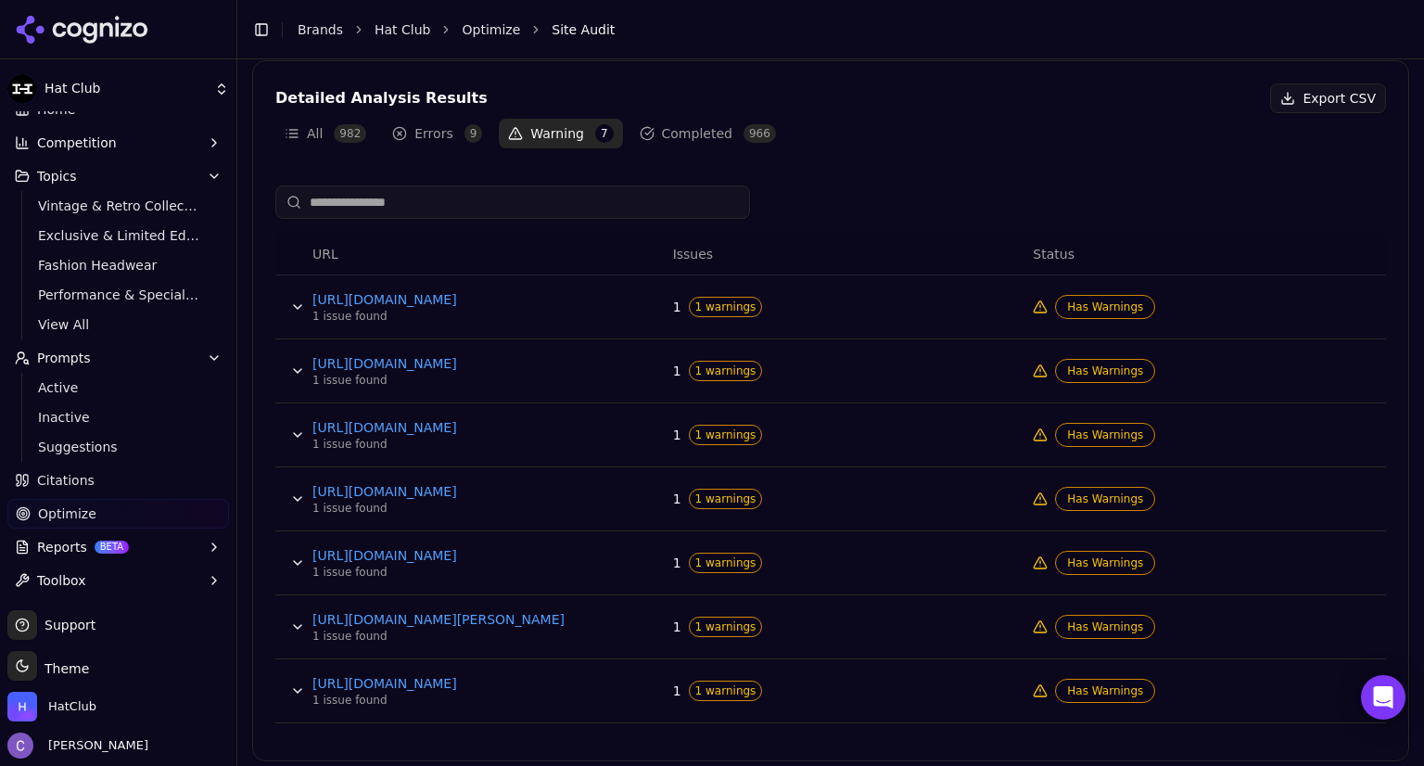
click at [715, 301] on span "1 warnings" at bounding box center [726, 307] width 74 height 20
click at [499, 296] on link "[URL][DOMAIN_NAME]" at bounding box center [451, 299] width 278 height 19
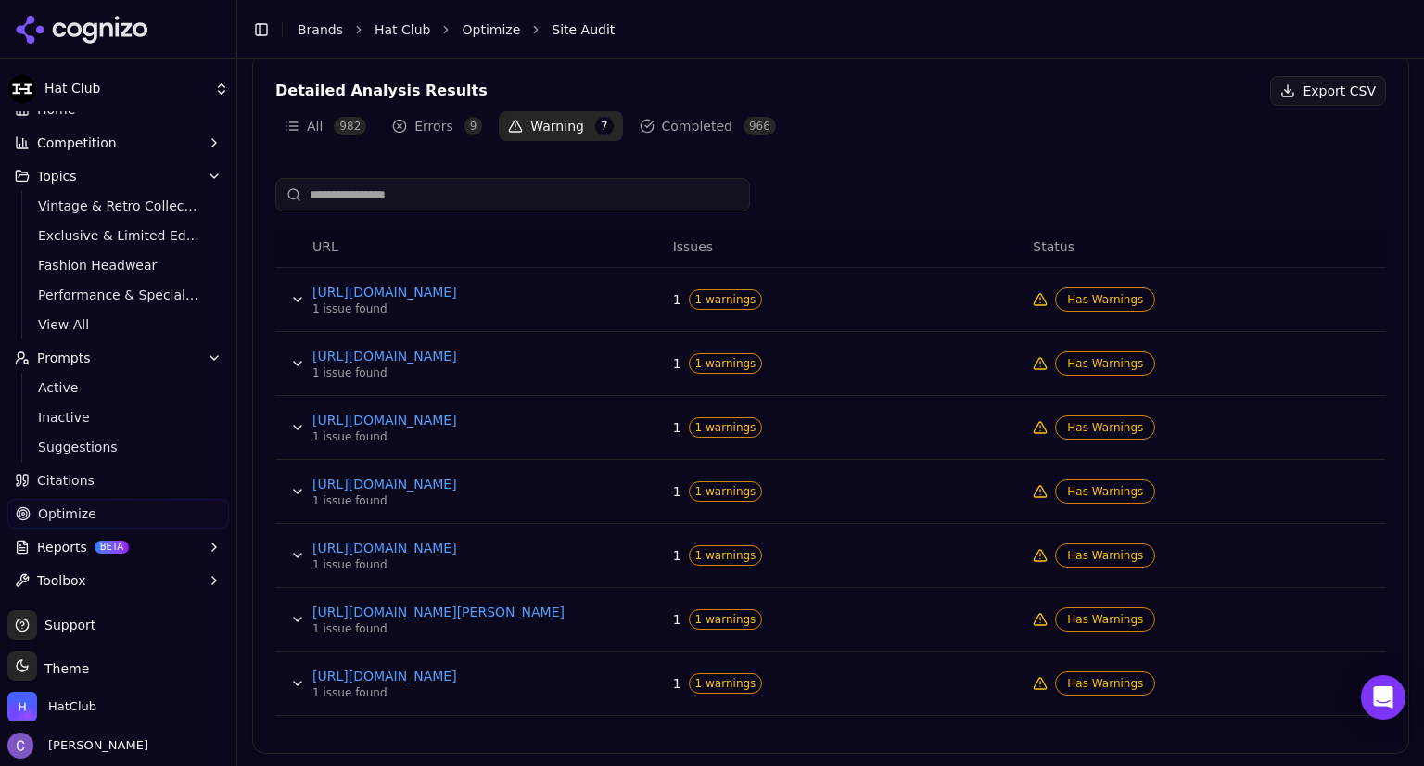
click at [1070, 556] on span "Has Warnings" at bounding box center [1105, 555] width 100 height 24
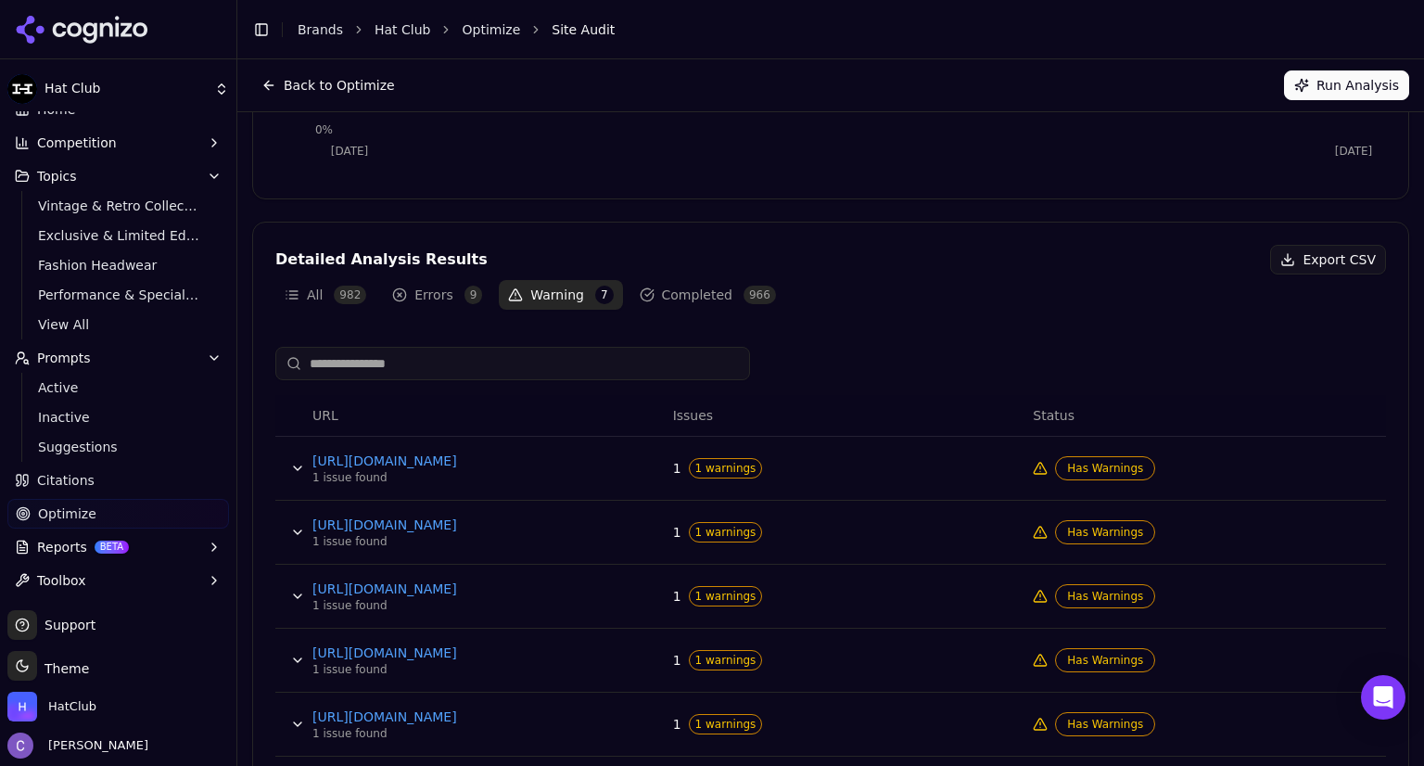
scroll to position [481, 0]
click at [439, 293] on button "Errors 9" at bounding box center [437, 296] width 108 height 30
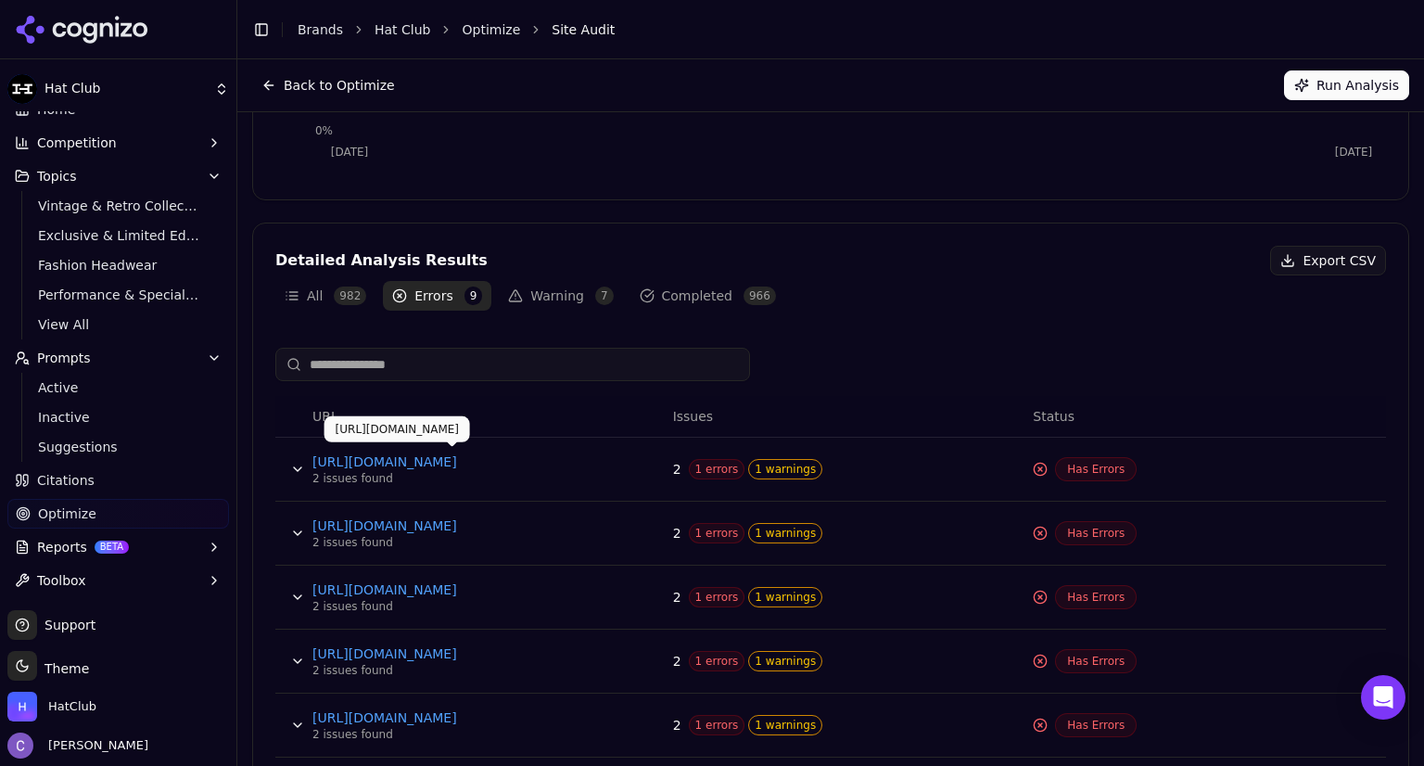
scroll to position [779, 0]
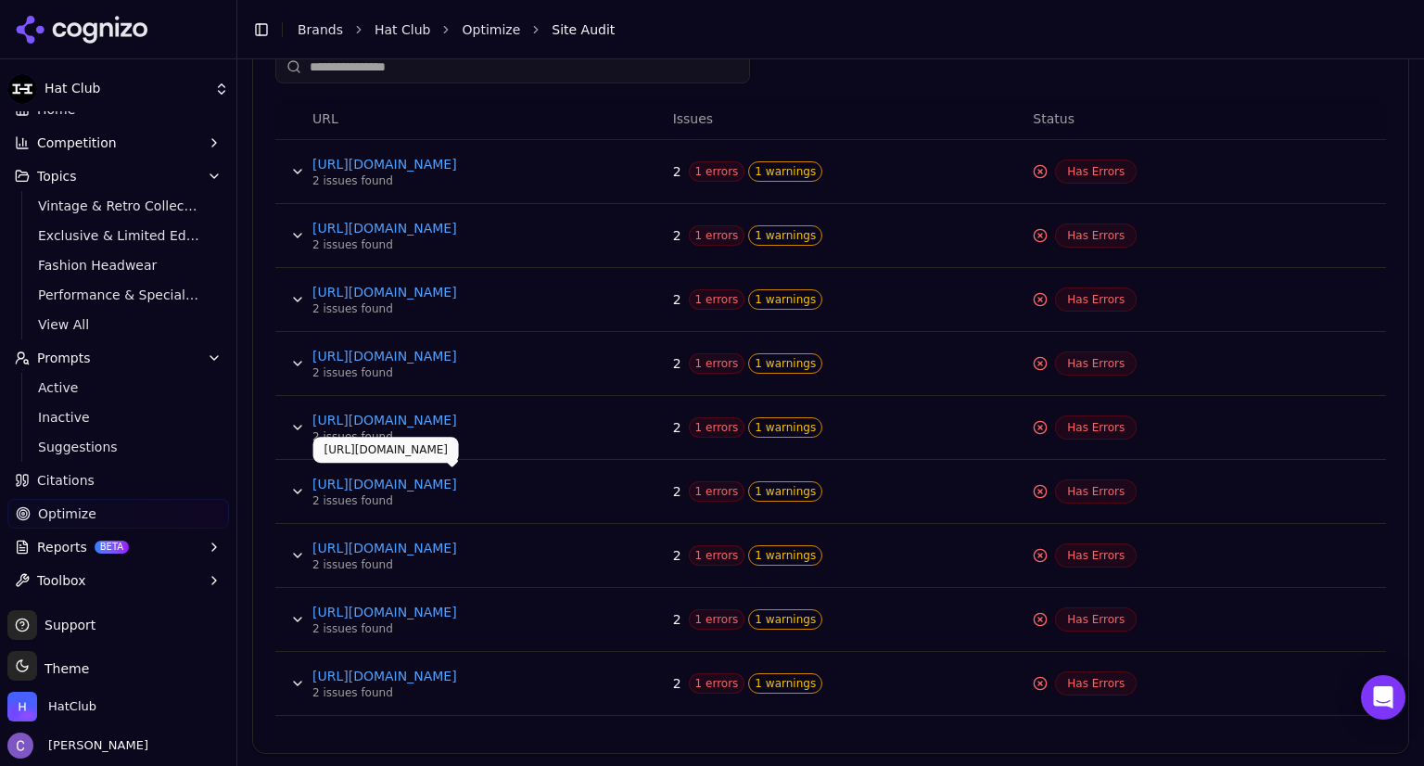
click at [504, 481] on link "[URL][DOMAIN_NAME]" at bounding box center [451, 484] width 278 height 19
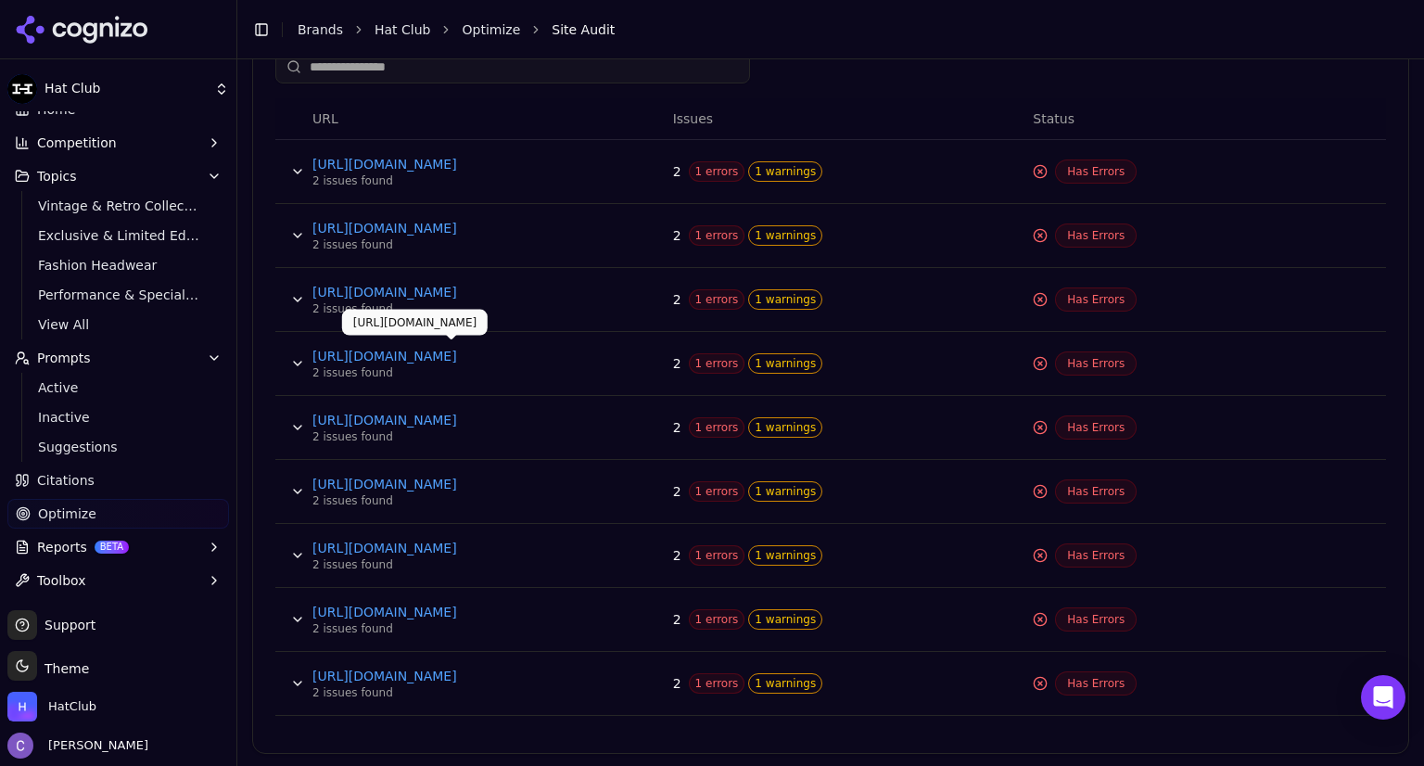
click at [515, 349] on link "[URL][DOMAIN_NAME]" at bounding box center [451, 356] width 278 height 19
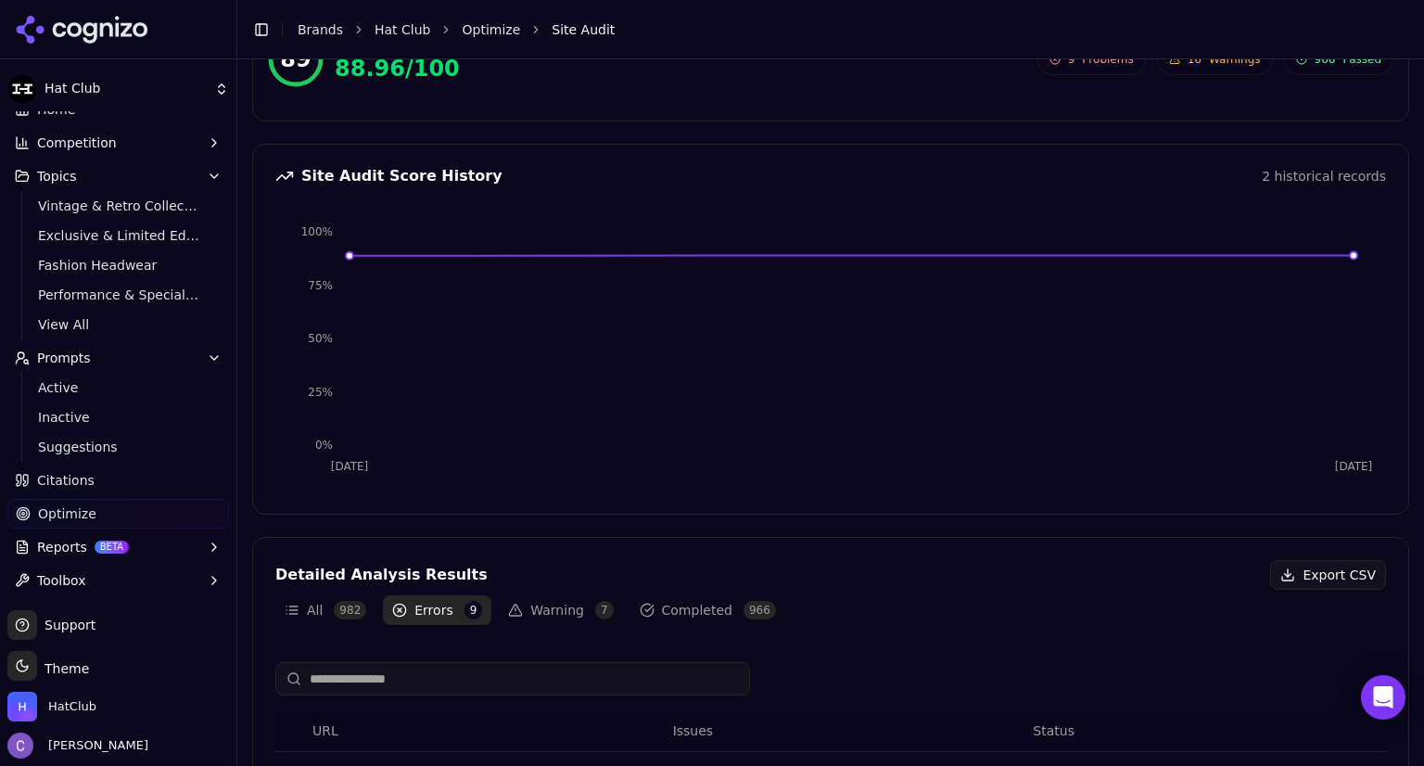
scroll to position [0, 0]
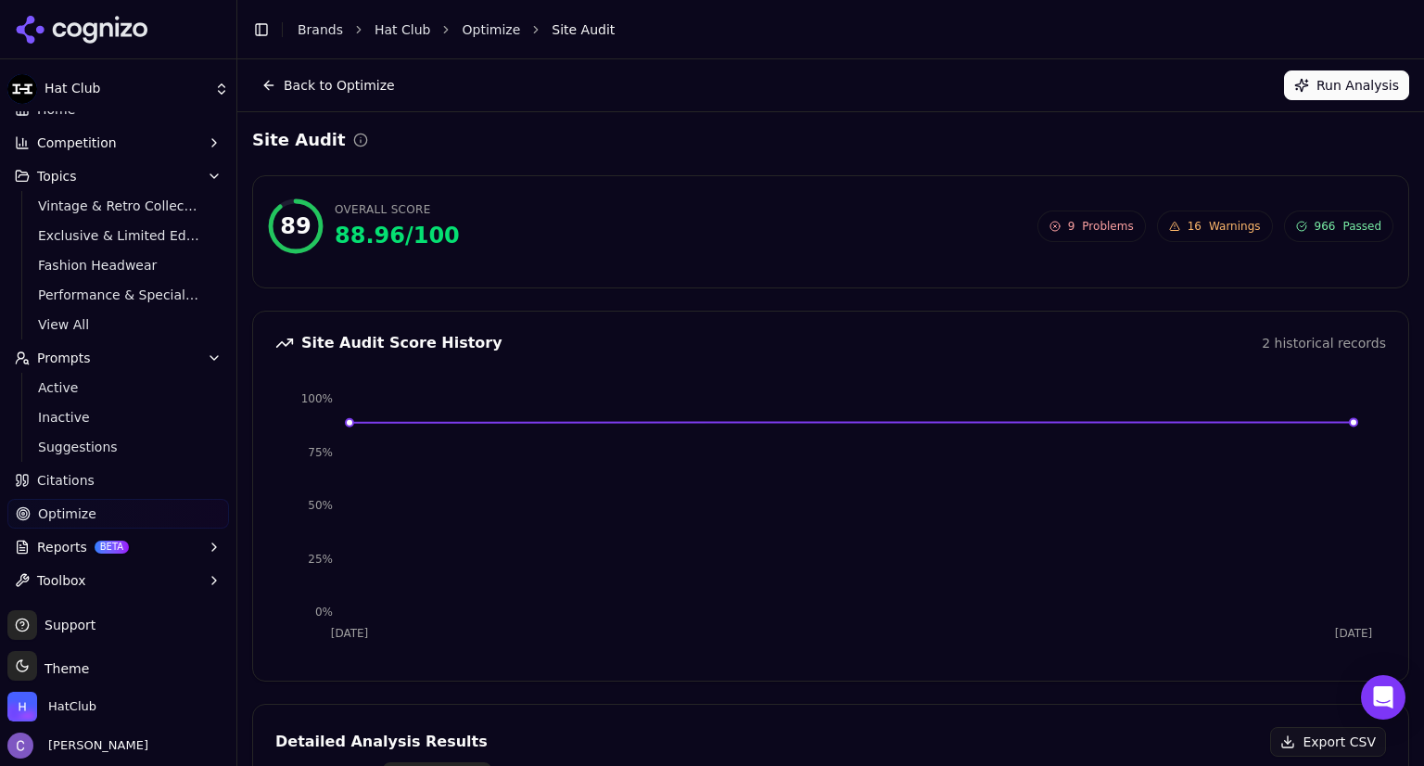
click at [1310, 81] on button "Run Analysis" at bounding box center [1346, 85] width 125 height 30
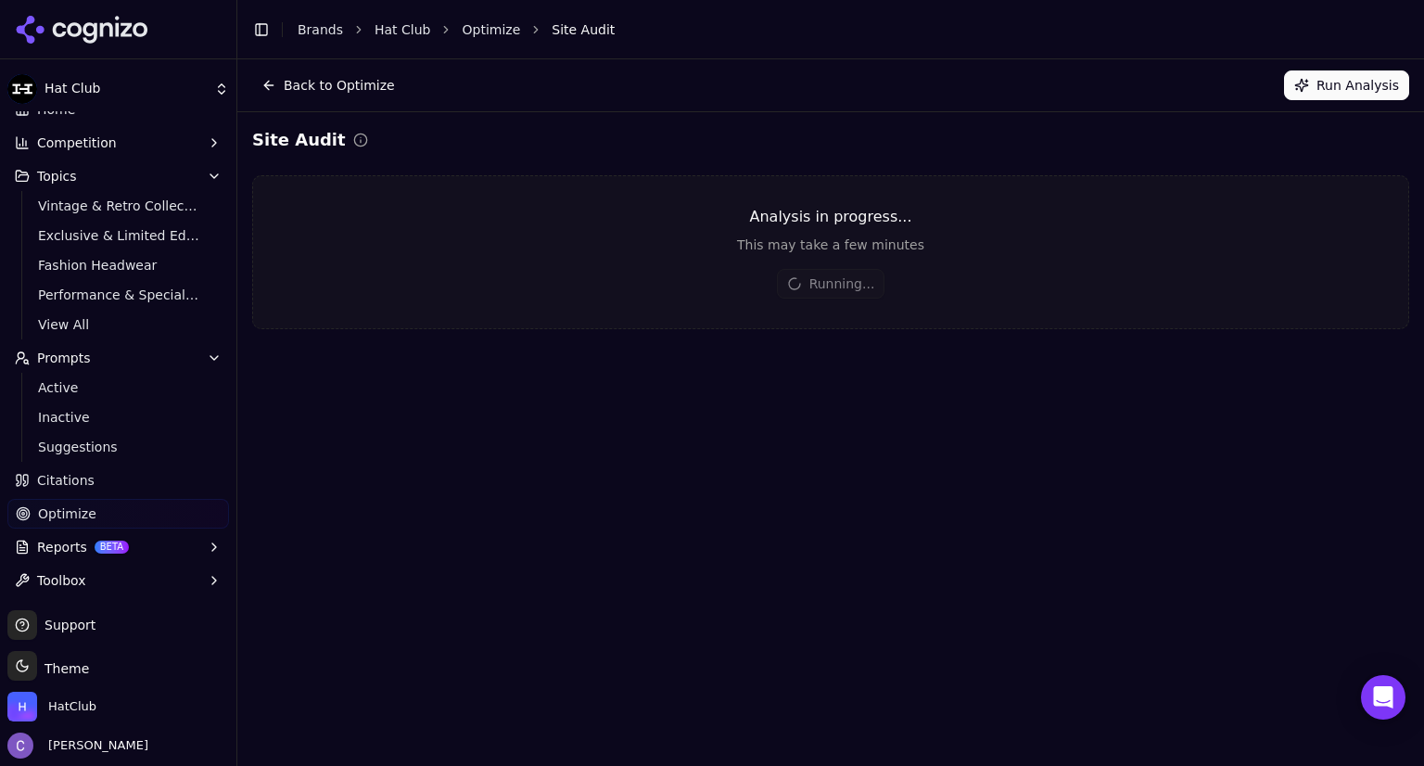
click at [70, 553] on span "Reports" at bounding box center [62, 547] width 50 height 19
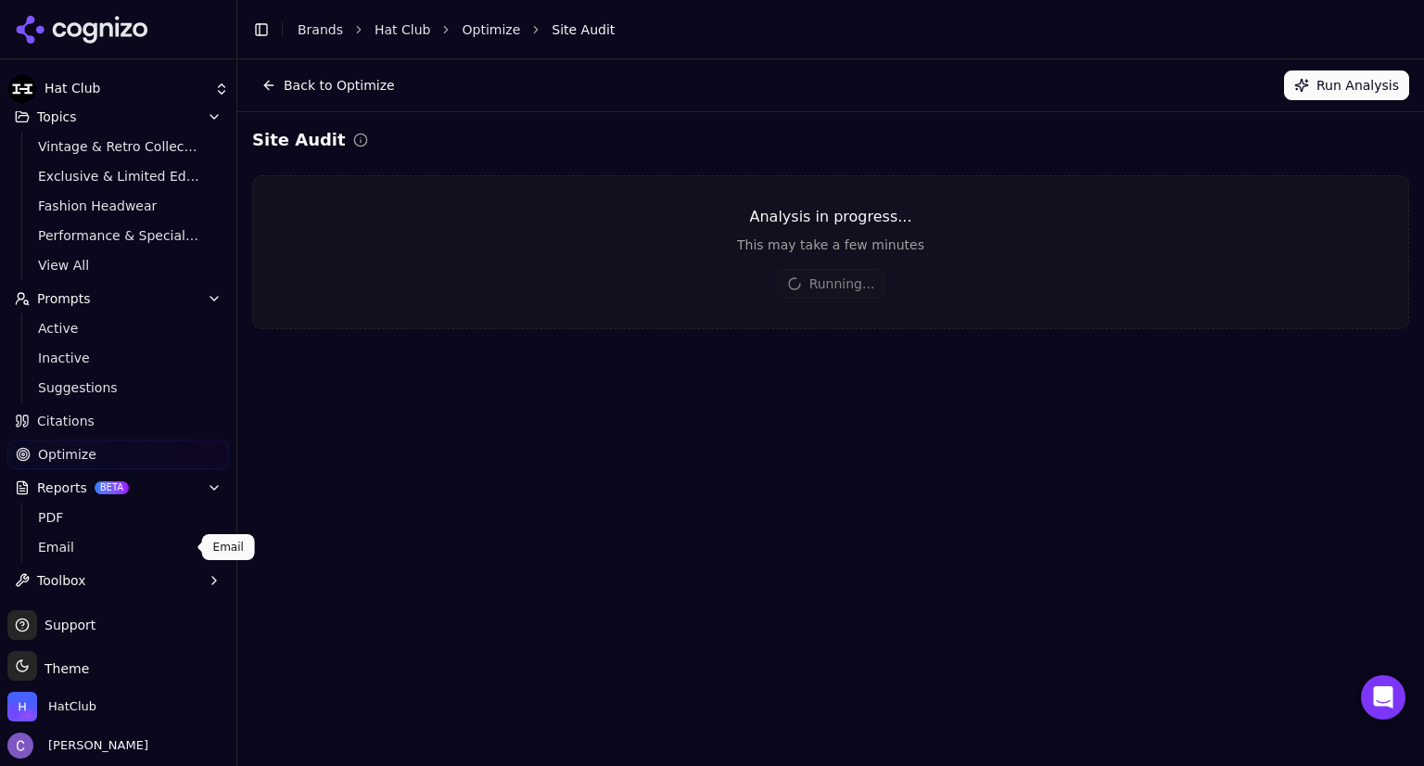
click at [71, 544] on span "Email" at bounding box center [118, 547] width 161 height 19
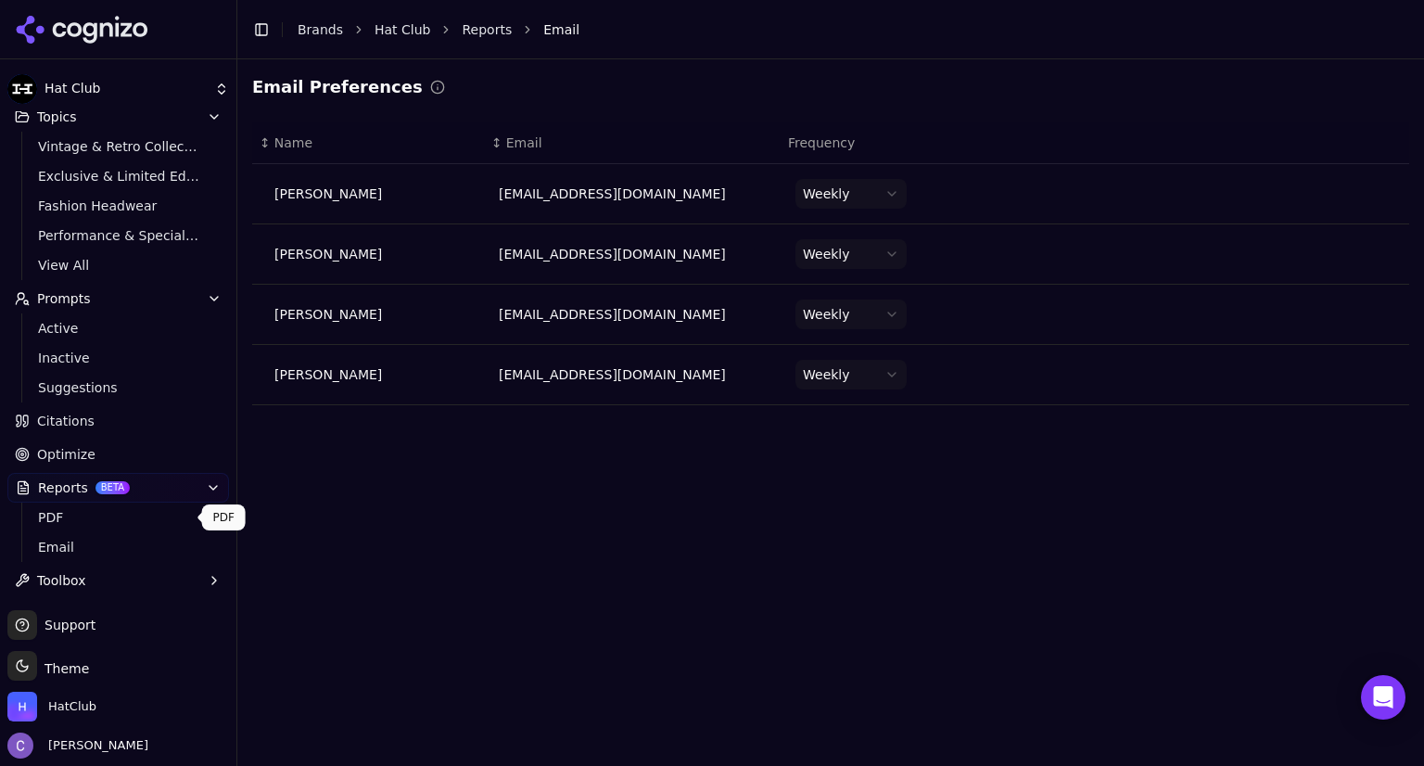
click at [112, 524] on span "PDF" at bounding box center [118, 517] width 161 height 19
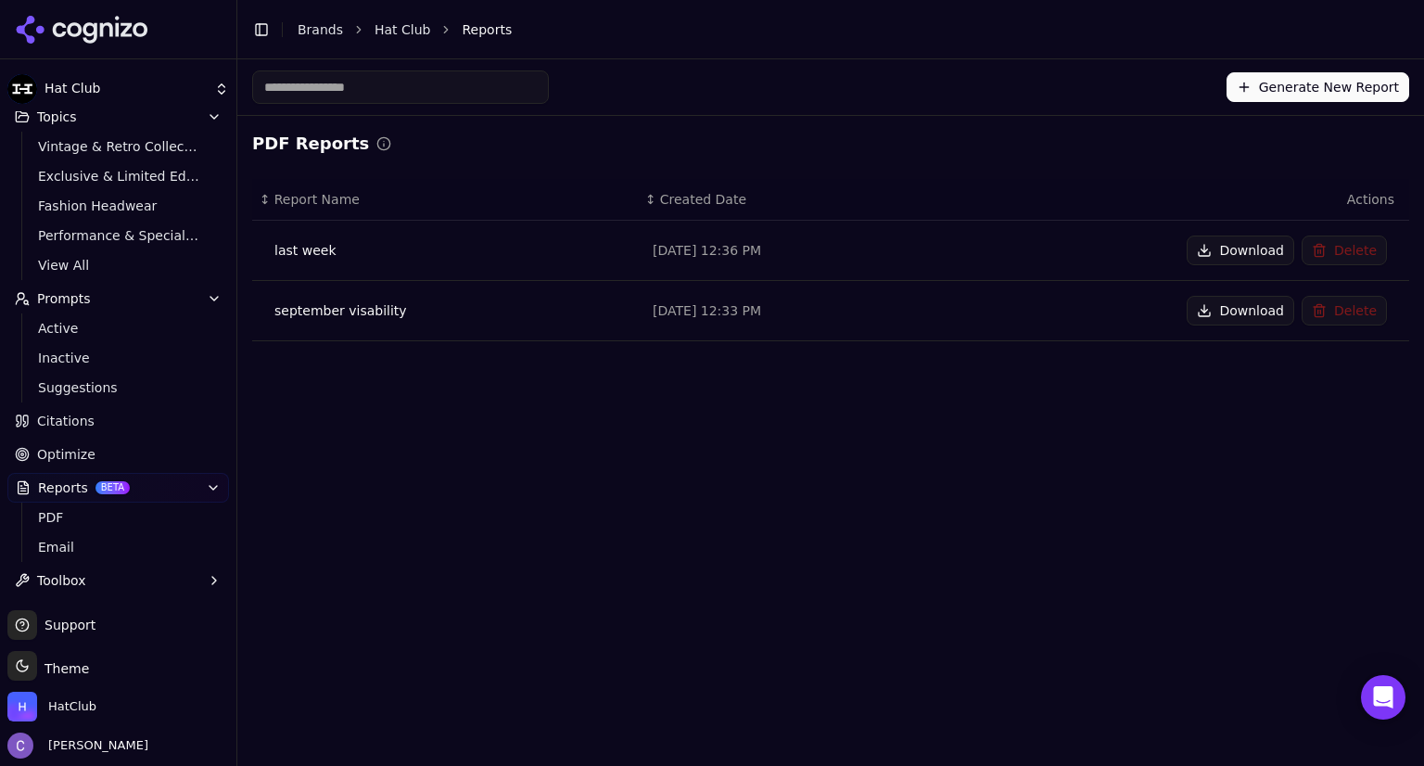
click at [108, 324] on span "Active" at bounding box center [118, 328] width 161 height 19
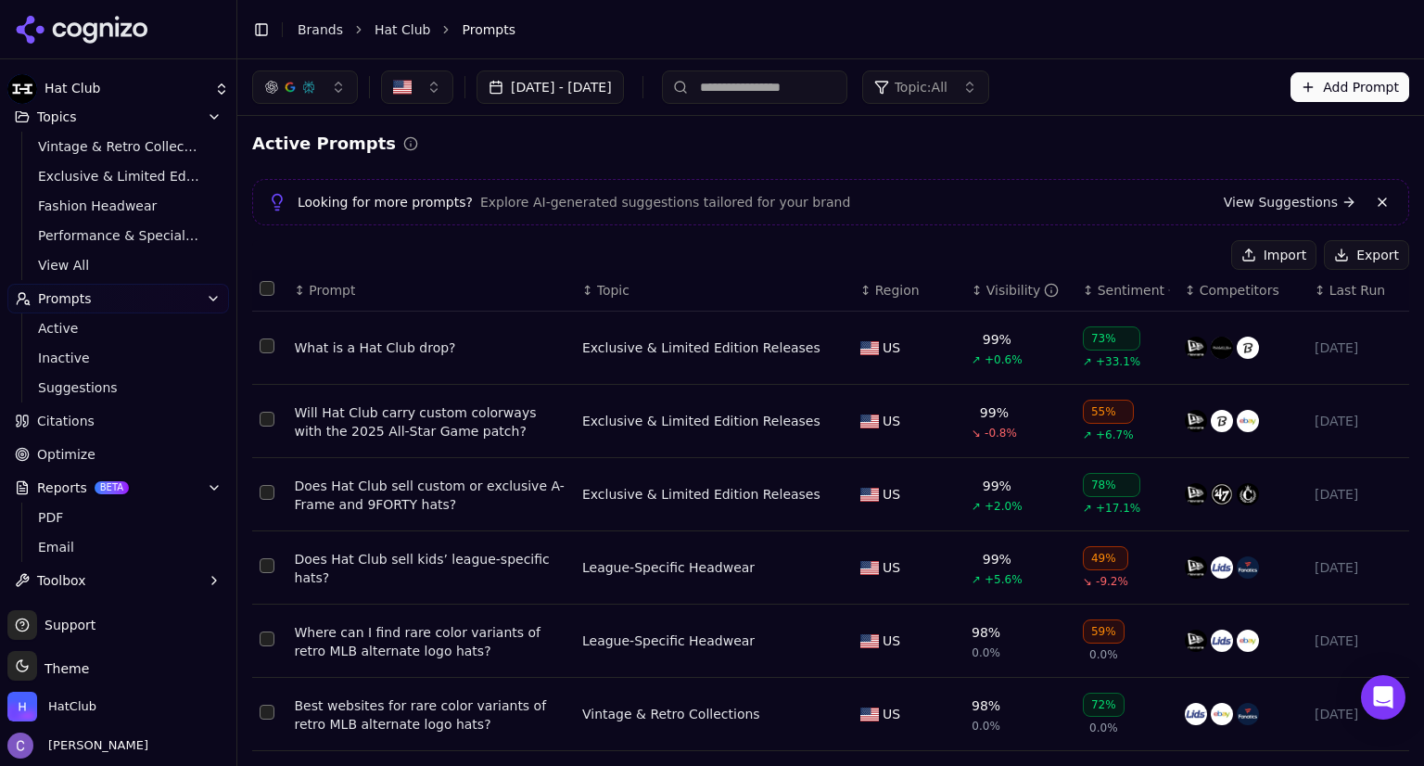
click at [105, 466] on link "Optimize" at bounding box center [118, 454] width 222 height 30
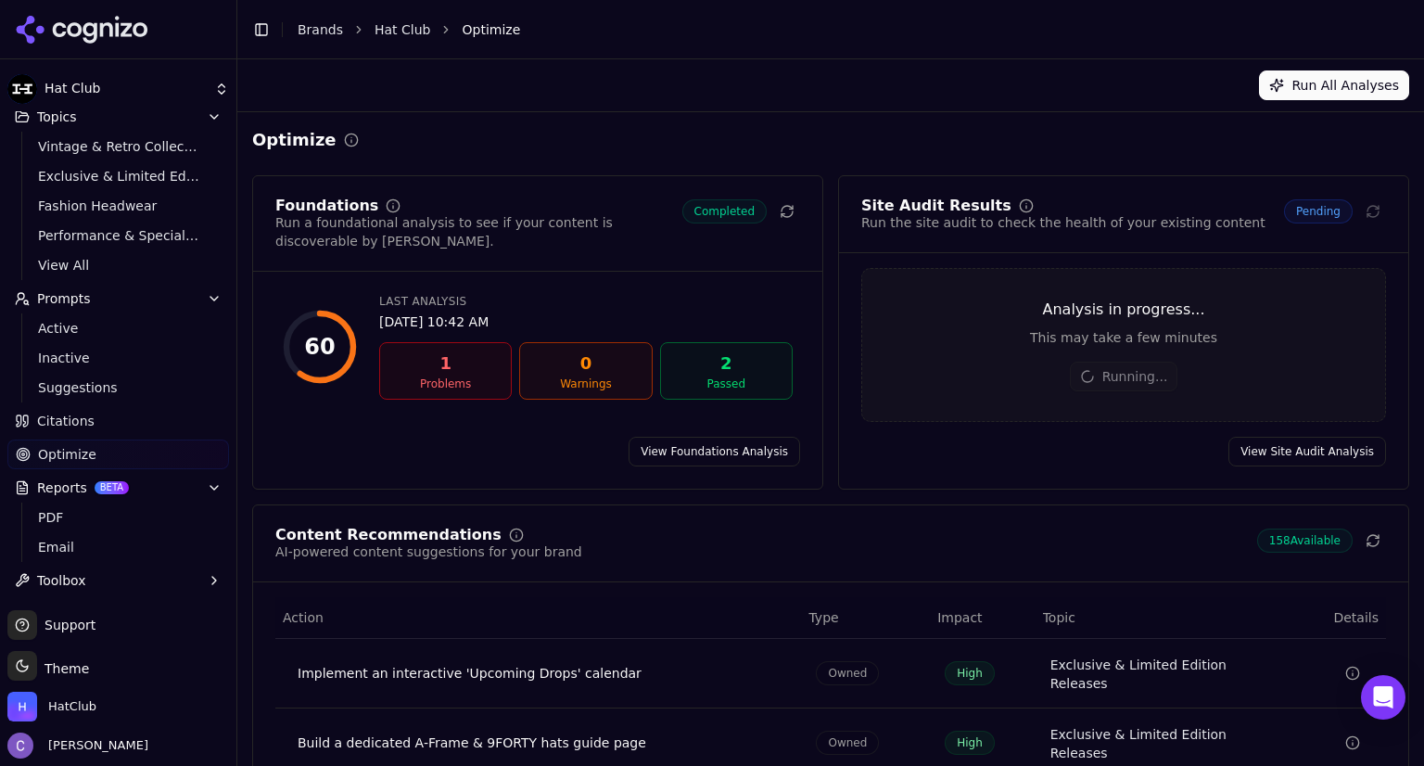
click at [716, 440] on link "View Foundations Analysis" at bounding box center [713, 452] width 171 height 30
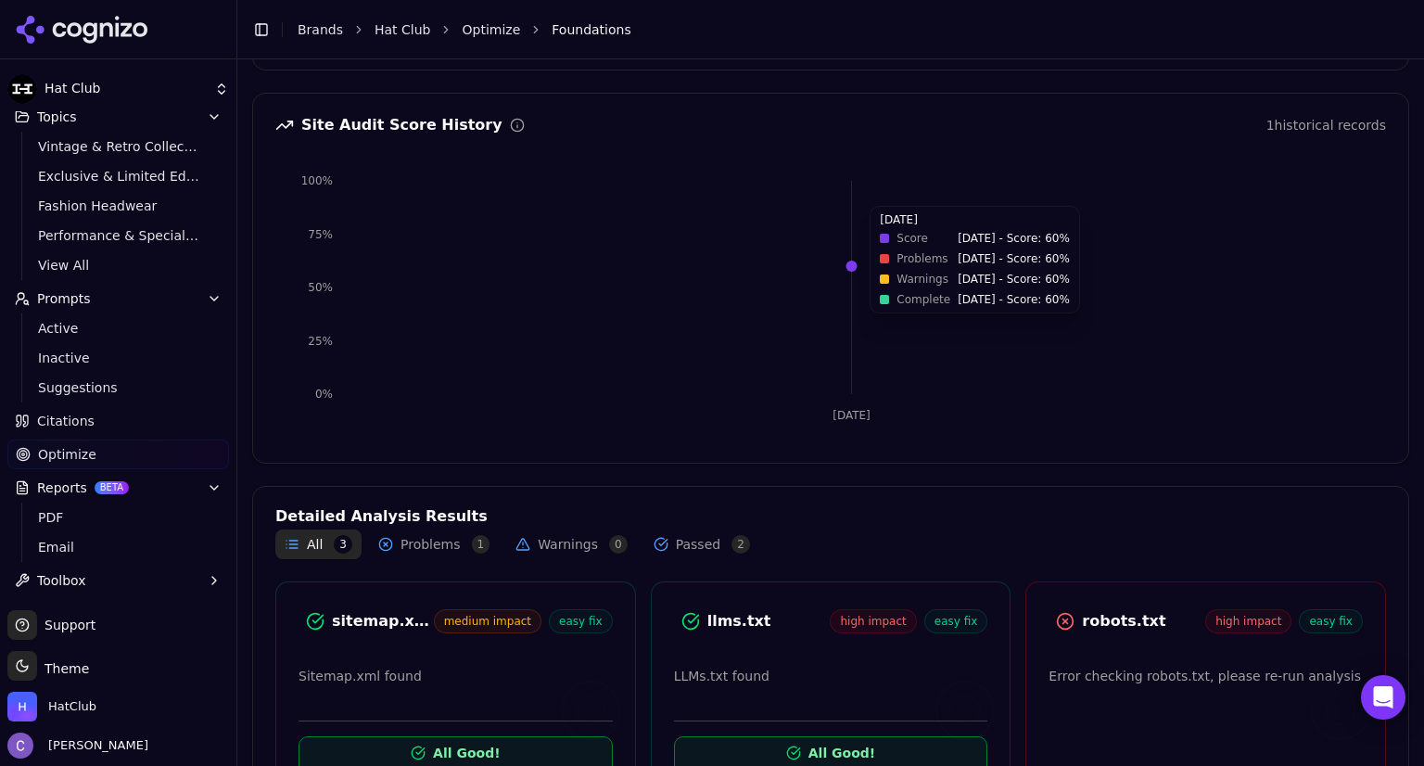
scroll to position [299, 0]
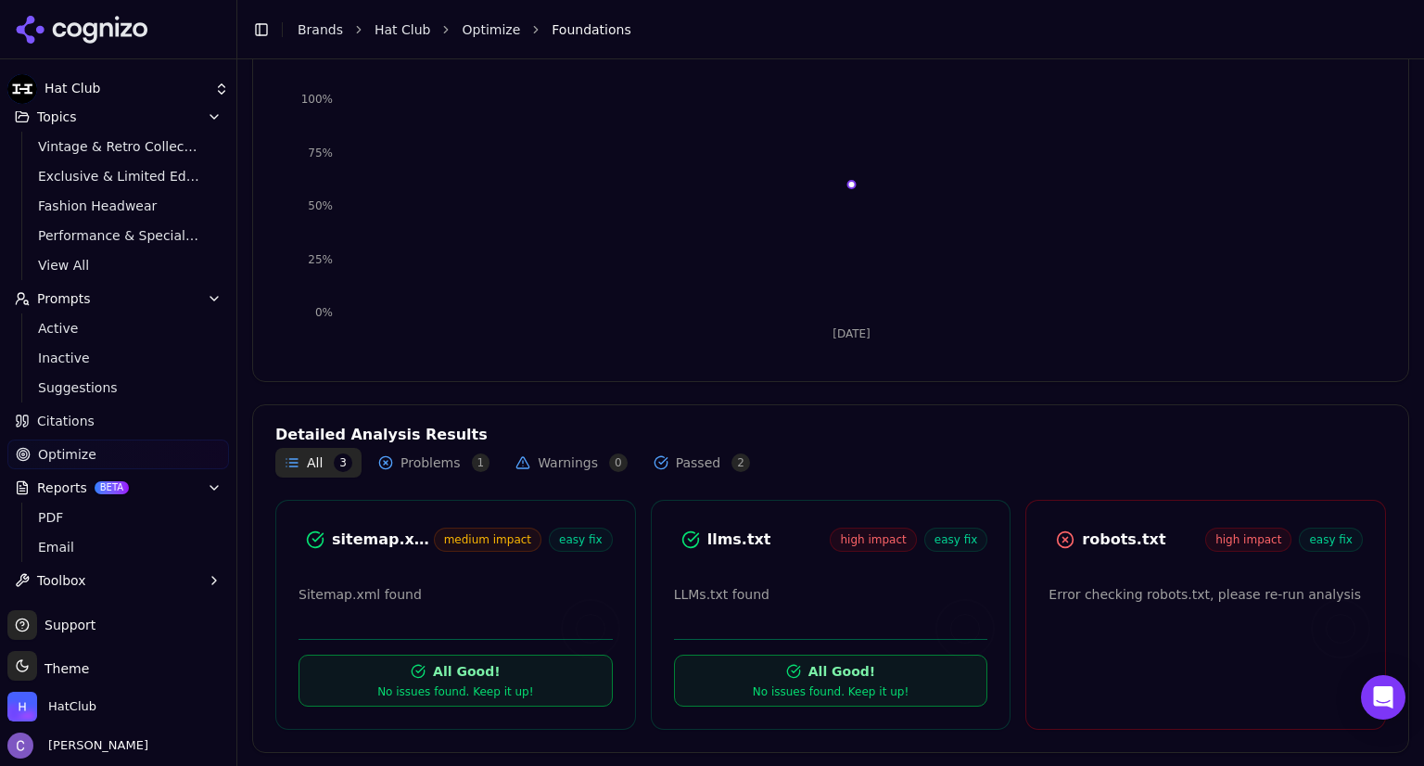
click at [432, 462] on button "Problems 1" at bounding box center [434, 463] width 130 height 30
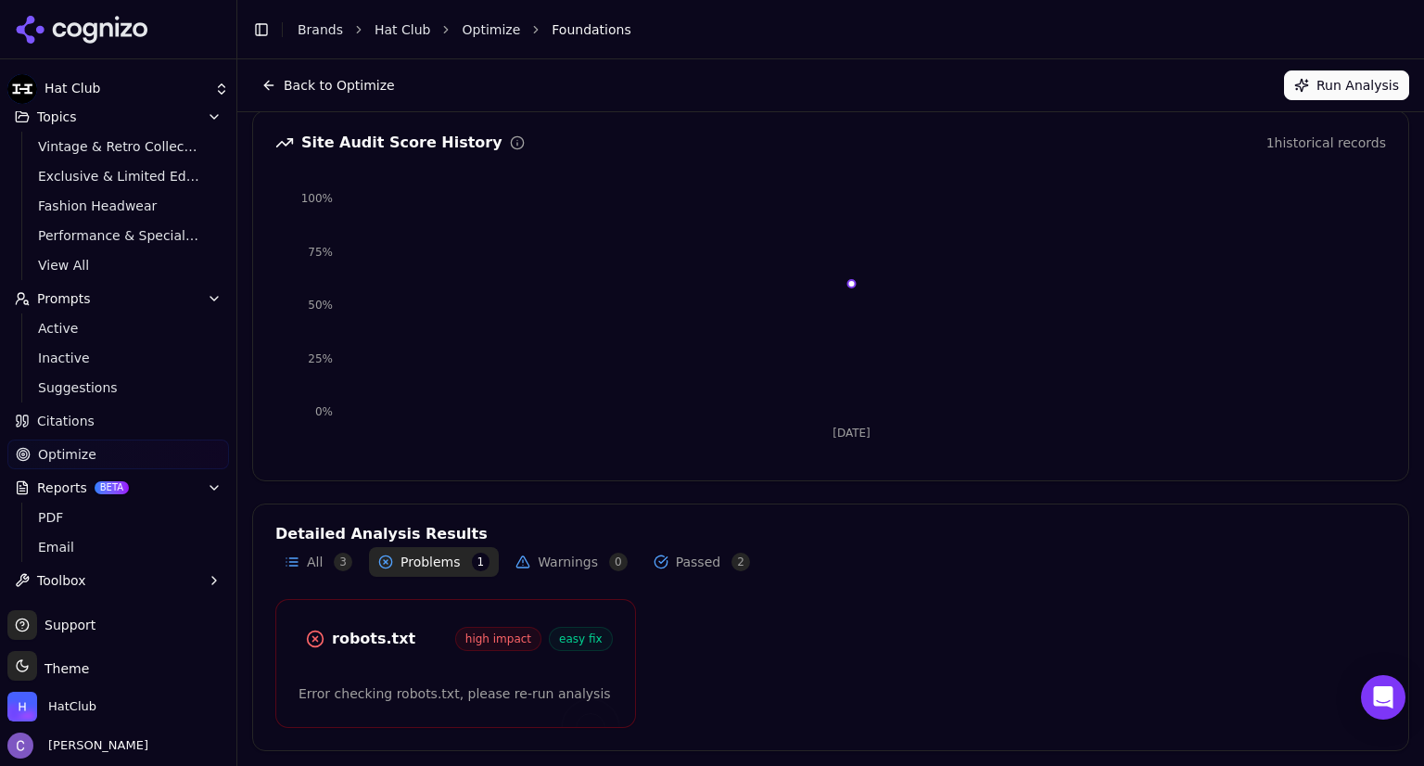
scroll to position [198, 0]
click at [126, 450] on link "Optimize" at bounding box center [118, 454] width 222 height 30
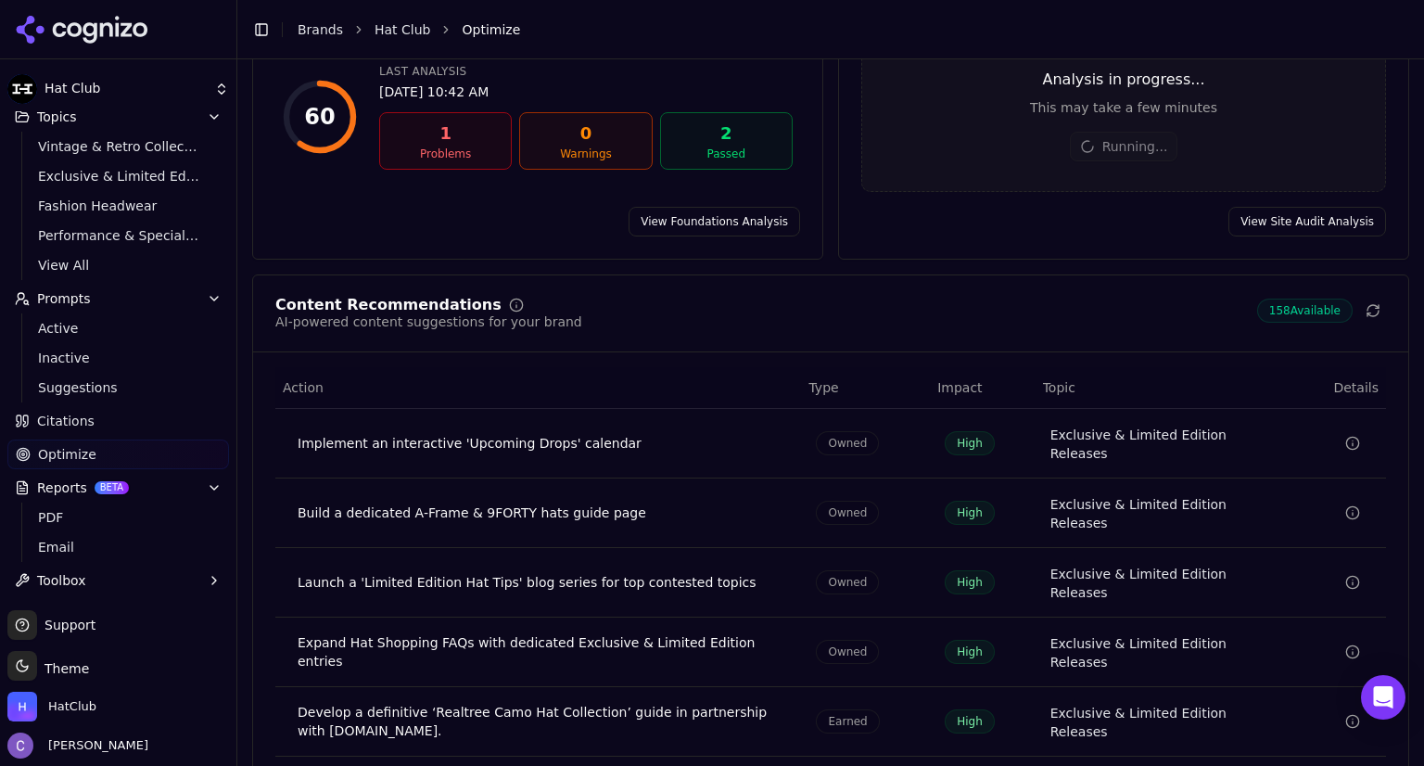
scroll to position [241, 0]
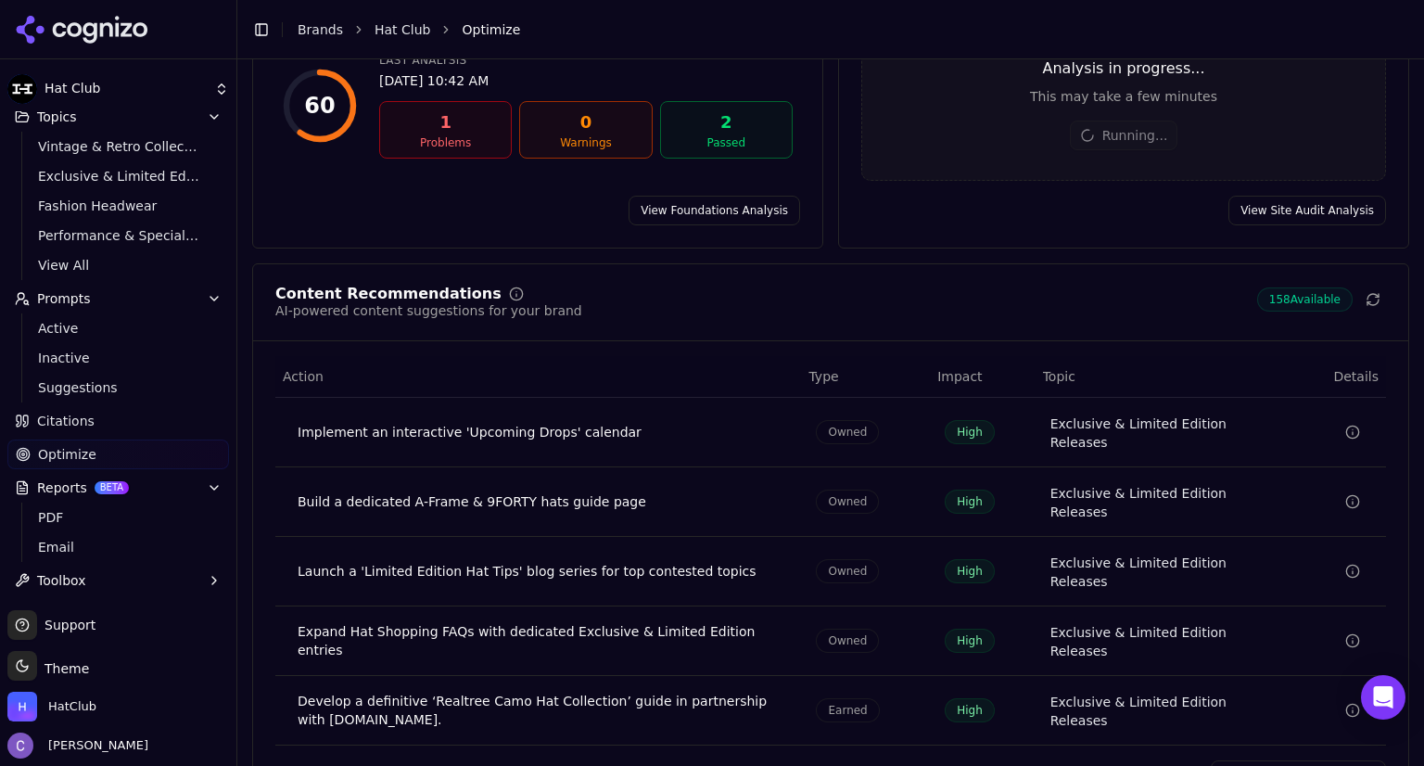
click at [527, 492] on div "Build a dedicated A-Frame & 9FORTY hats guide page" at bounding box center [542, 501] width 488 height 19
click at [485, 492] on div "Build a dedicated A-Frame & 9FORTY hats guide page" at bounding box center [542, 501] width 488 height 19
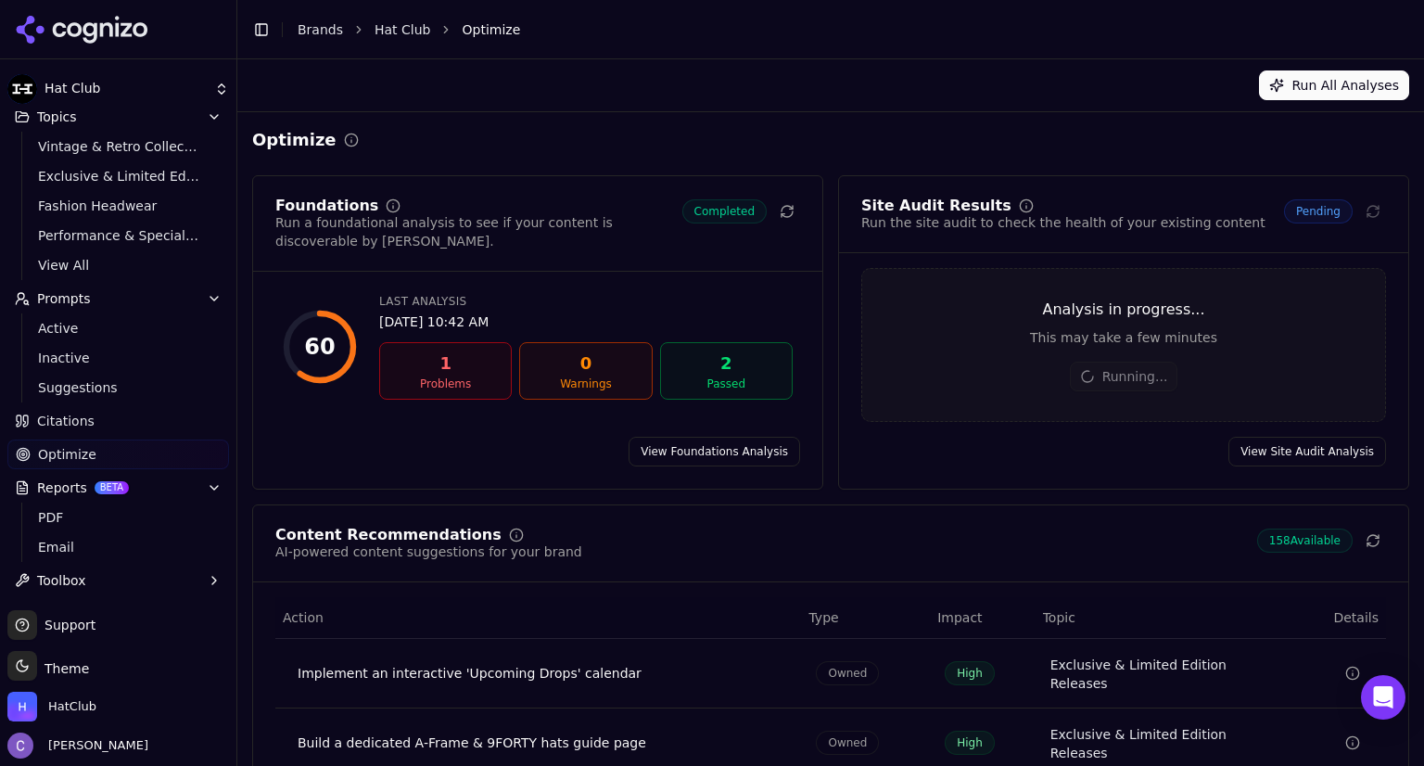
scroll to position [0, 0]
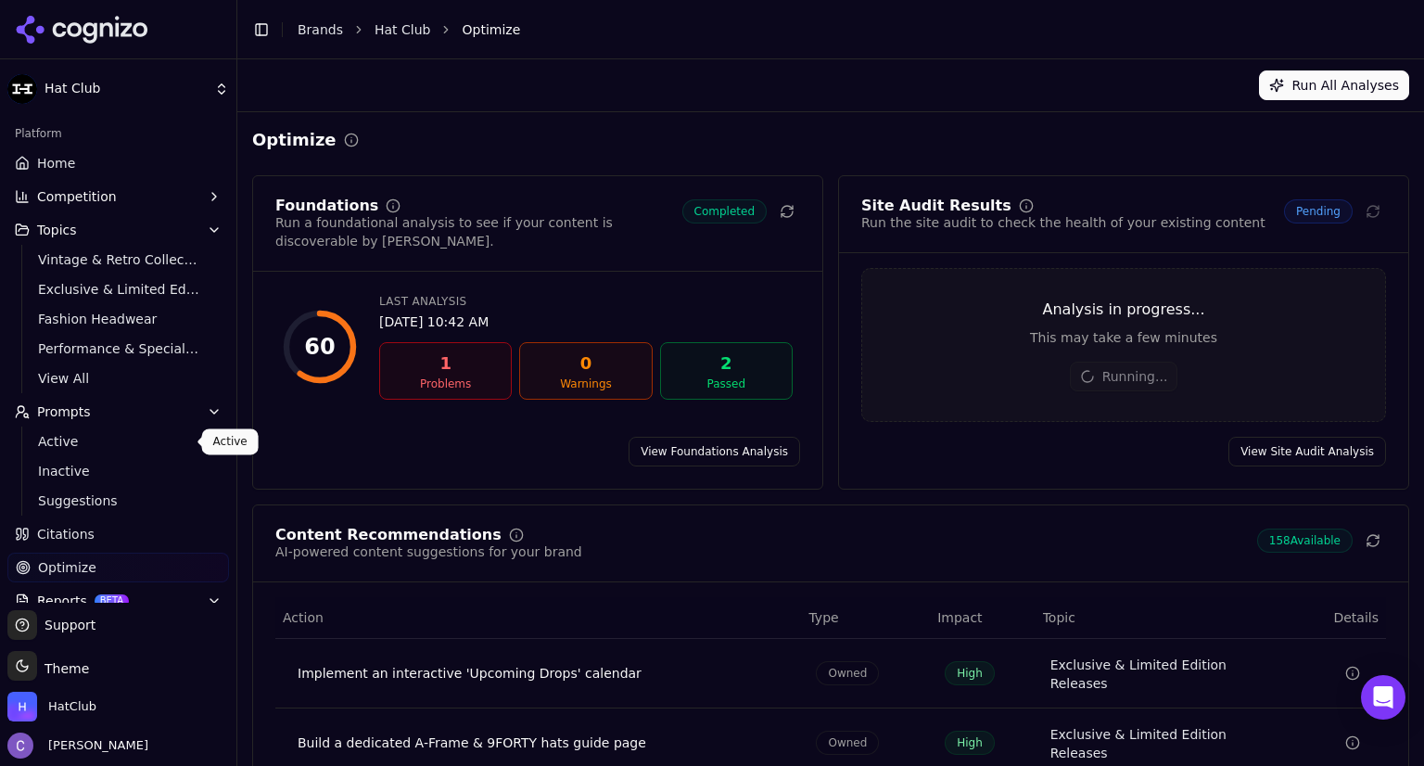
click at [53, 436] on span "Active" at bounding box center [118, 441] width 161 height 19
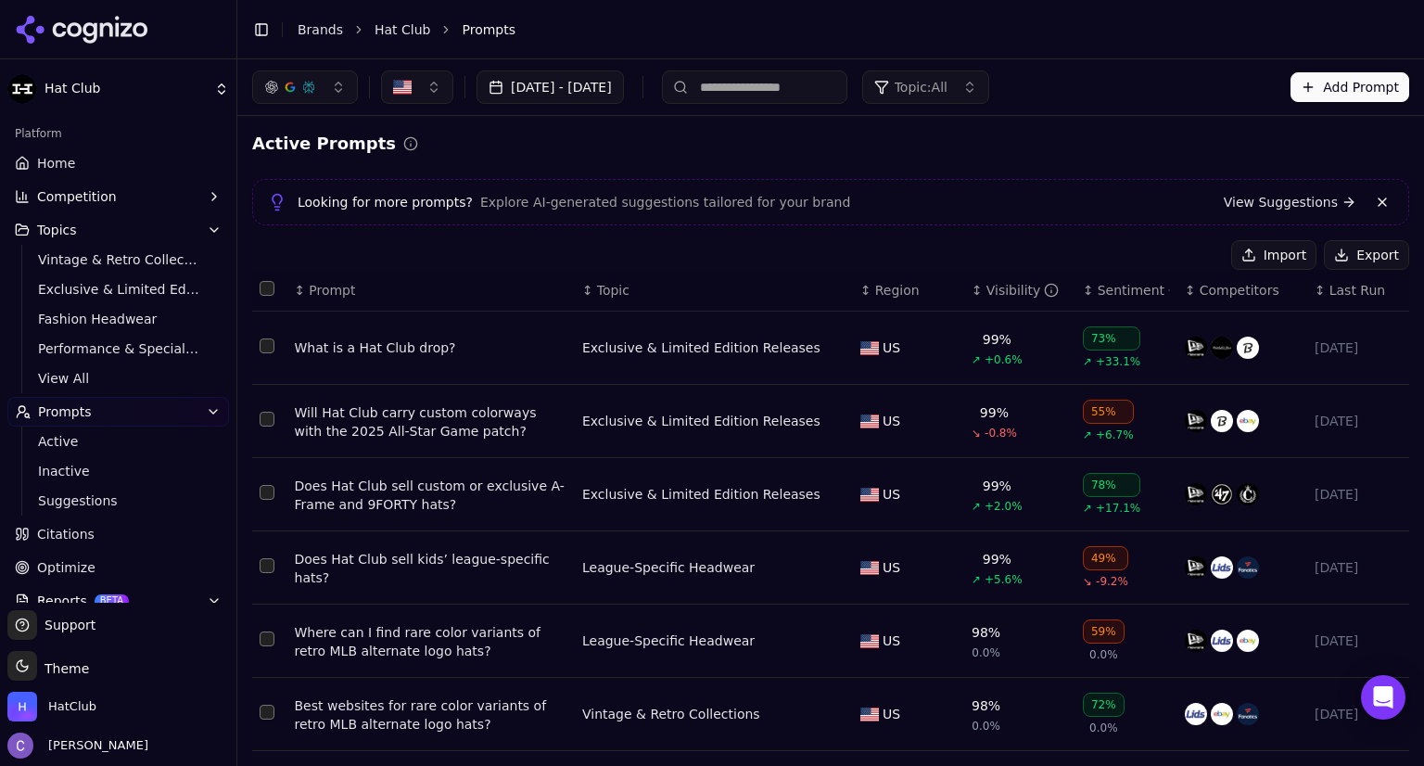
click at [971, 292] on div "↕ Visibility" at bounding box center [1019, 290] width 96 height 19
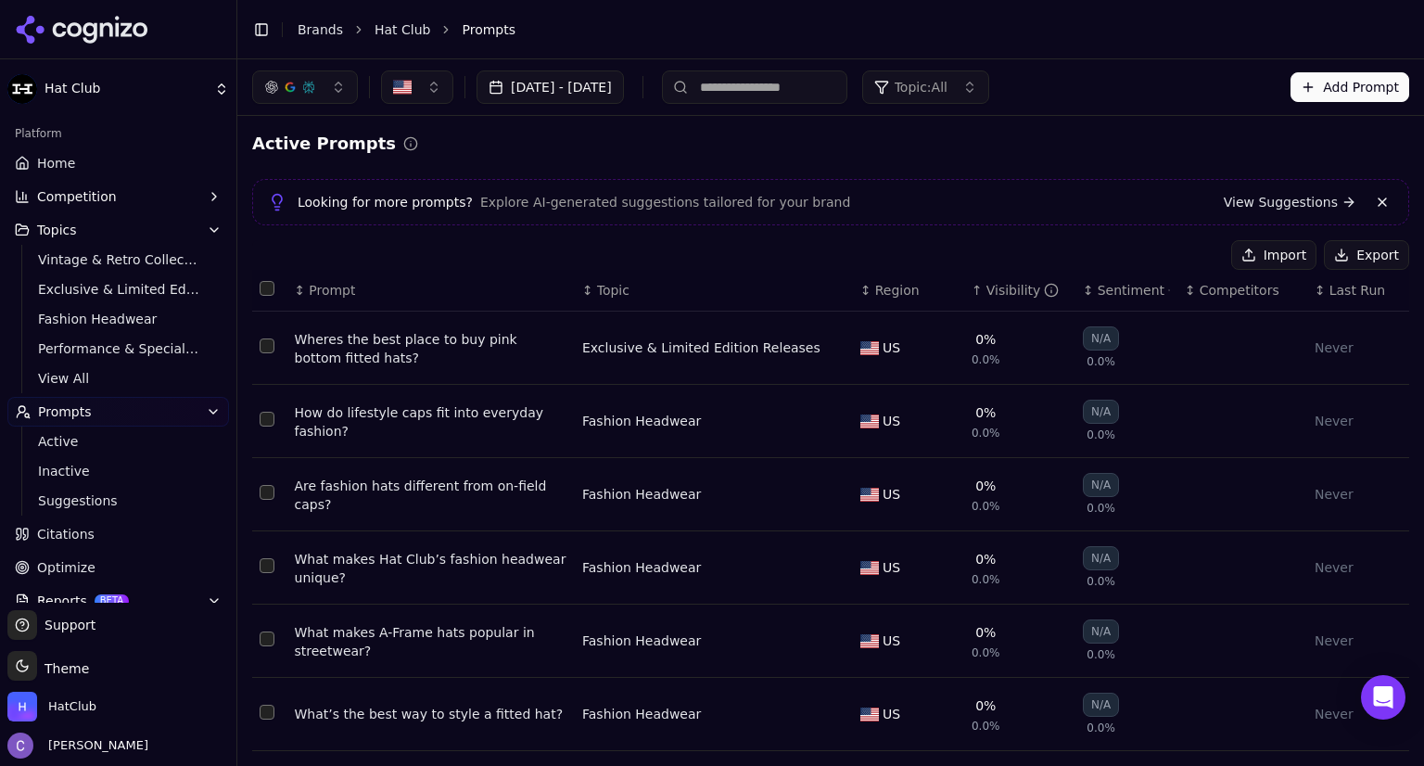
click at [339, 94] on button "button" at bounding box center [305, 86] width 106 height 33
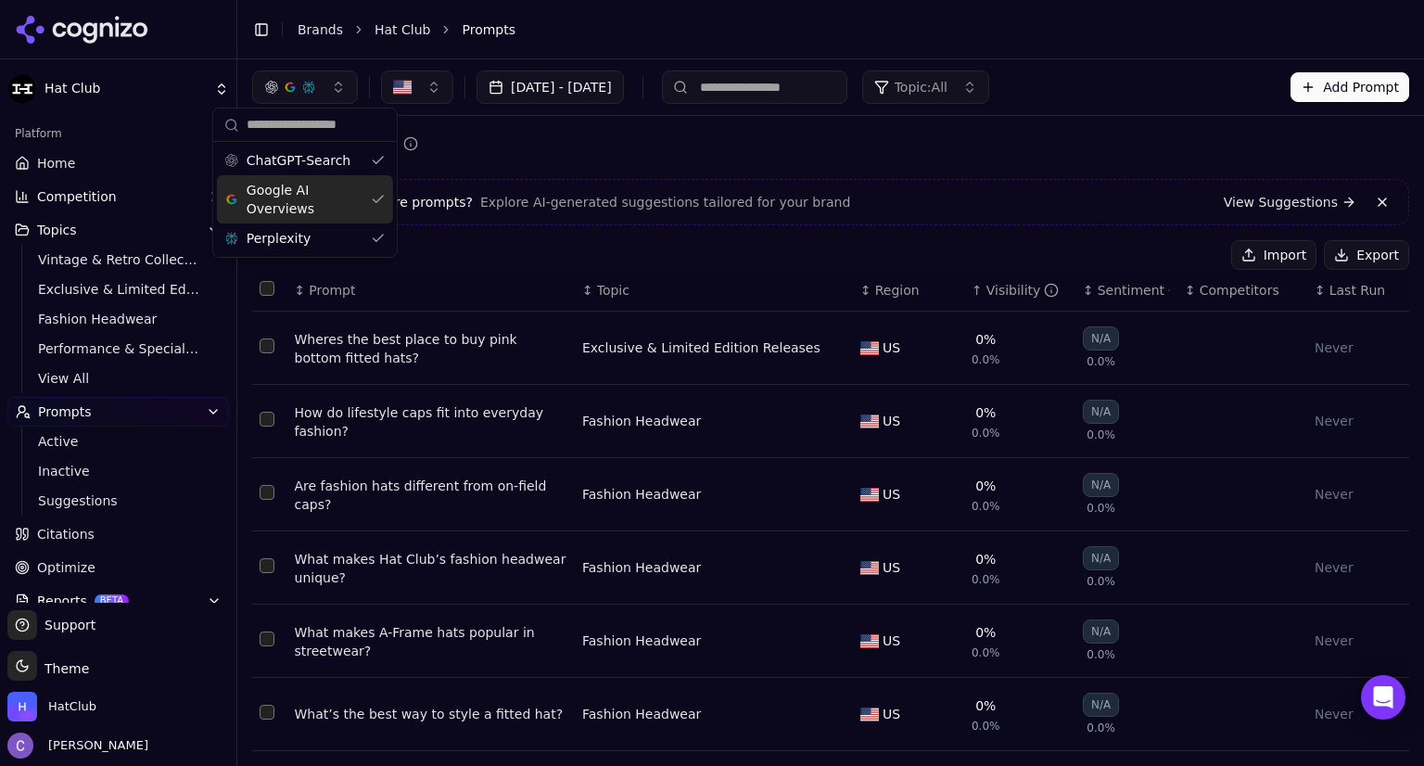
click at [371, 194] on div "Google AI Overviews" at bounding box center [305, 199] width 176 height 48
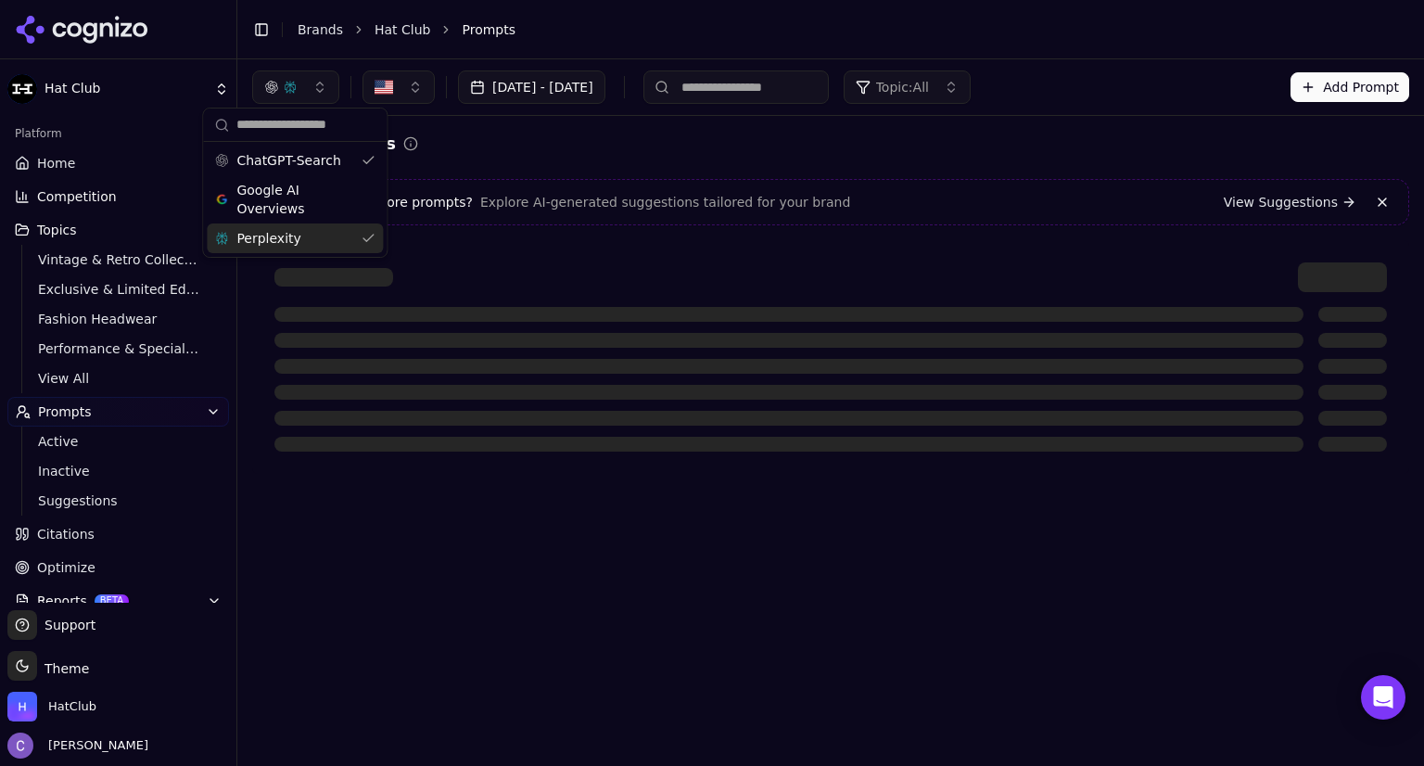
click at [374, 232] on div "Perplexity" at bounding box center [295, 238] width 176 height 30
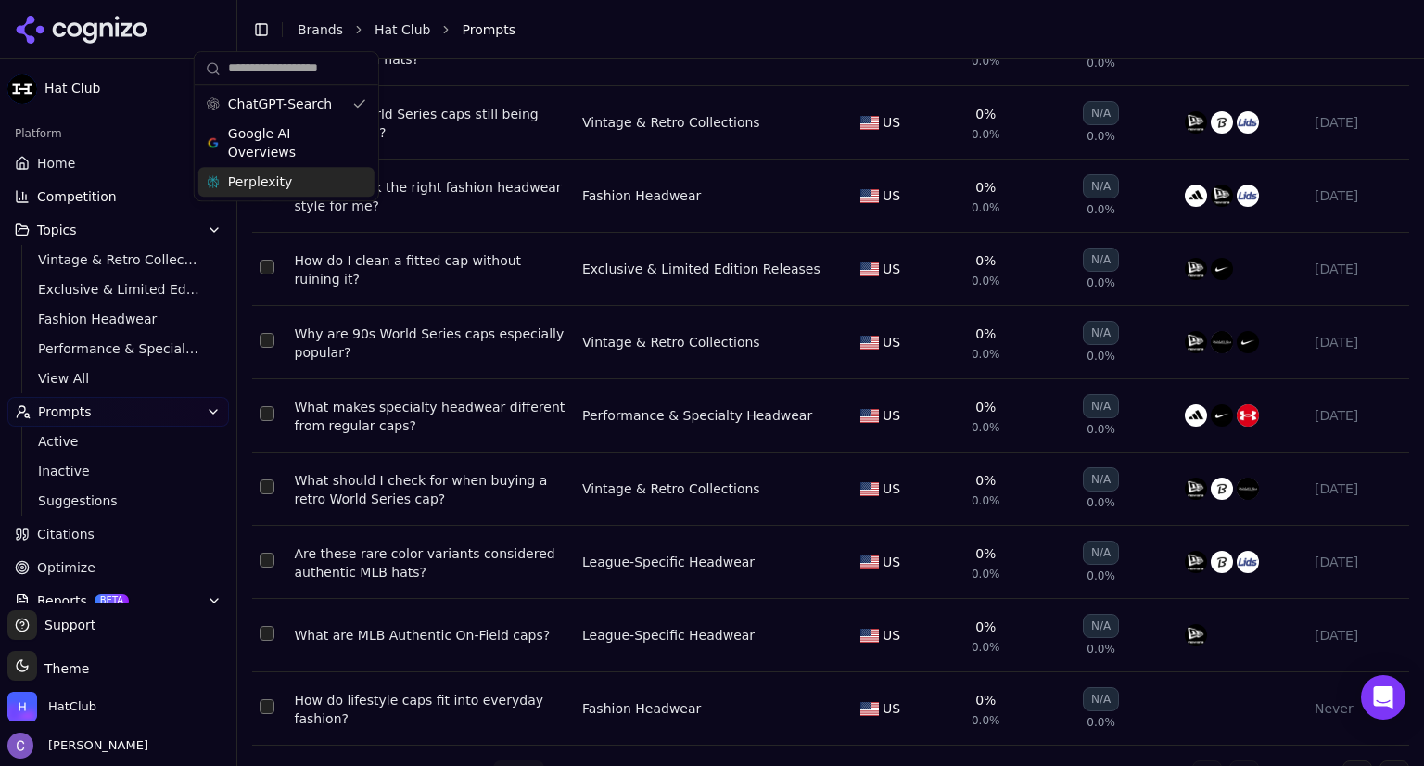
scroll to position [338, 0]
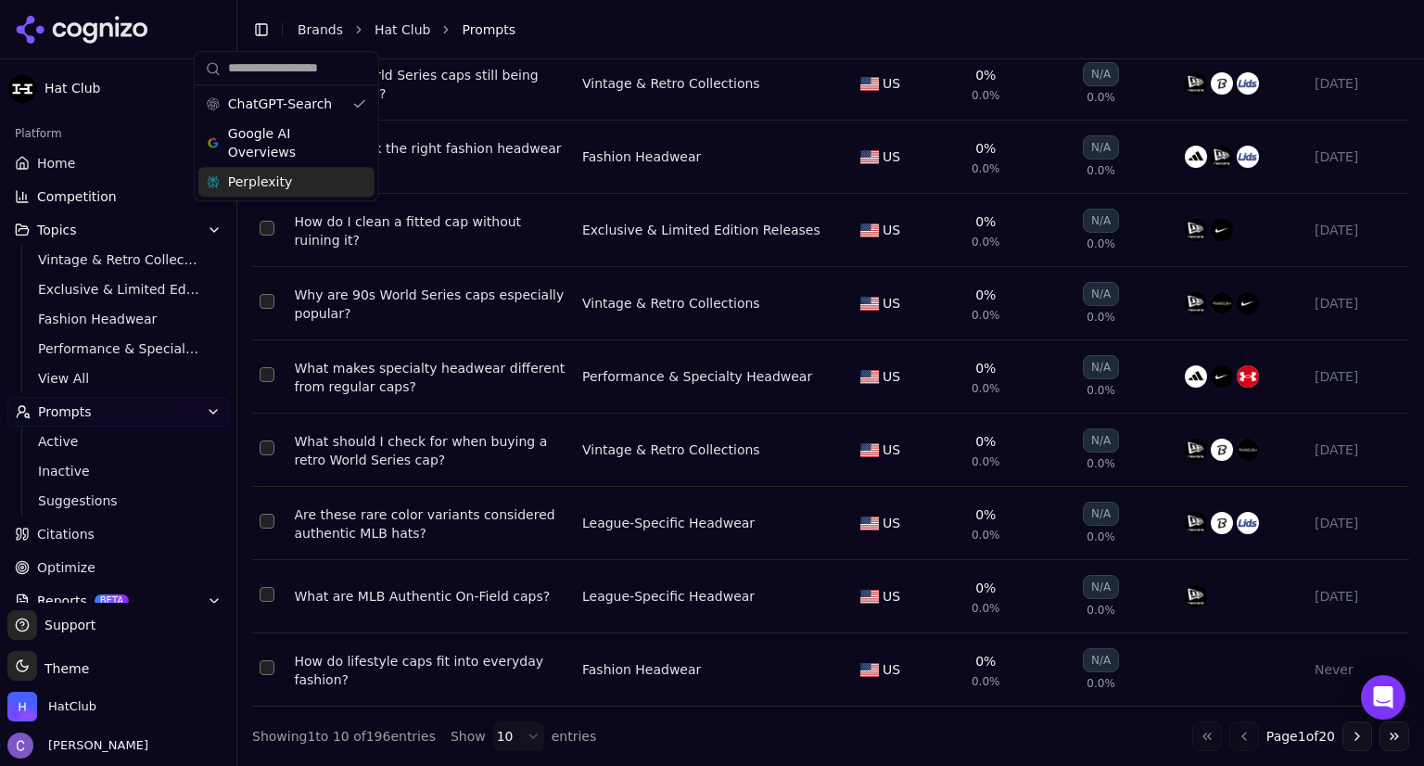
click at [97, 573] on link "Optimize" at bounding box center [118, 567] width 222 height 30
